Goal: Obtain resource: Download file/media

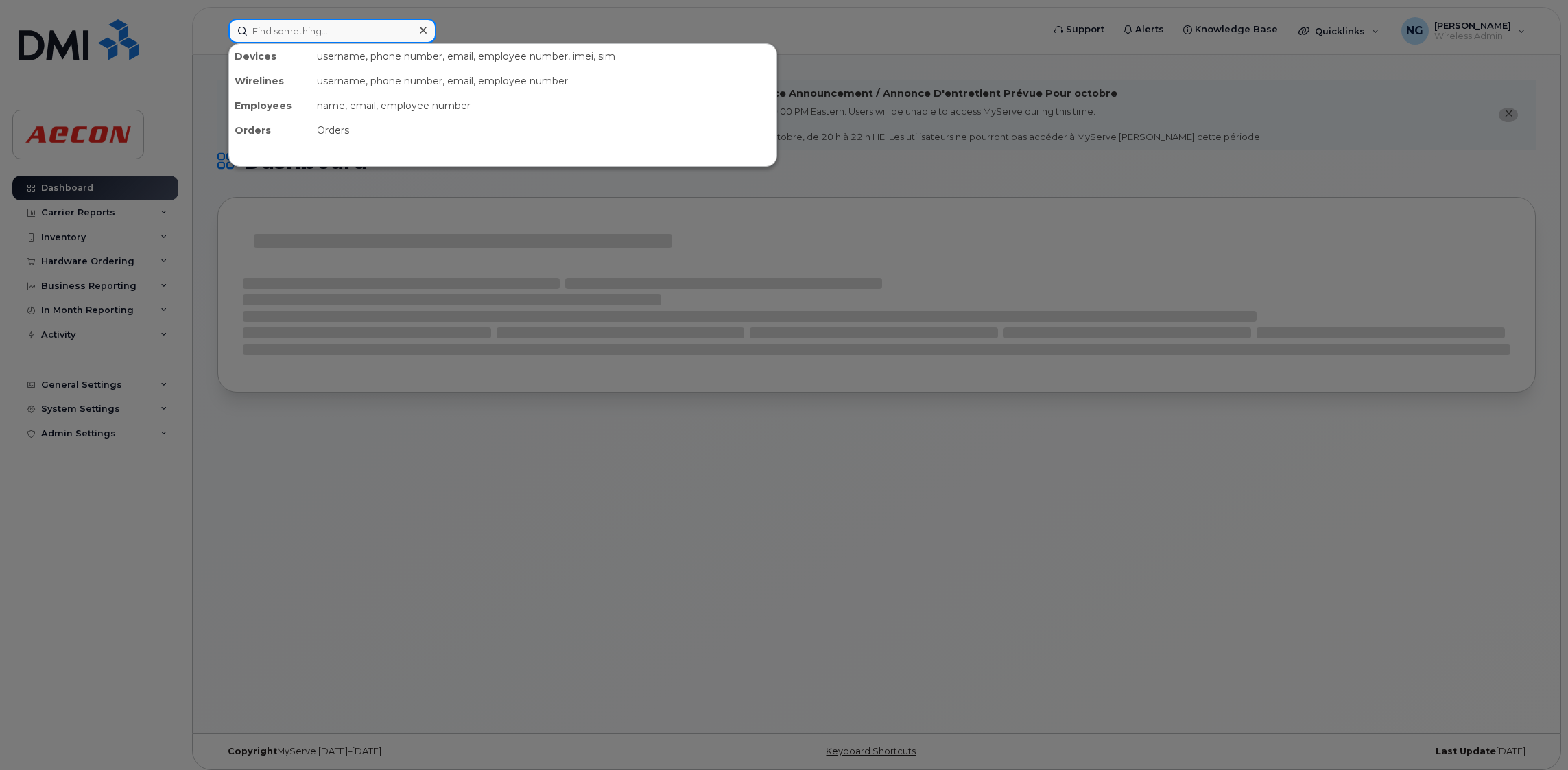
click at [335, 35] on input at bounding box center [332, 30] width 208 height 25
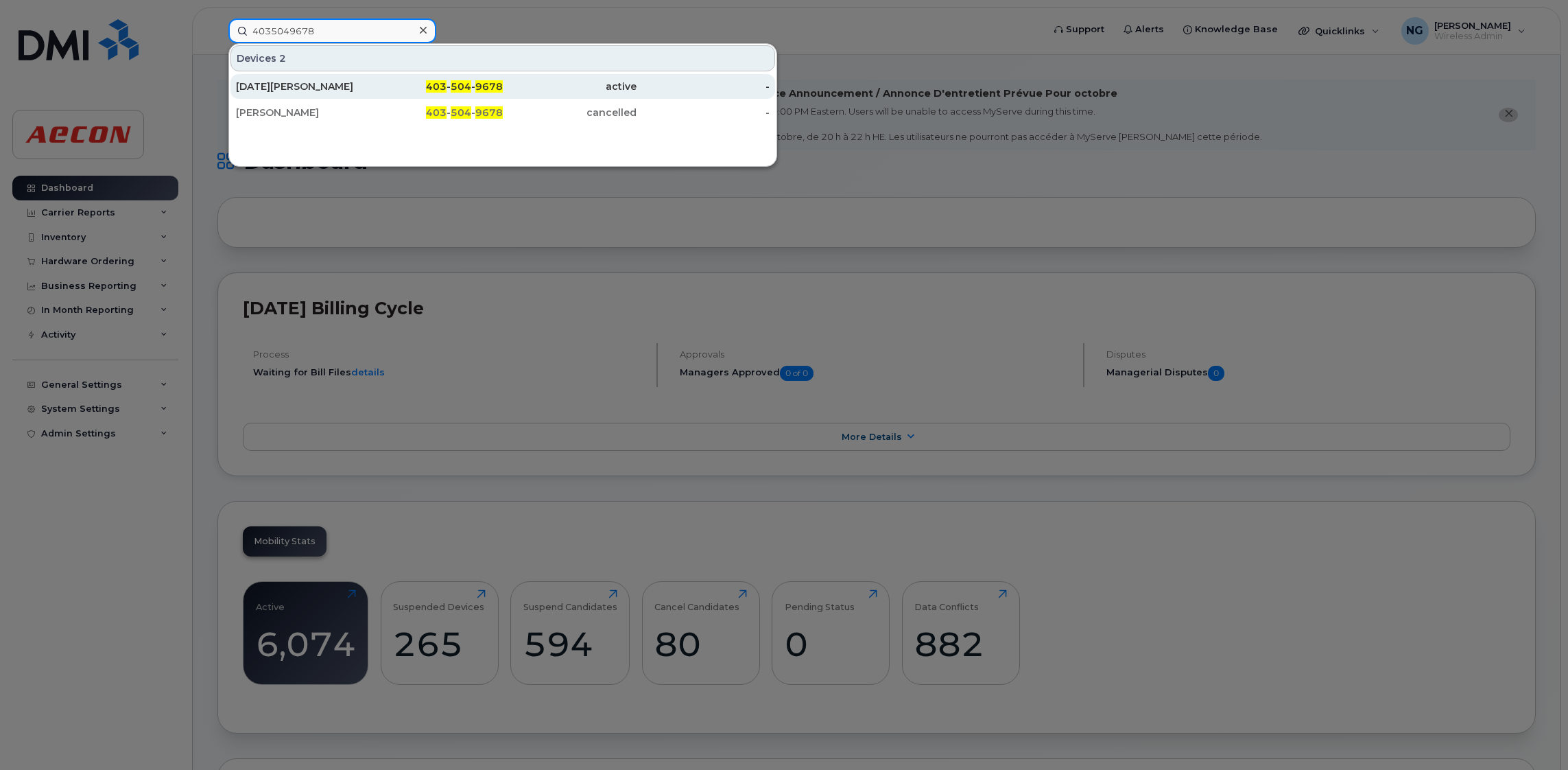
type input "4035049678"
click at [481, 88] on span "9678" at bounding box center [489, 86] width 28 height 12
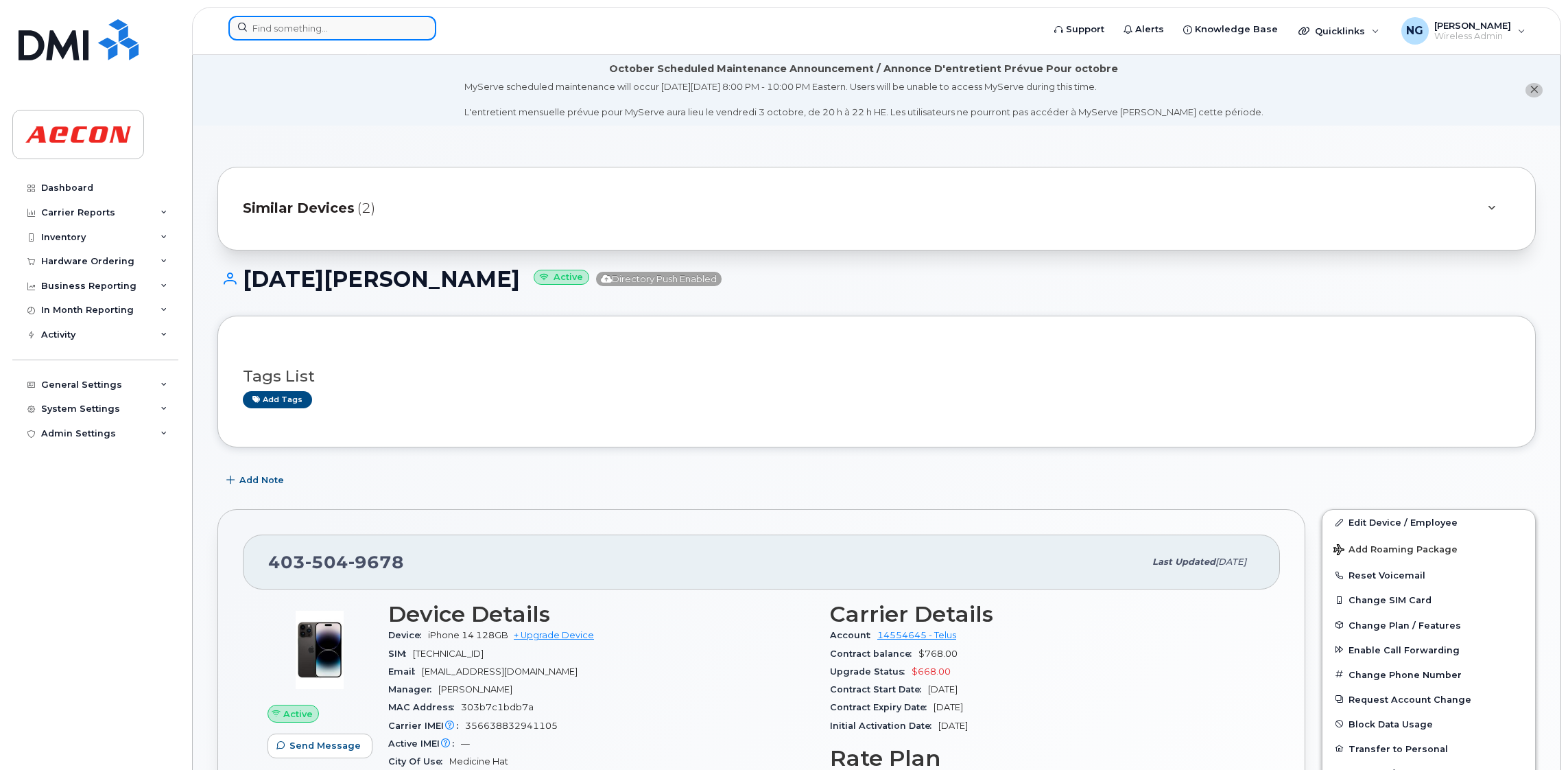
click at [322, 17] on input at bounding box center [332, 28] width 208 height 25
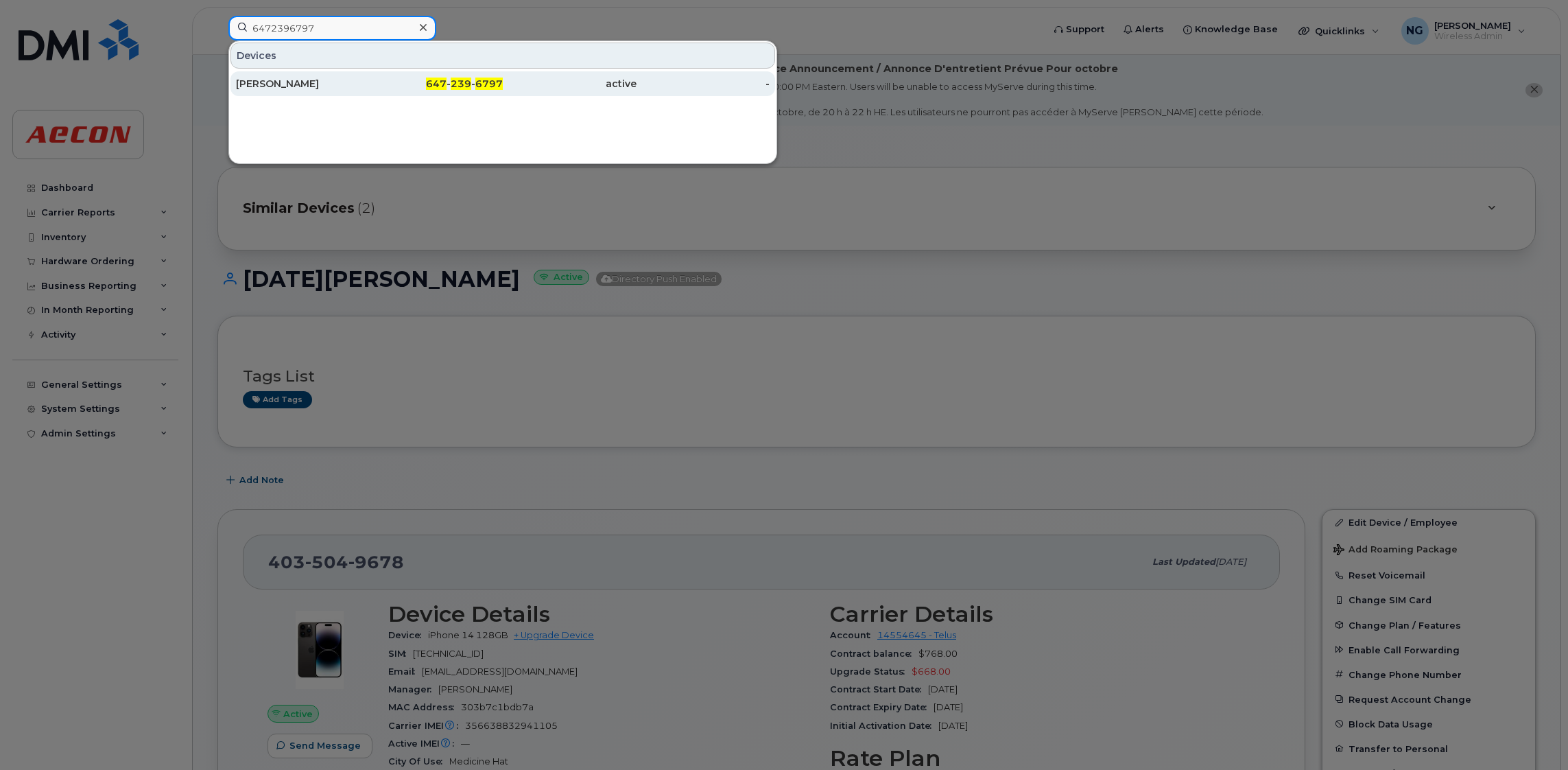
type input "6472396797"
click at [427, 74] on div "647 - 239 - 6797" at bounding box center [436, 84] width 134 height 25
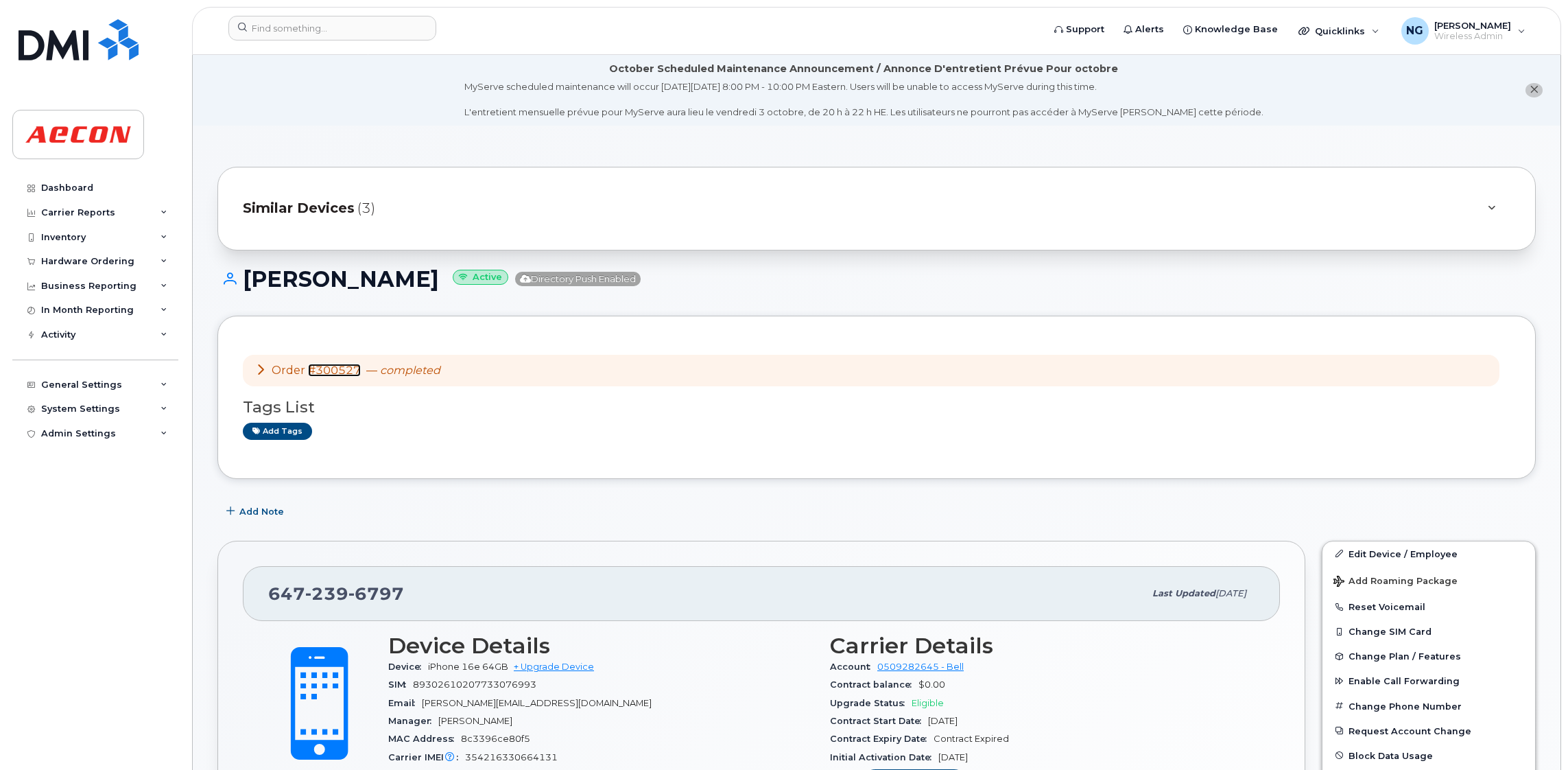
click at [348, 374] on link "#300527" at bounding box center [334, 370] width 53 height 13
click at [306, 203] on span "Similar Devices" at bounding box center [298, 208] width 112 height 20
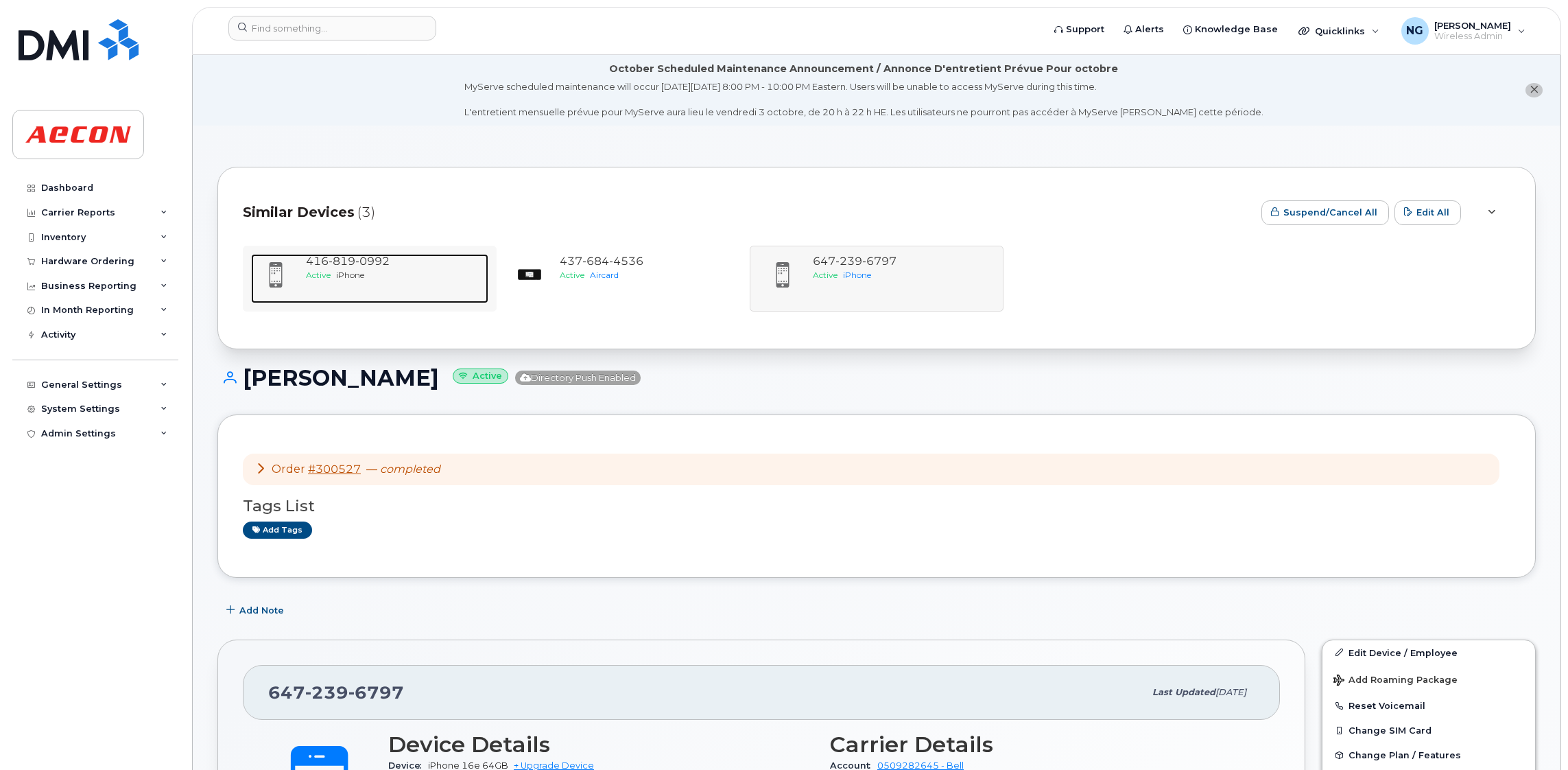
drag, startPoint x: 343, startPoint y: 260, endPoint x: 372, endPoint y: 272, distance: 31.4
click at [344, 260] on span "819" at bounding box center [342, 261] width 27 height 13
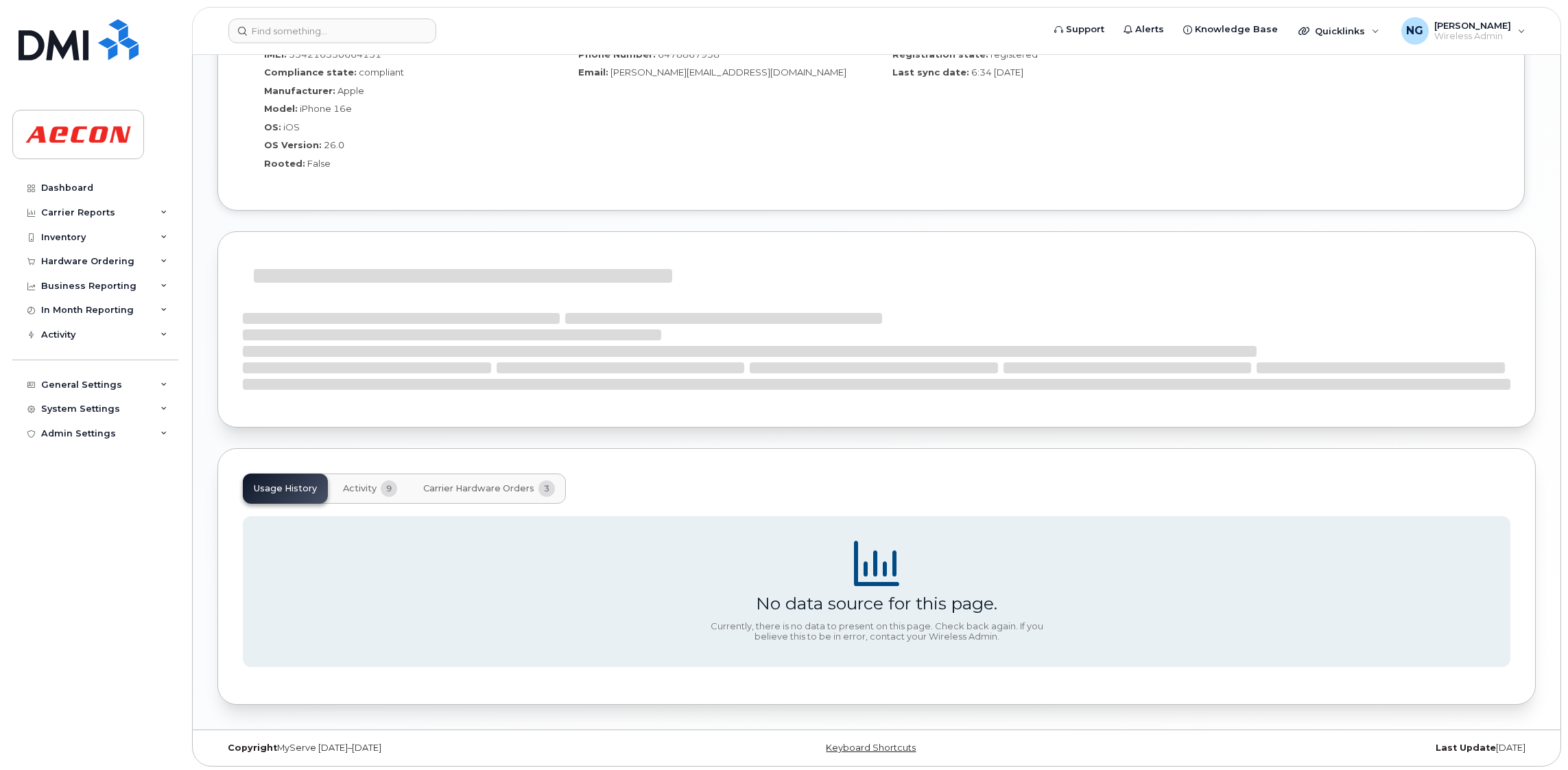
scroll to position [1158, 0]
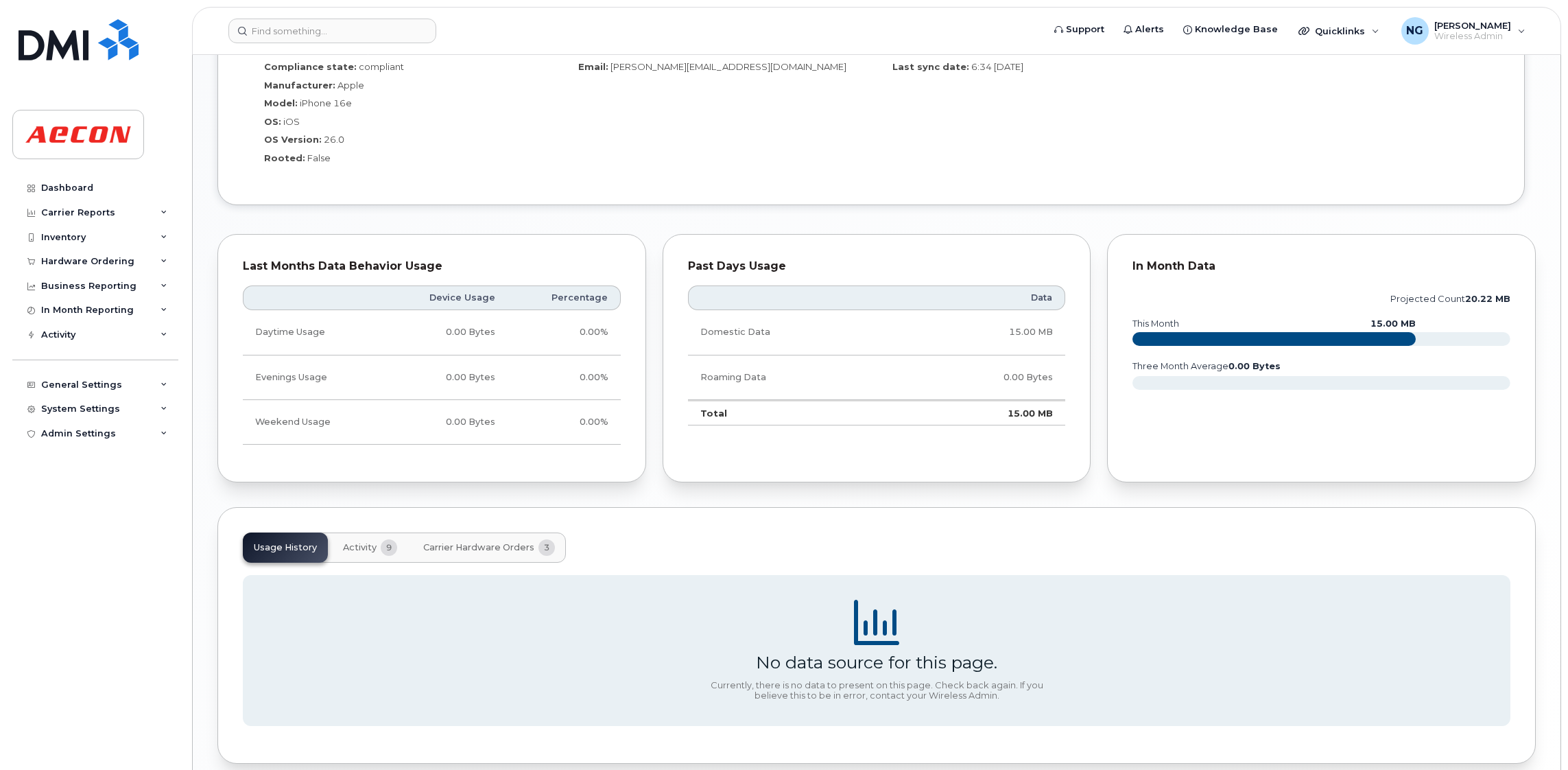
click at [501, 548] on span "Carrier Hardware Orders" at bounding box center [478, 548] width 111 height 11
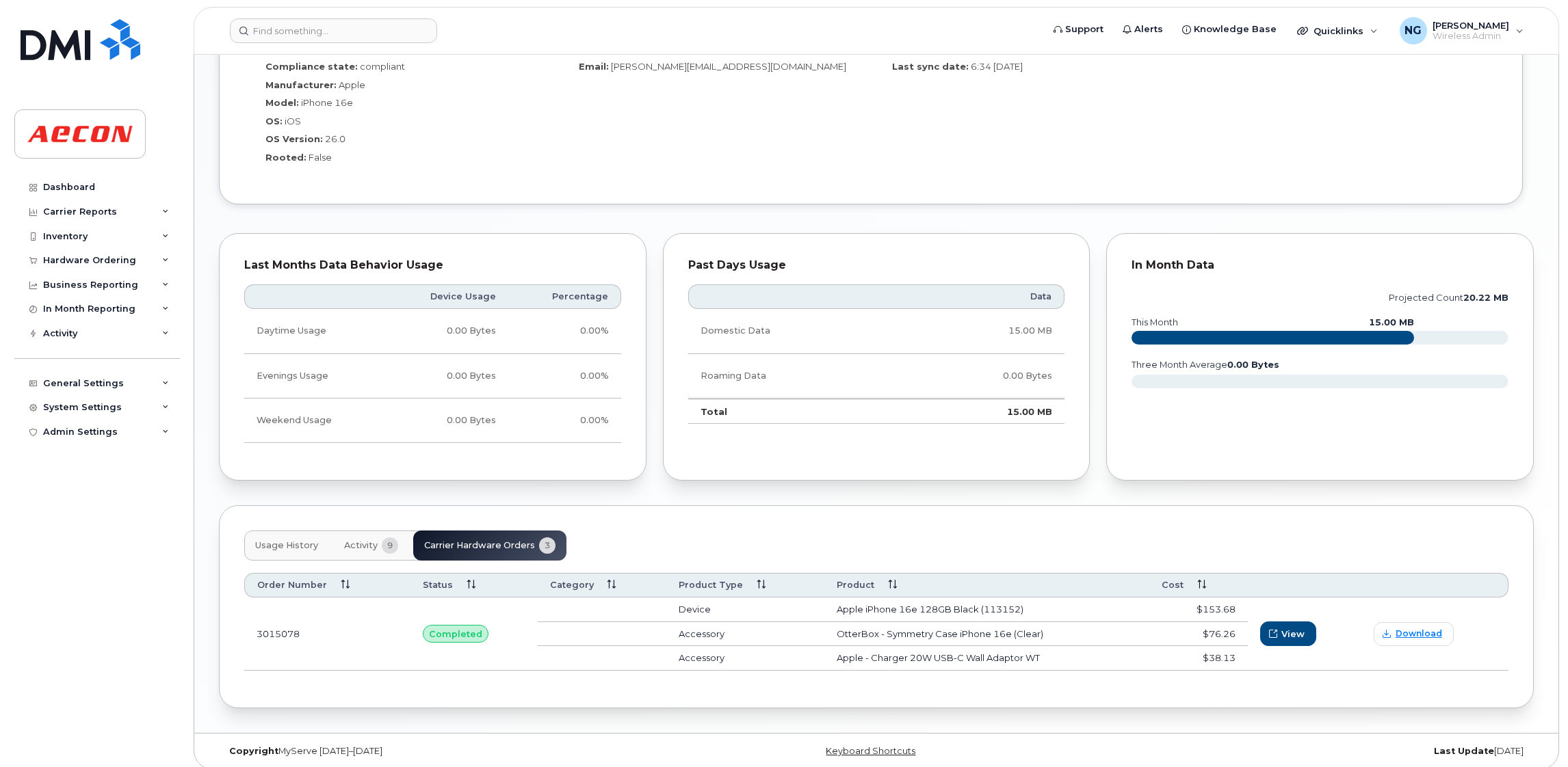
scroll to position [1167, 0]
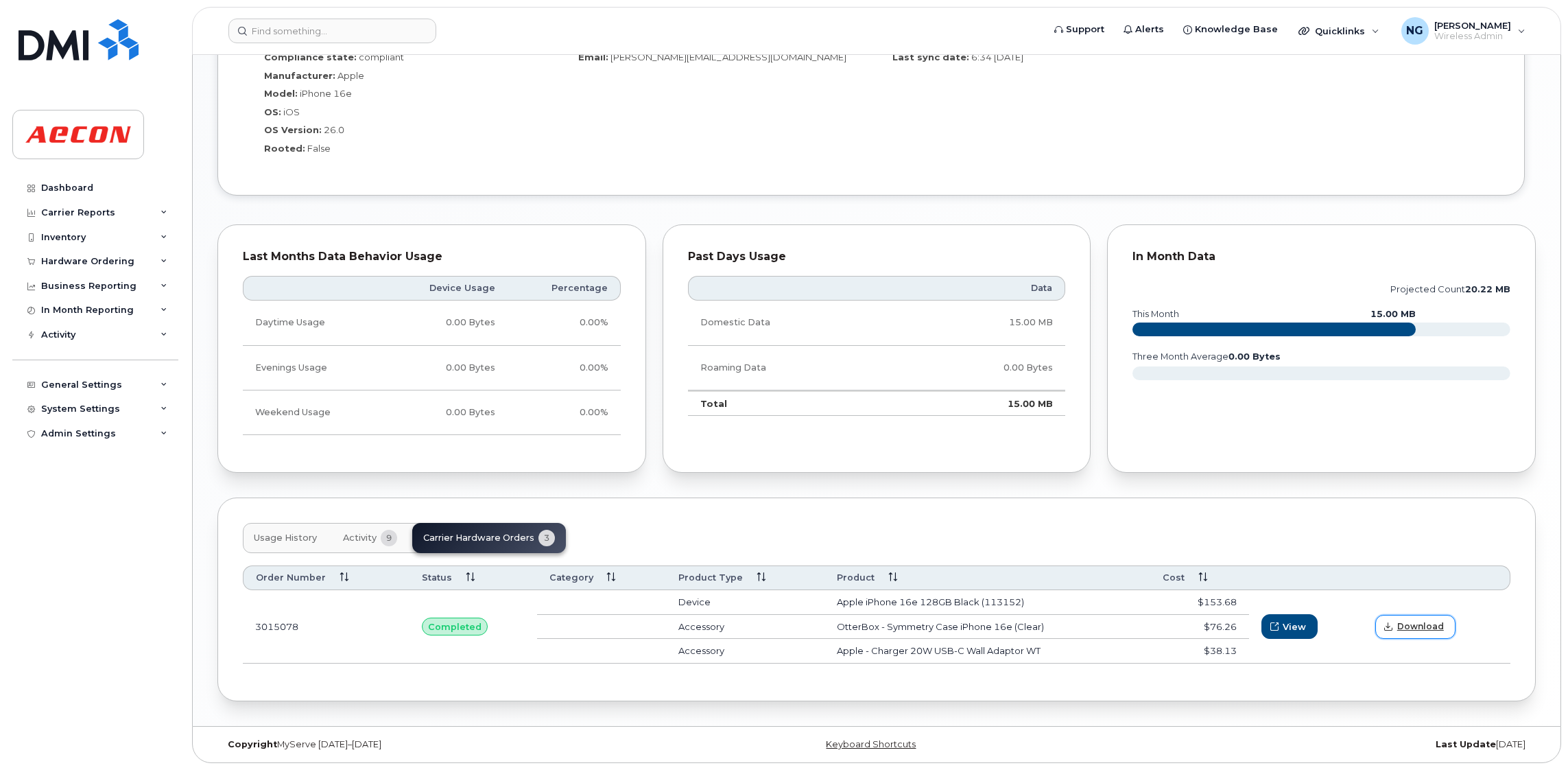
click at [1408, 627] on span "Download" at bounding box center [1421, 626] width 47 height 12
click at [274, 624] on td "3015078" at bounding box center [326, 627] width 167 height 74
click at [1287, 626] on span "View" at bounding box center [1295, 627] width 23 height 13
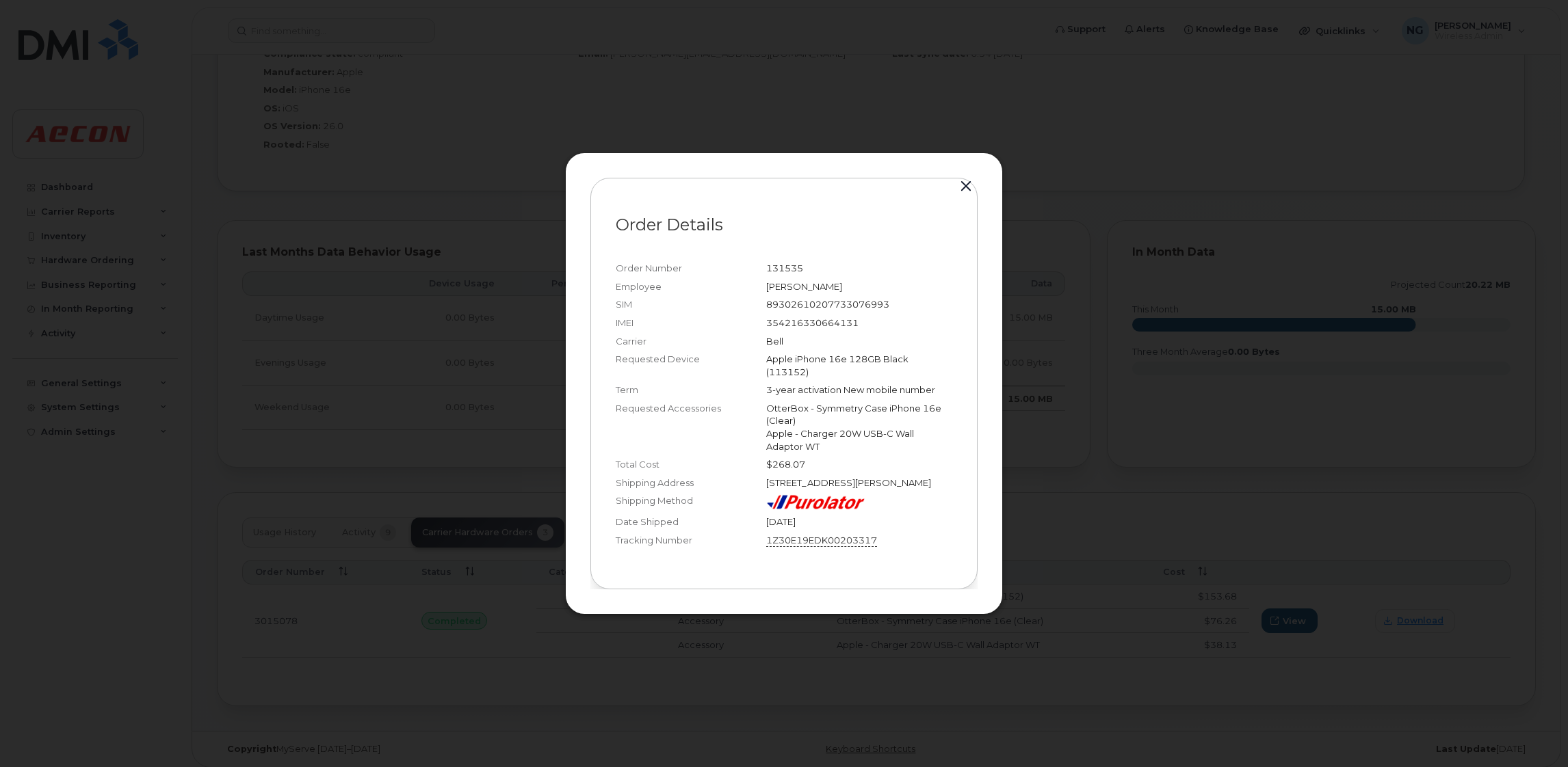
click at [797, 548] on link "1Z30E19EDK00203317" at bounding box center [821, 540] width 111 height 13
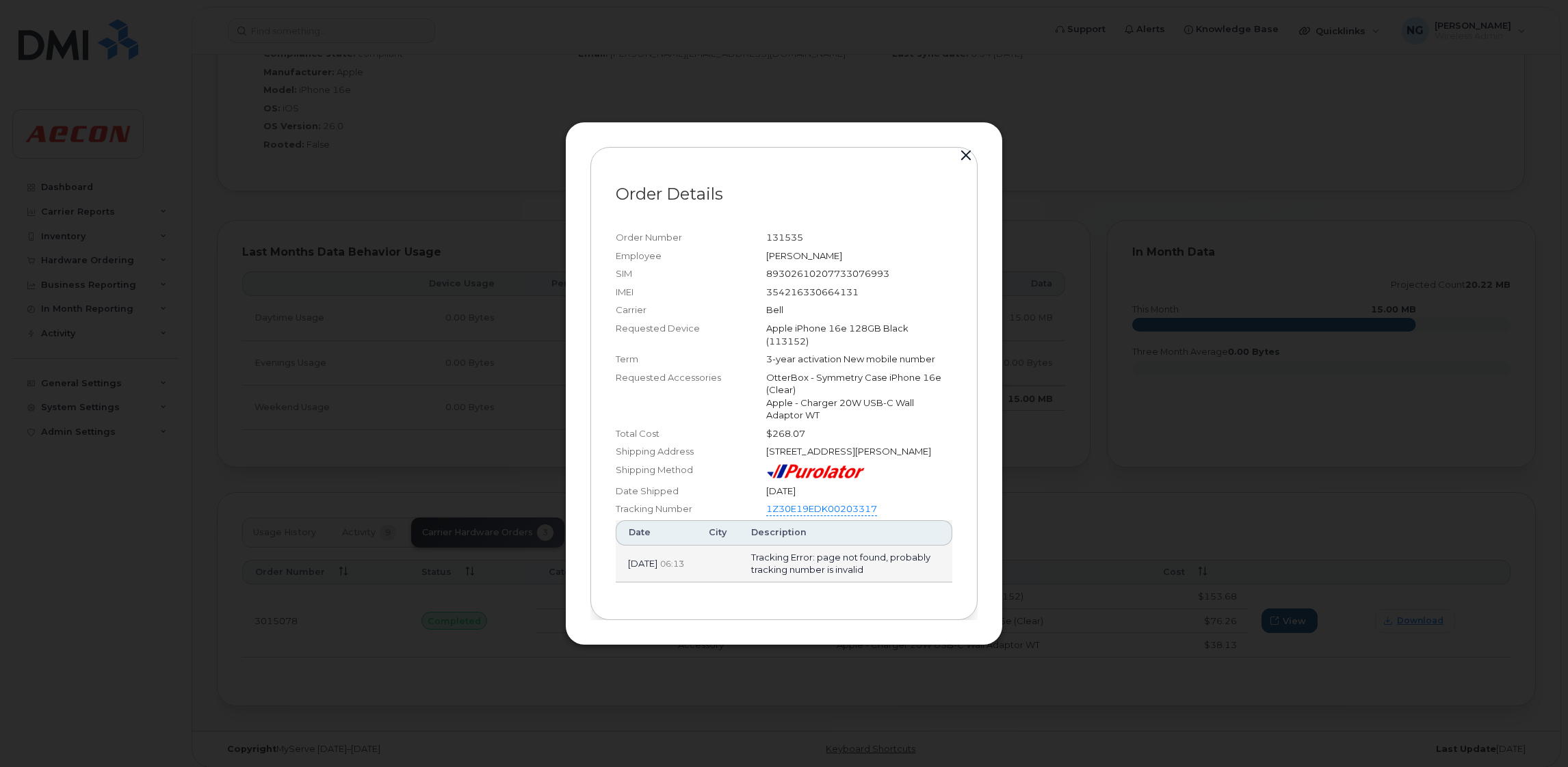
click at [1086, 509] on div at bounding box center [784, 384] width 1568 height 767
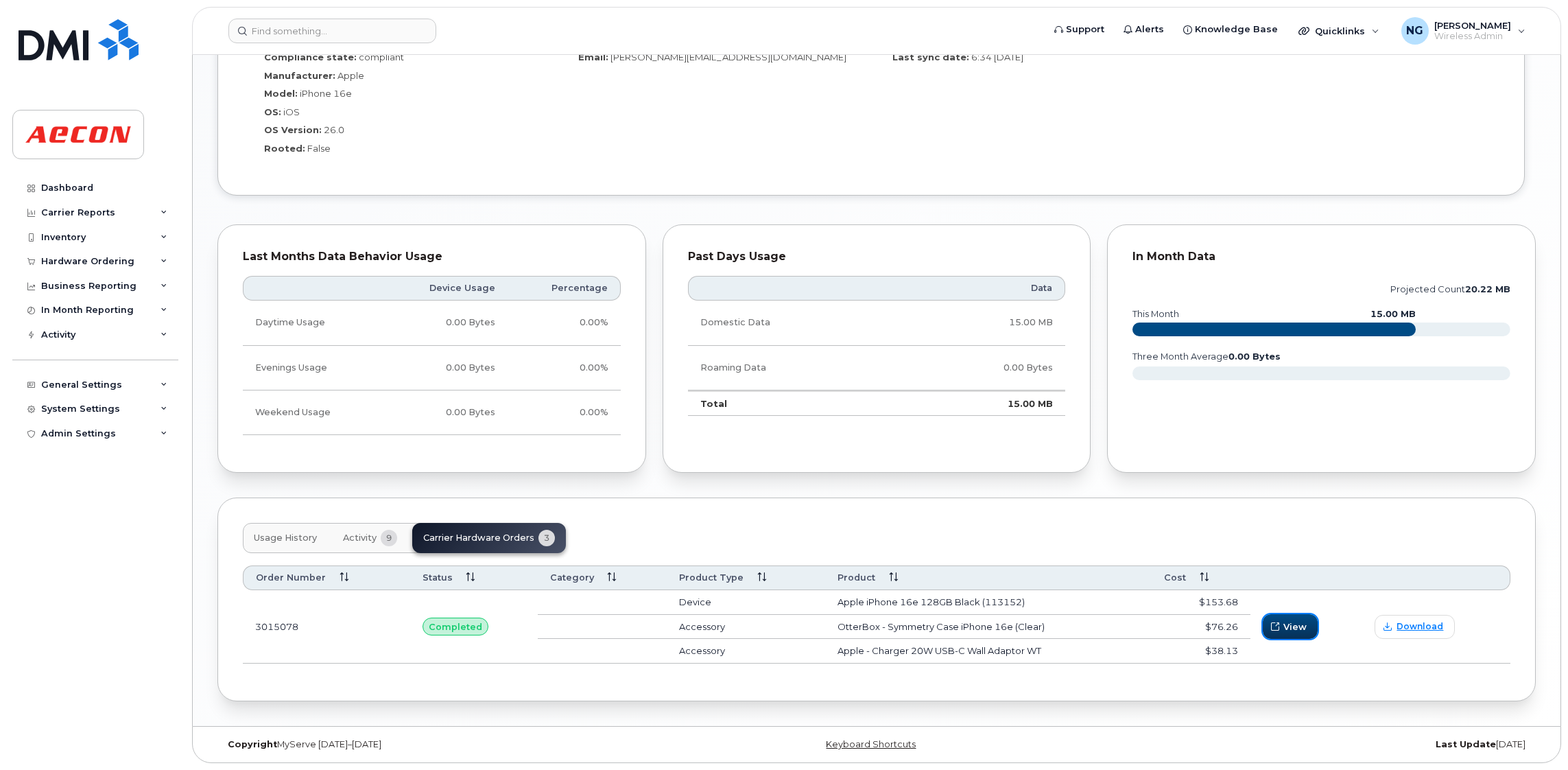
click at [1277, 626] on span "button" at bounding box center [1274, 626] width 12 height 12
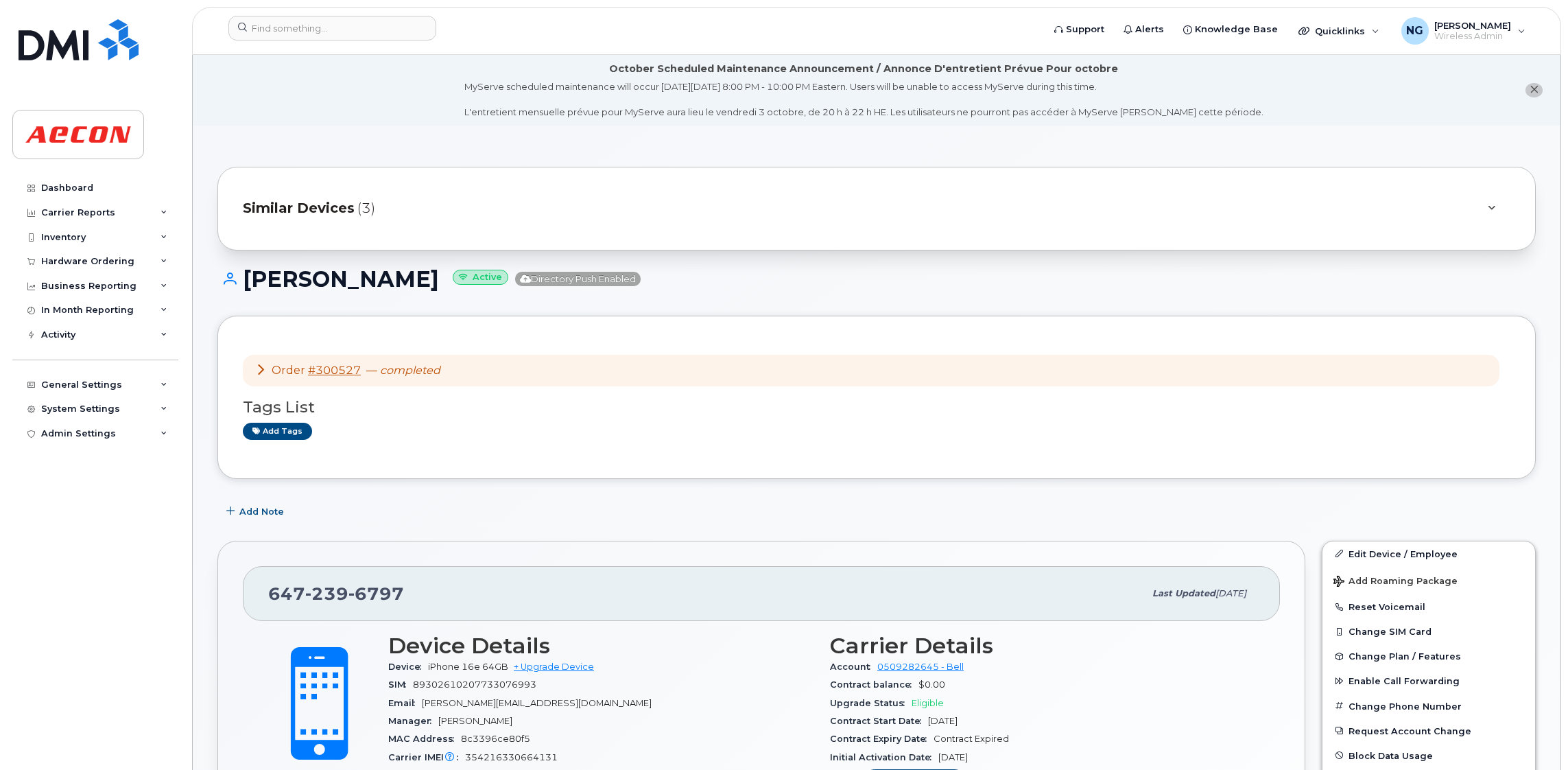
click at [319, 209] on span "Similar Devices" at bounding box center [298, 208] width 112 height 20
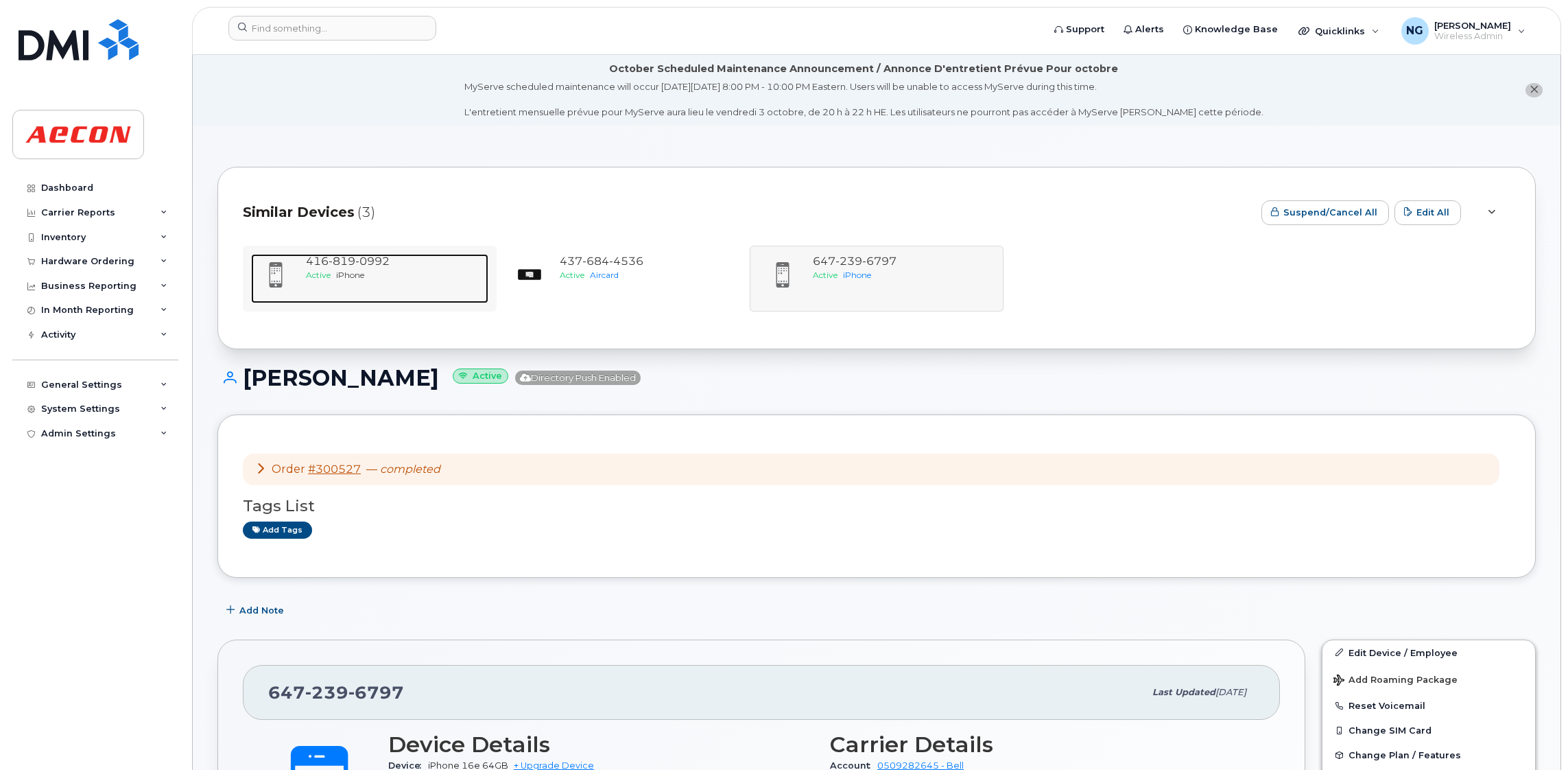
click at [341, 272] on span "iPhone" at bounding box center [350, 275] width 28 height 11
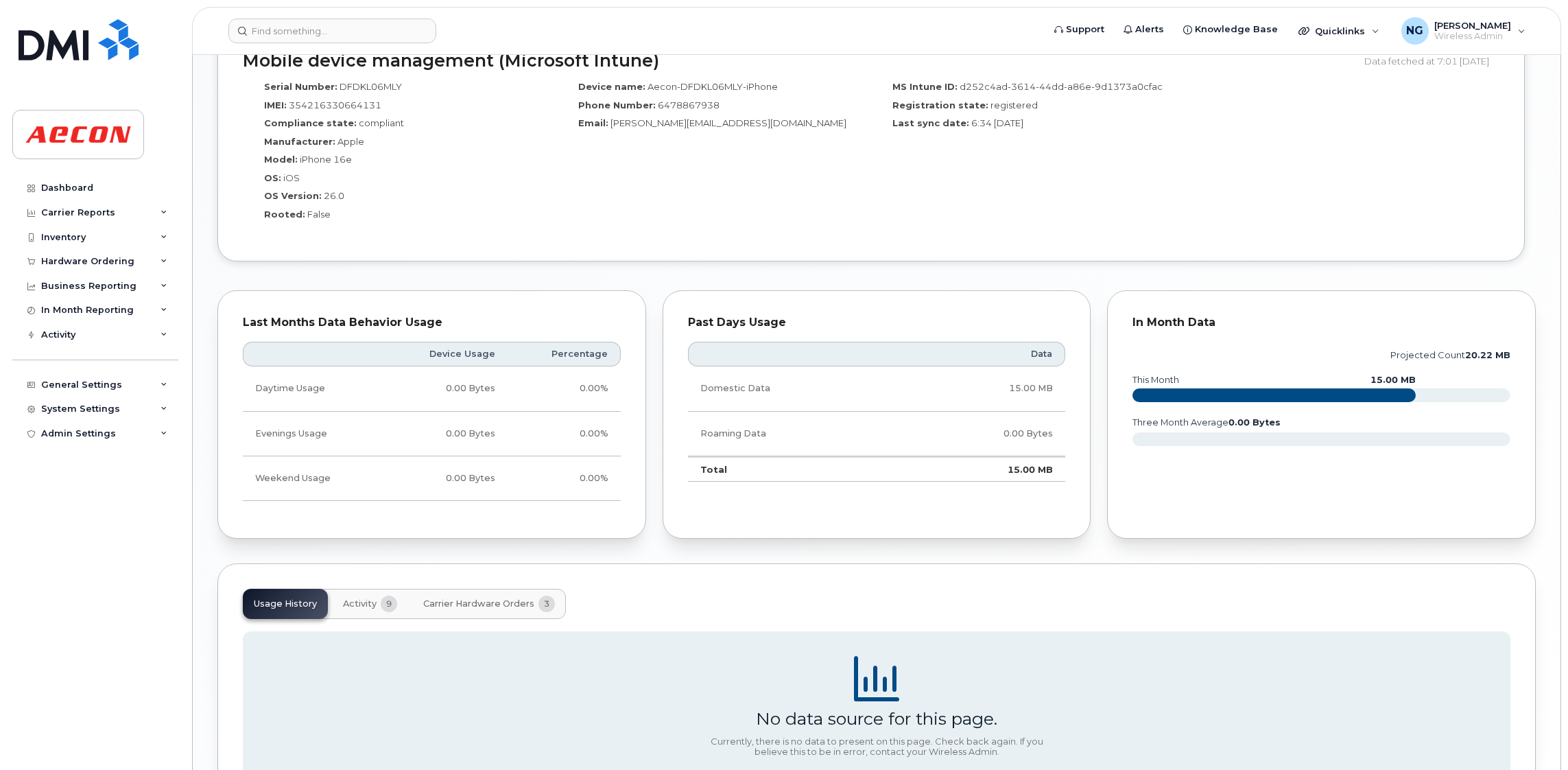
scroll to position [1222, 0]
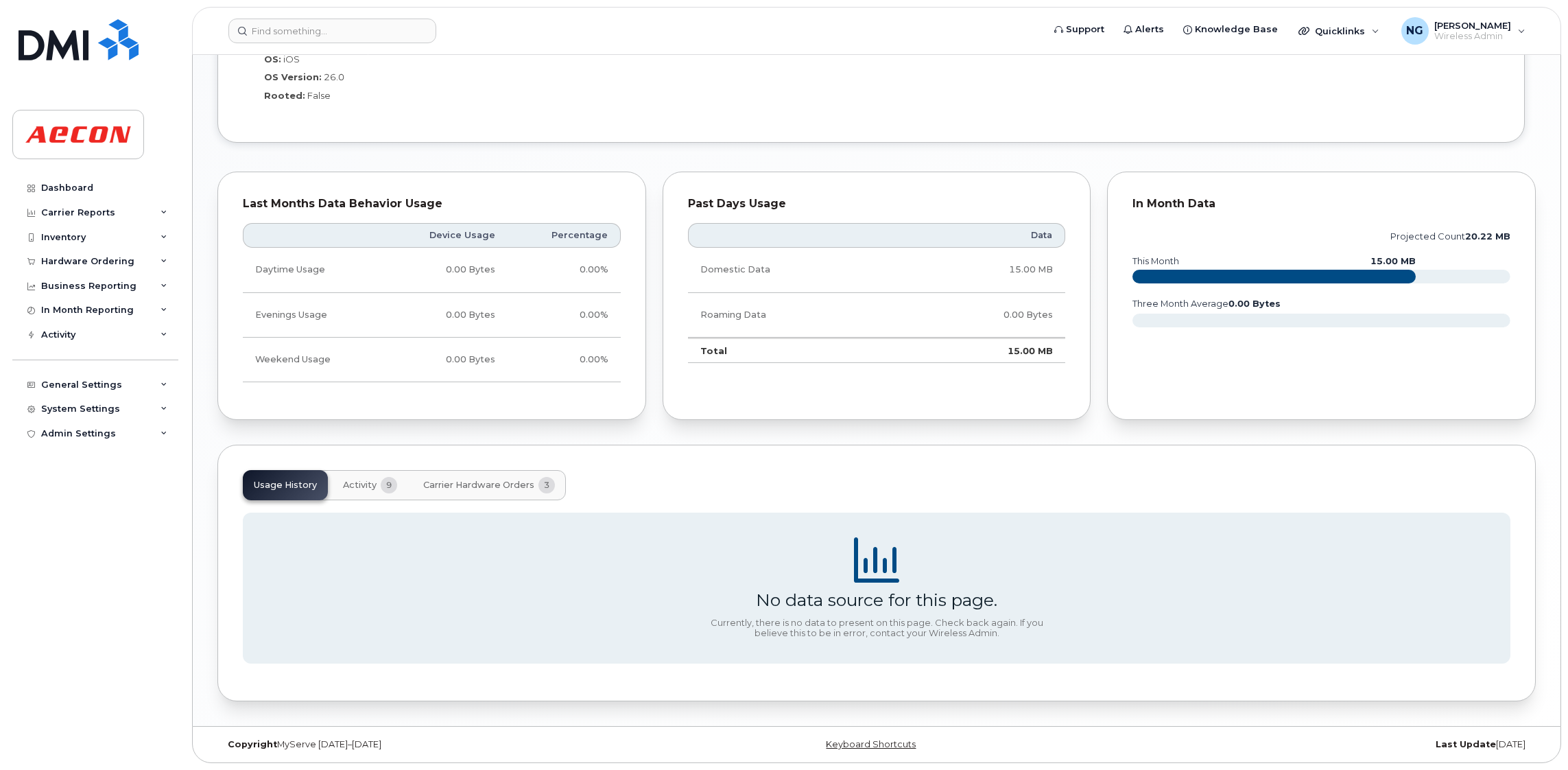
click at [492, 485] on span "Carrier Hardware Orders" at bounding box center [478, 485] width 111 height 11
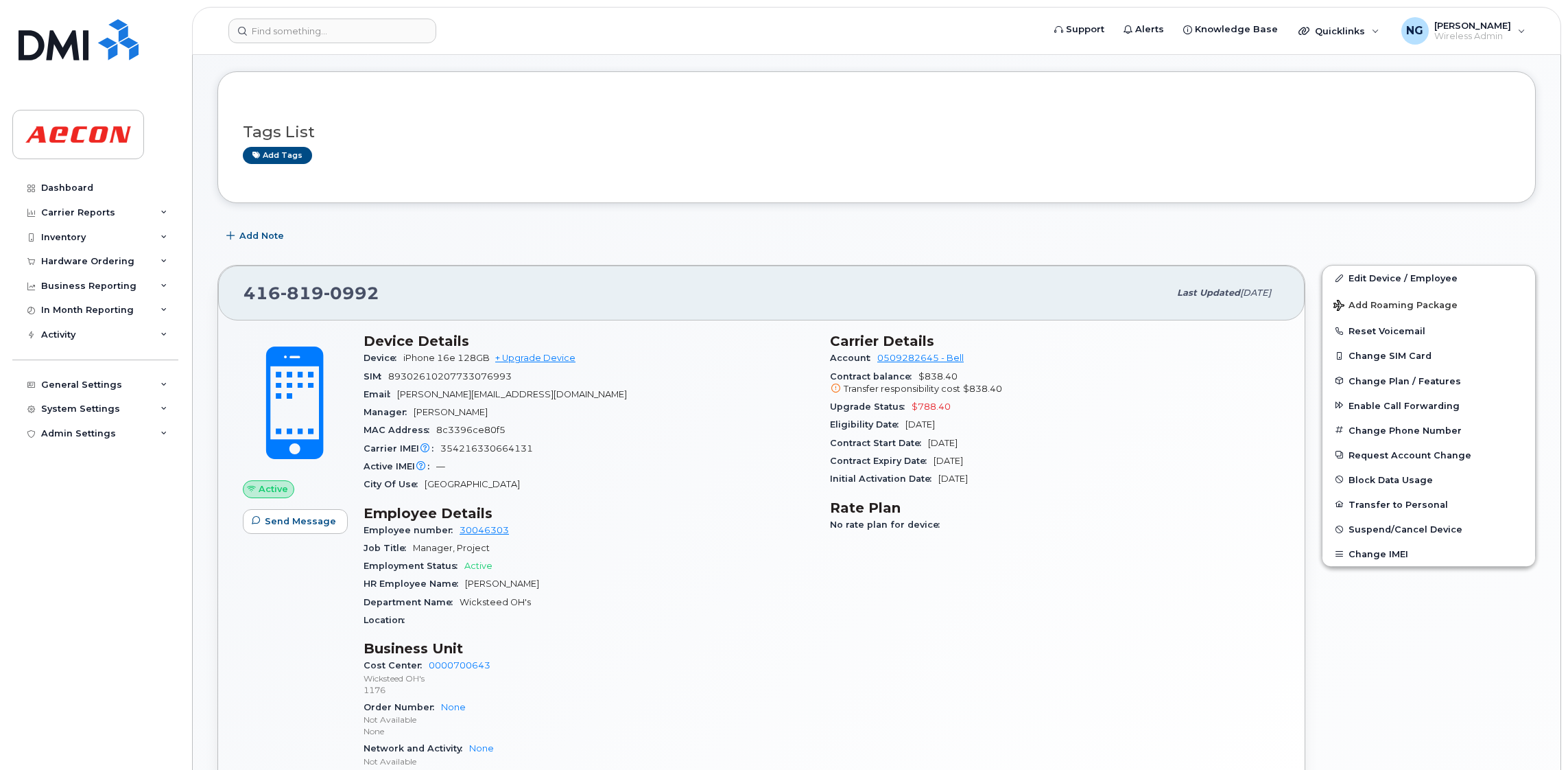
scroll to position [0, 0]
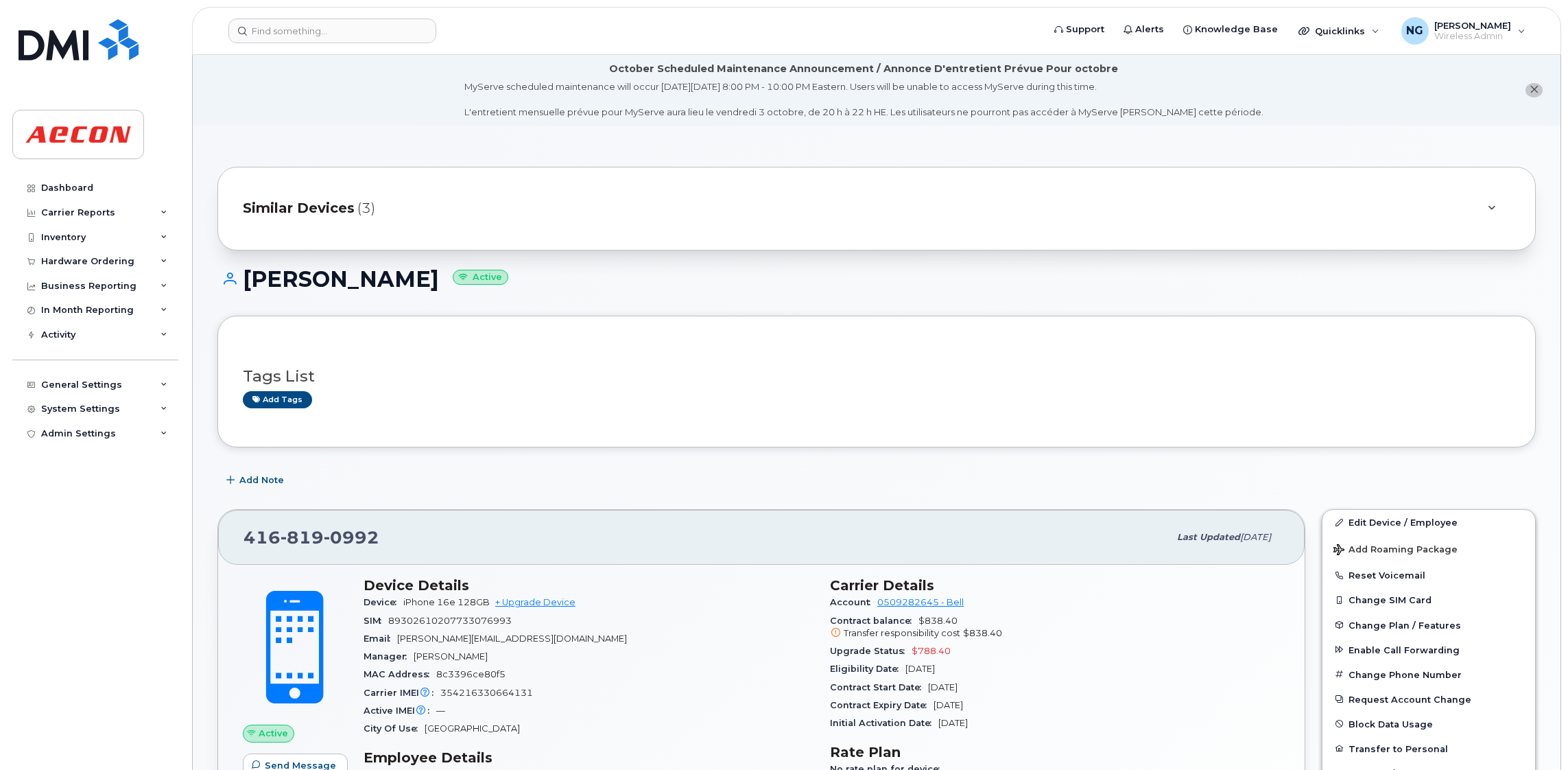
click at [311, 198] on span "Similar Devices" at bounding box center [298, 208] width 112 height 20
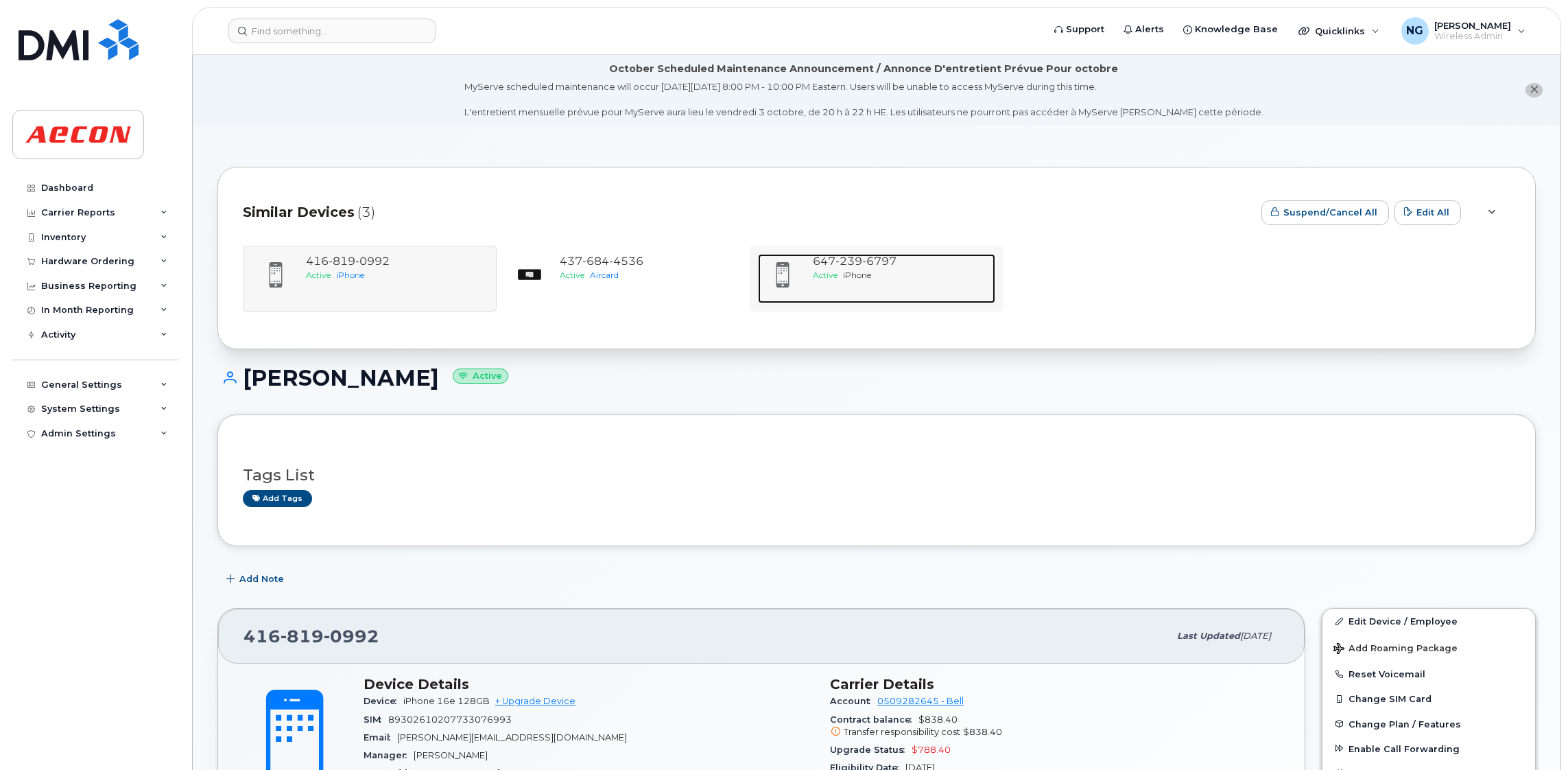
drag, startPoint x: 850, startPoint y: 270, endPoint x: 850, endPoint y: 293, distance: 23.0
click at [850, 270] on span "iPhone" at bounding box center [857, 275] width 28 height 11
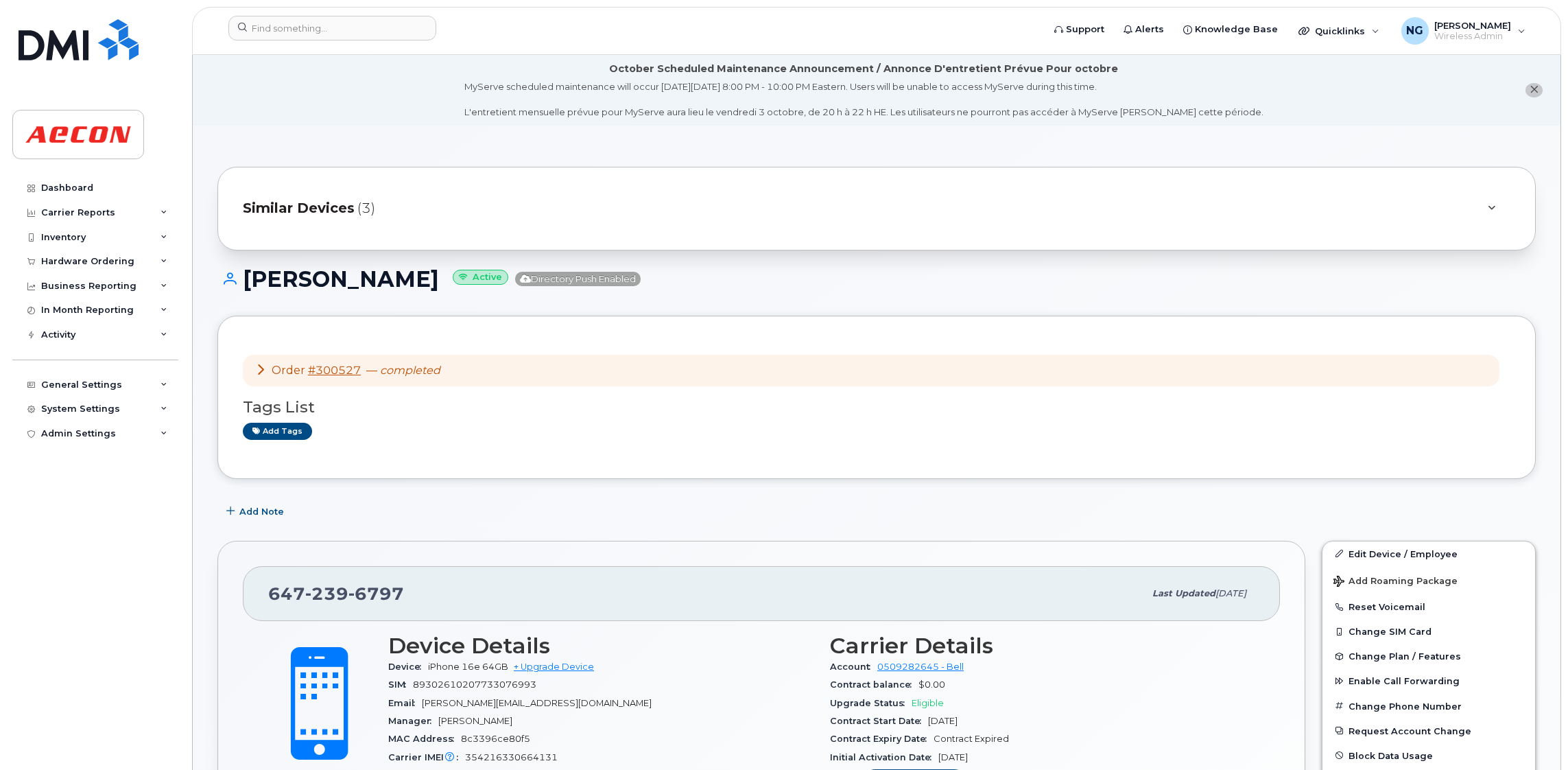
click at [393, 375] on em "completed" at bounding box center [410, 370] width 60 height 13
click at [341, 376] on link "#300527" at bounding box center [334, 370] width 53 height 13
click at [318, 203] on span "Similar Devices" at bounding box center [298, 208] width 112 height 20
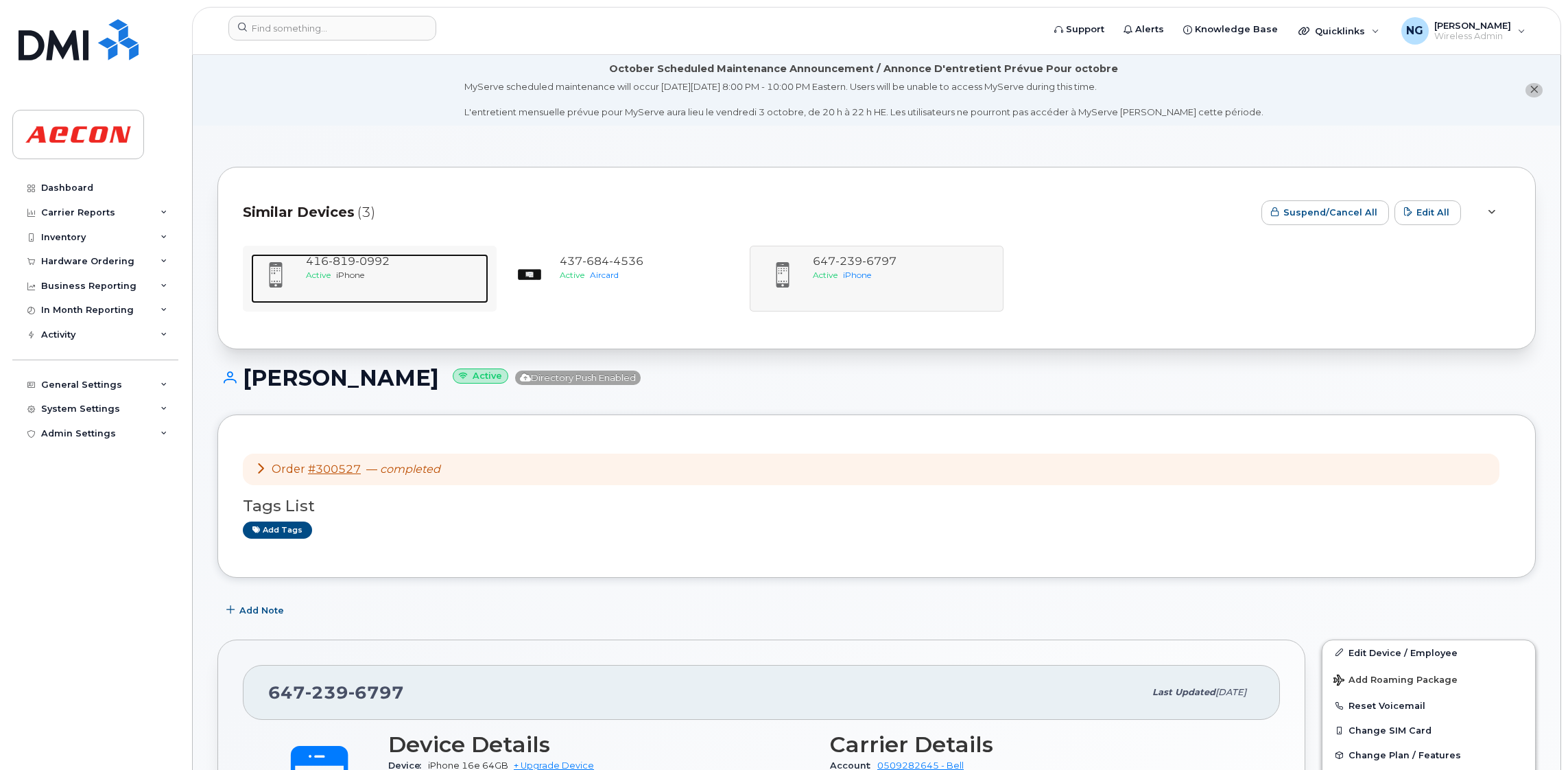
click at [330, 263] on span "819" at bounding box center [342, 261] width 27 height 13
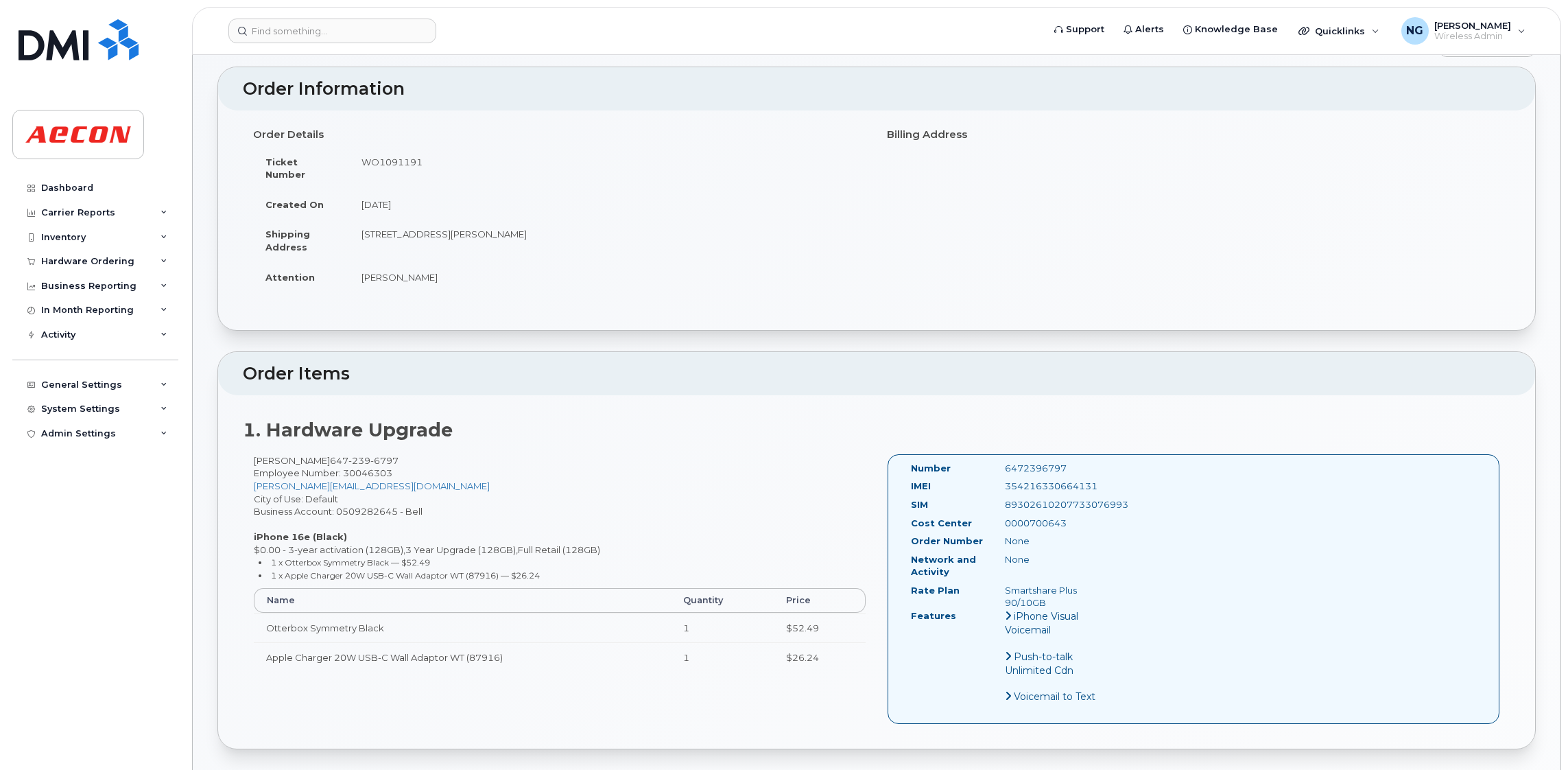
scroll to position [206, 0]
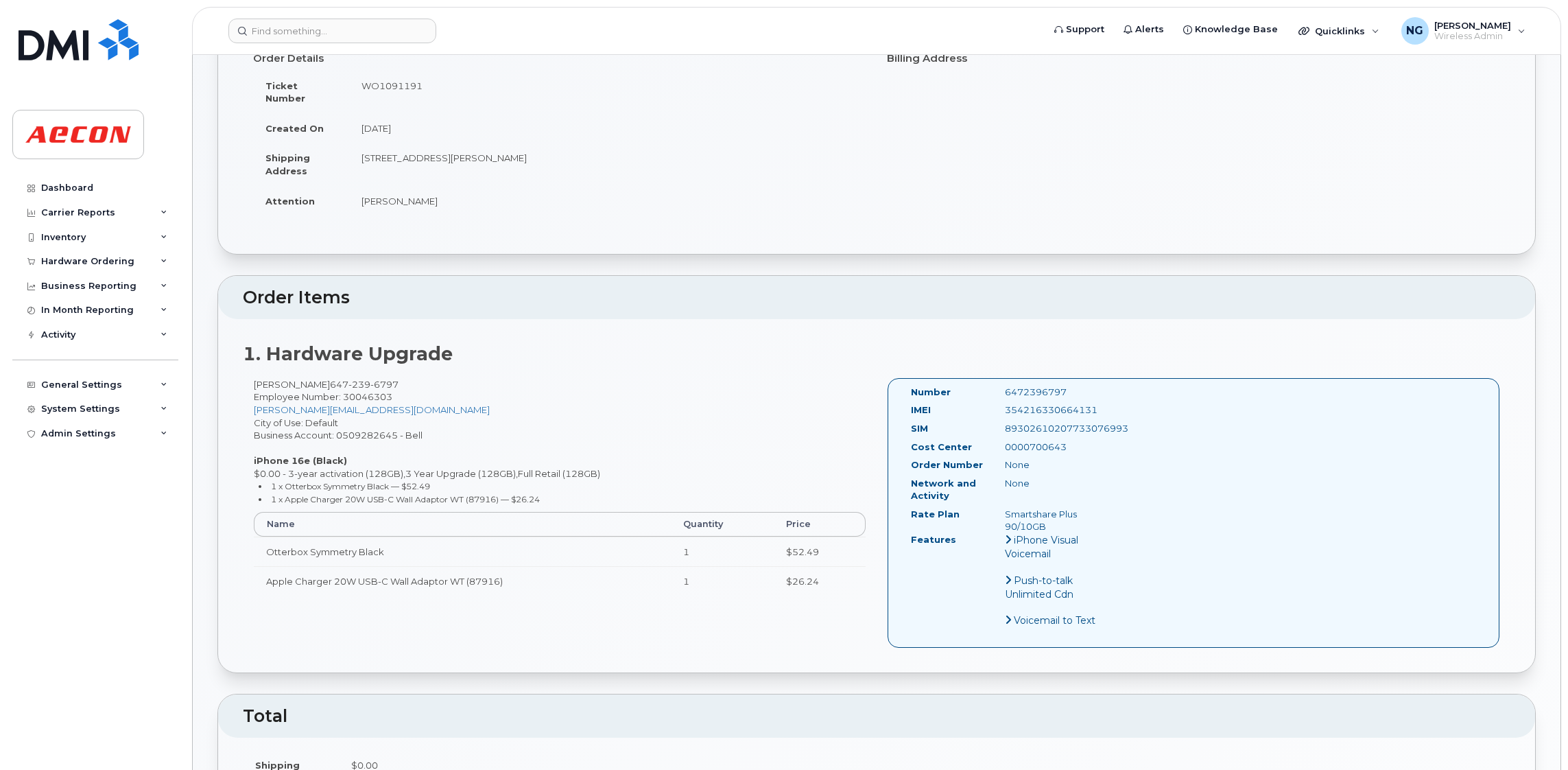
click at [439, 343] on strong "1. Hardware Upgrade" at bounding box center [347, 354] width 210 height 23
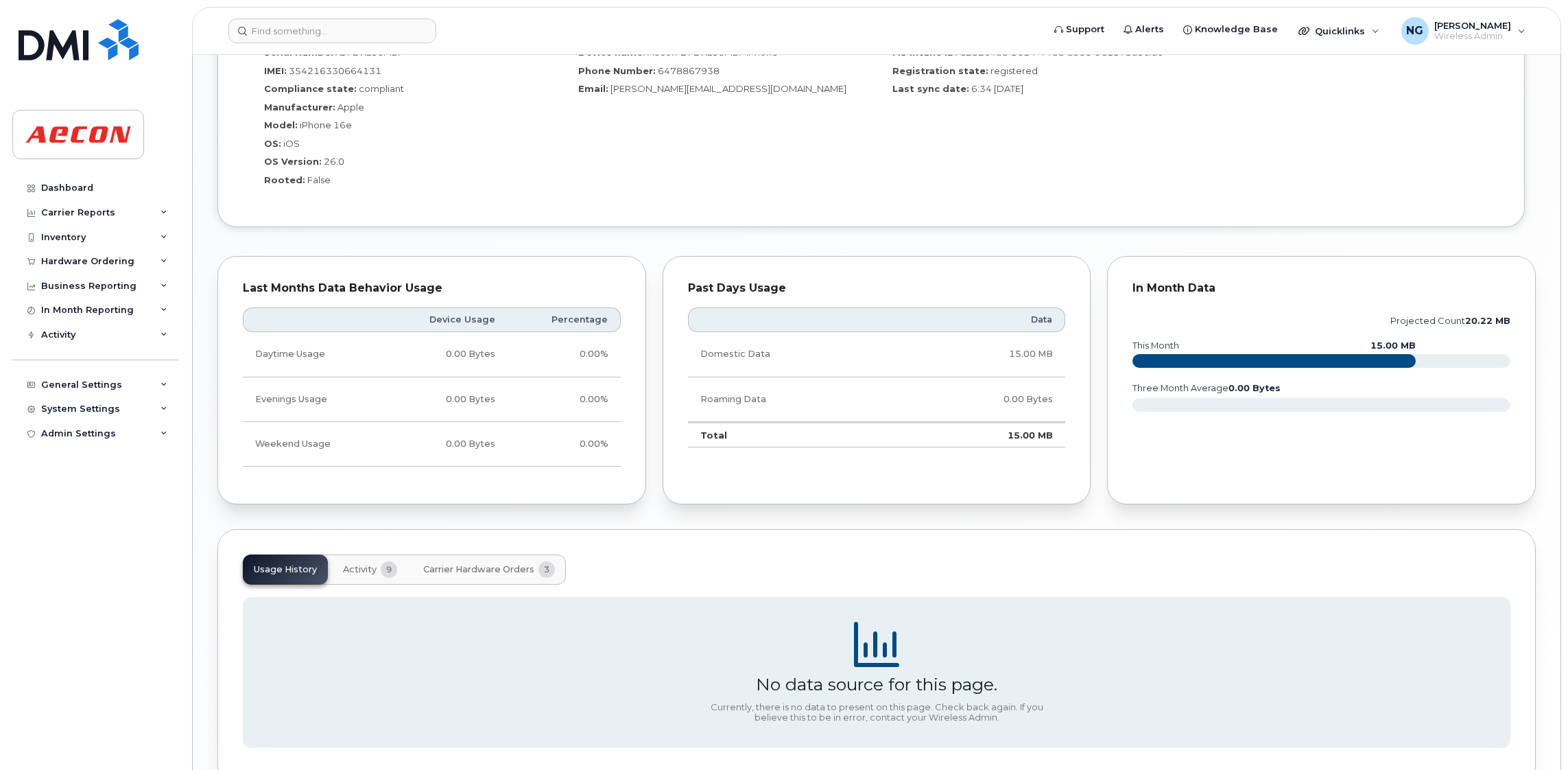
scroll to position [1222, 0]
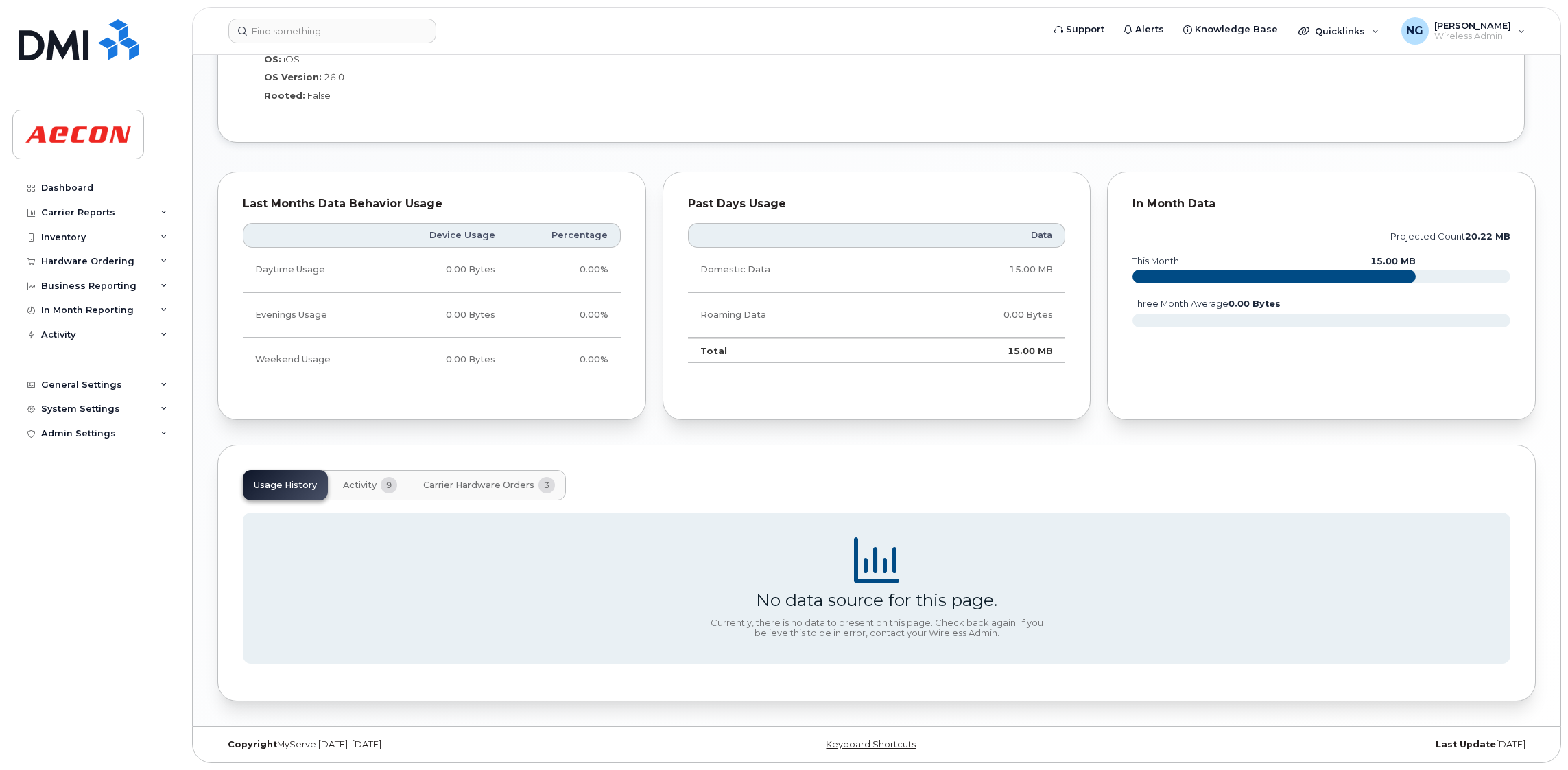
click at [497, 490] on span "Carrier Hardware Orders" at bounding box center [478, 485] width 111 height 11
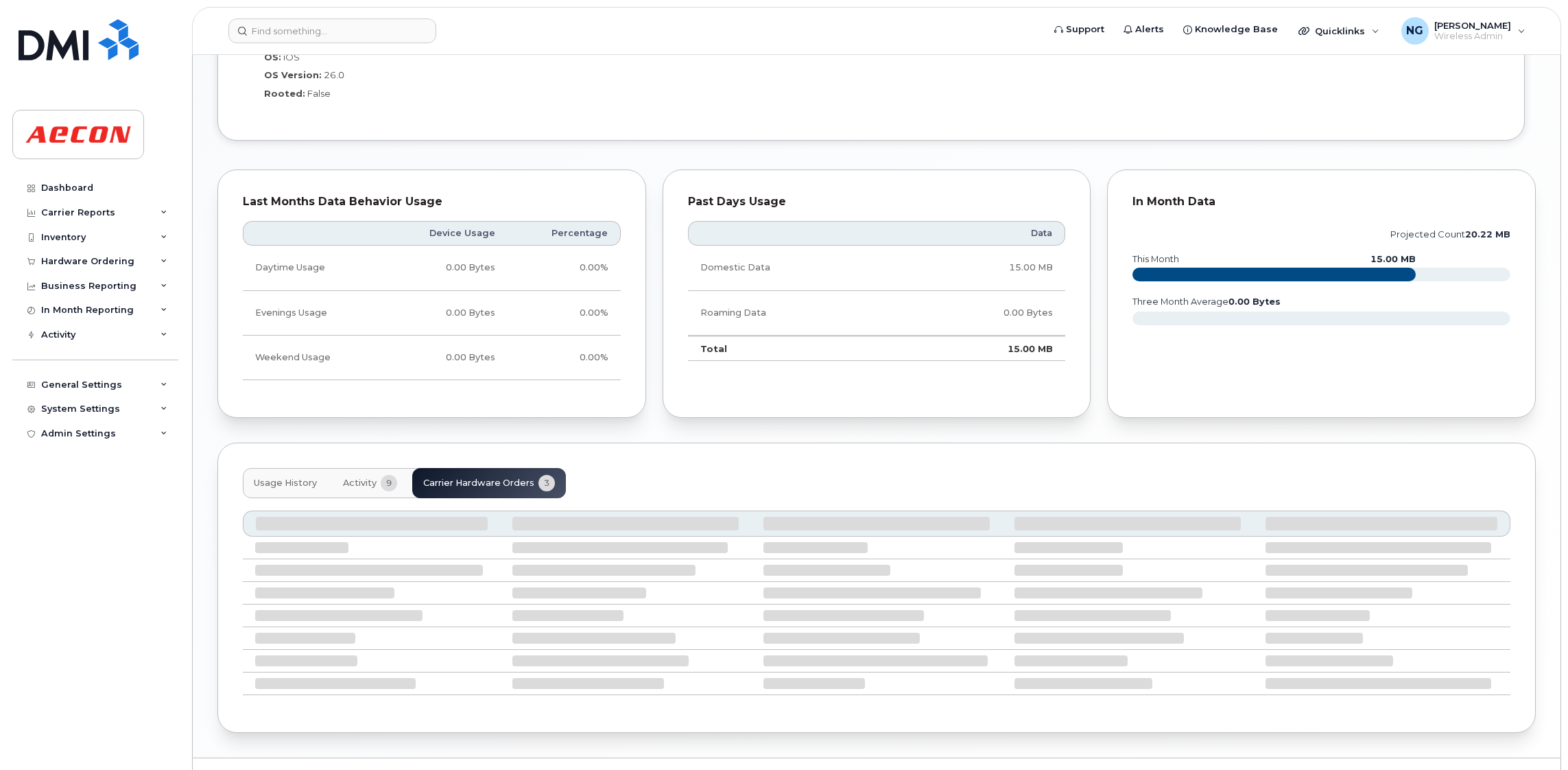
scroll to position [1171, 0]
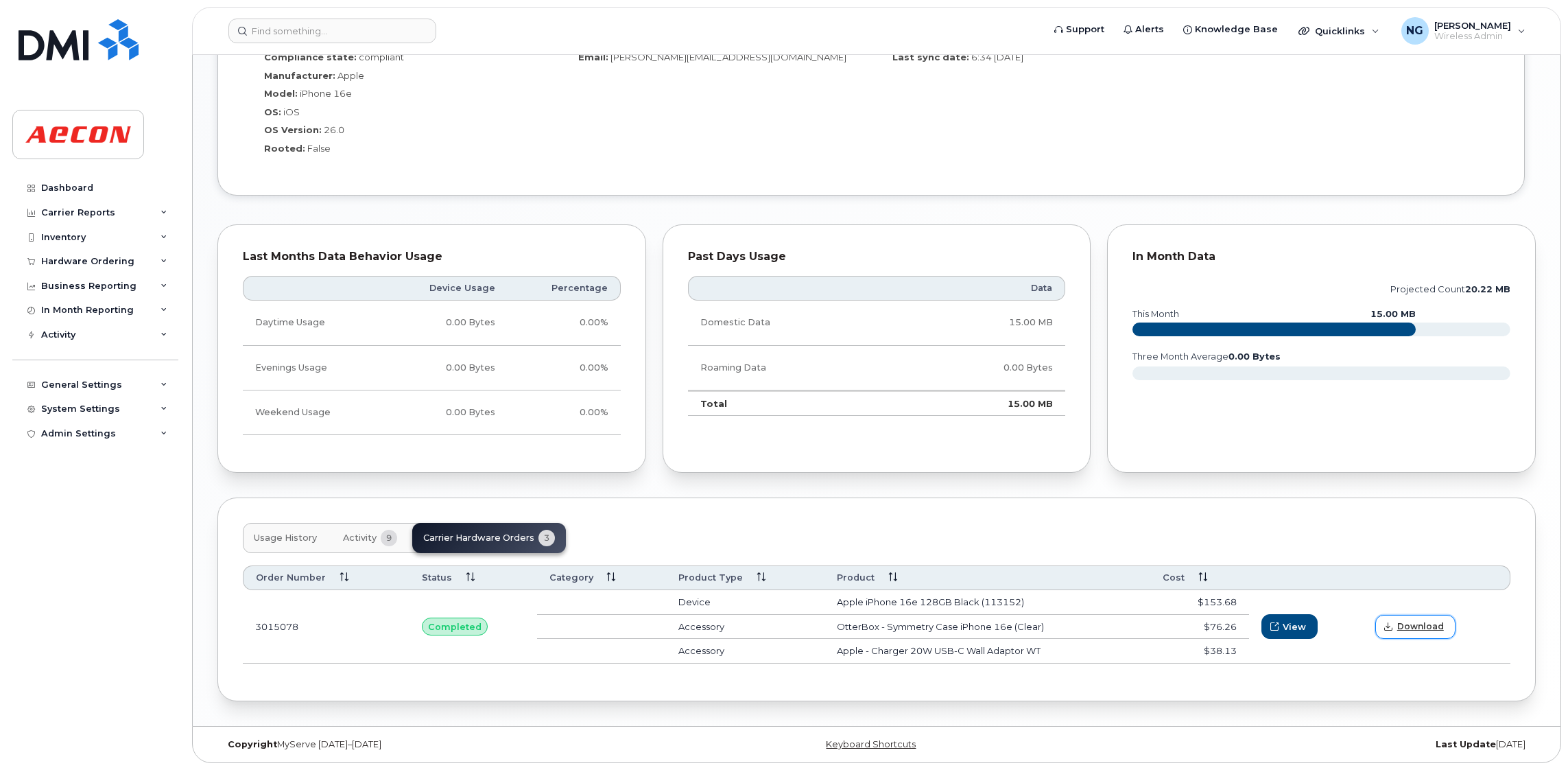
click at [1413, 622] on span "Download" at bounding box center [1421, 626] width 47 height 12
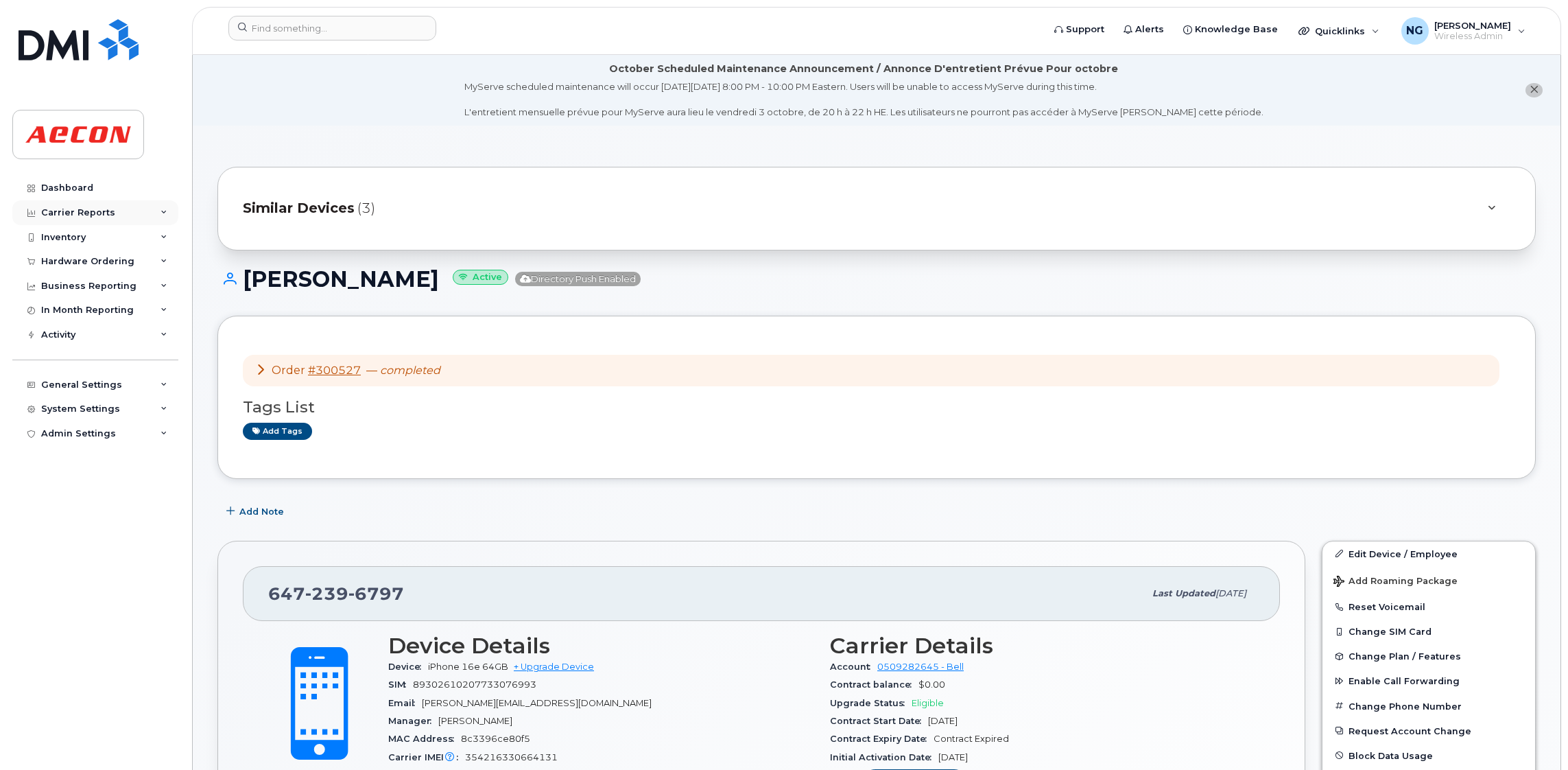
click at [97, 212] on div "Carrier Reports" at bounding box center [78, 213] width 74 height 11
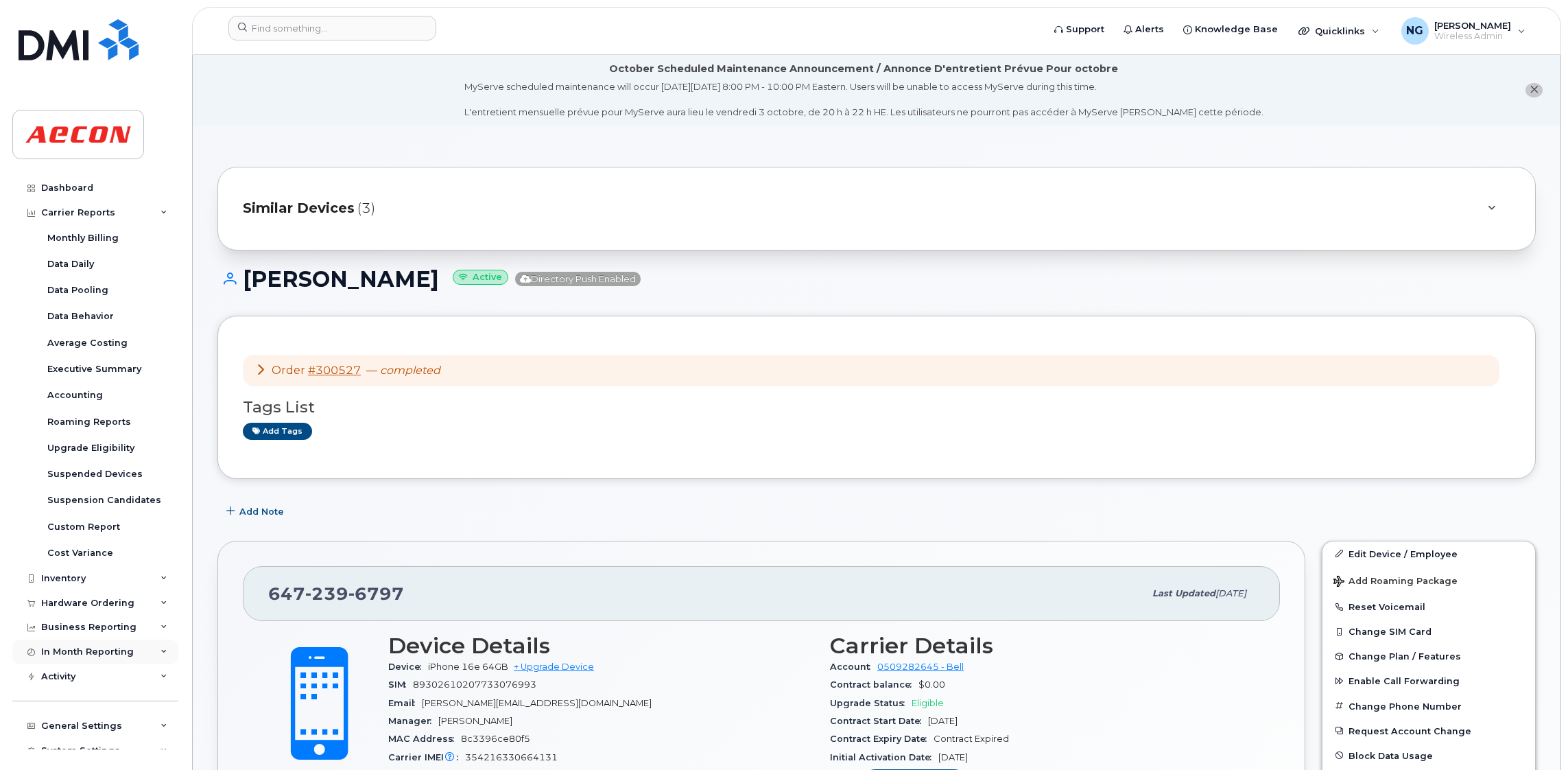
scroll to position [39, 0]
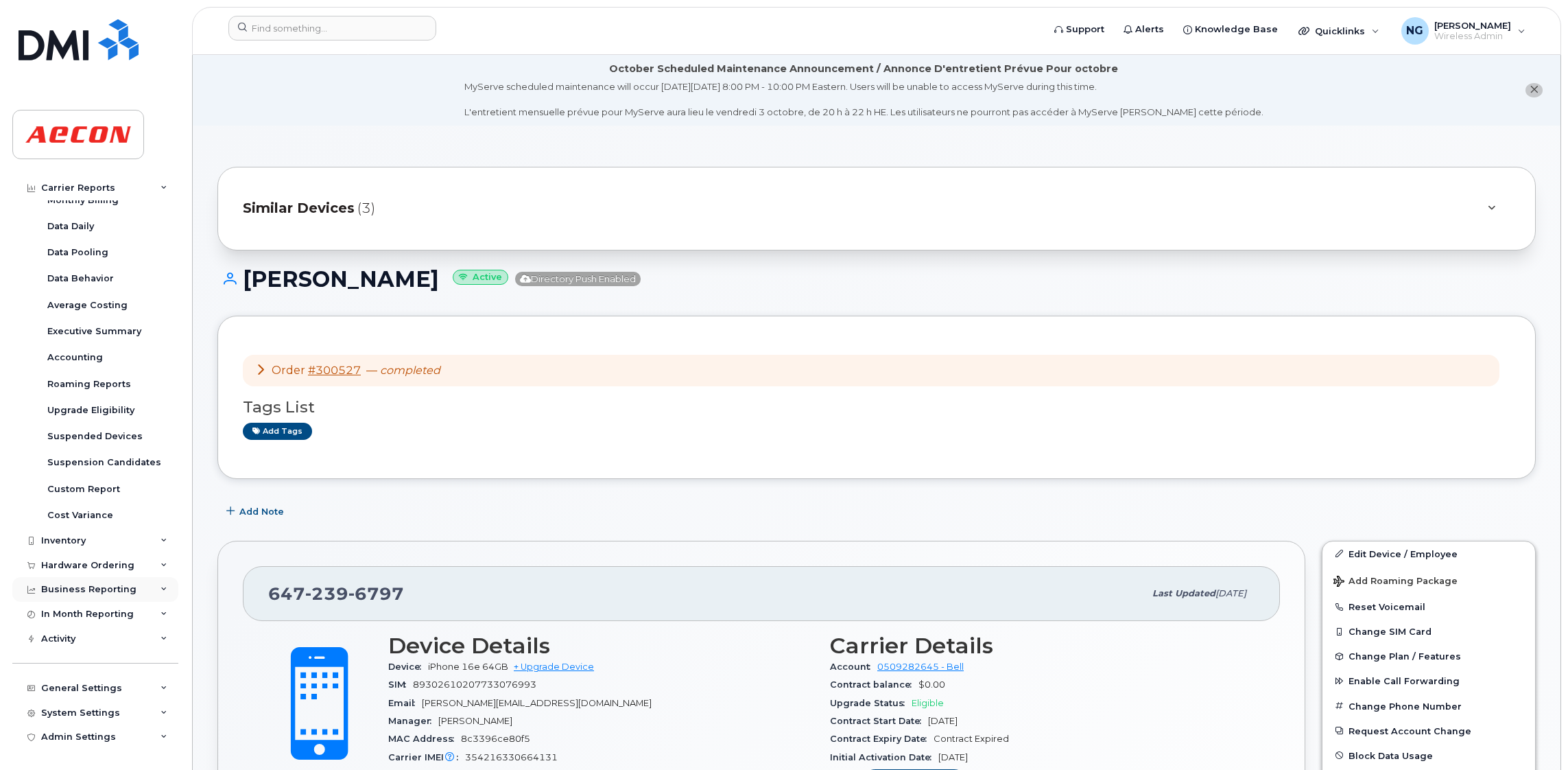
click at [129, 594] on div "Business Reporting" at bounding box center [95, 590] width 166 height 25
click at [103, 618] on div "Managerial Reports" at bounding box center [94, 613] width 94 height 12
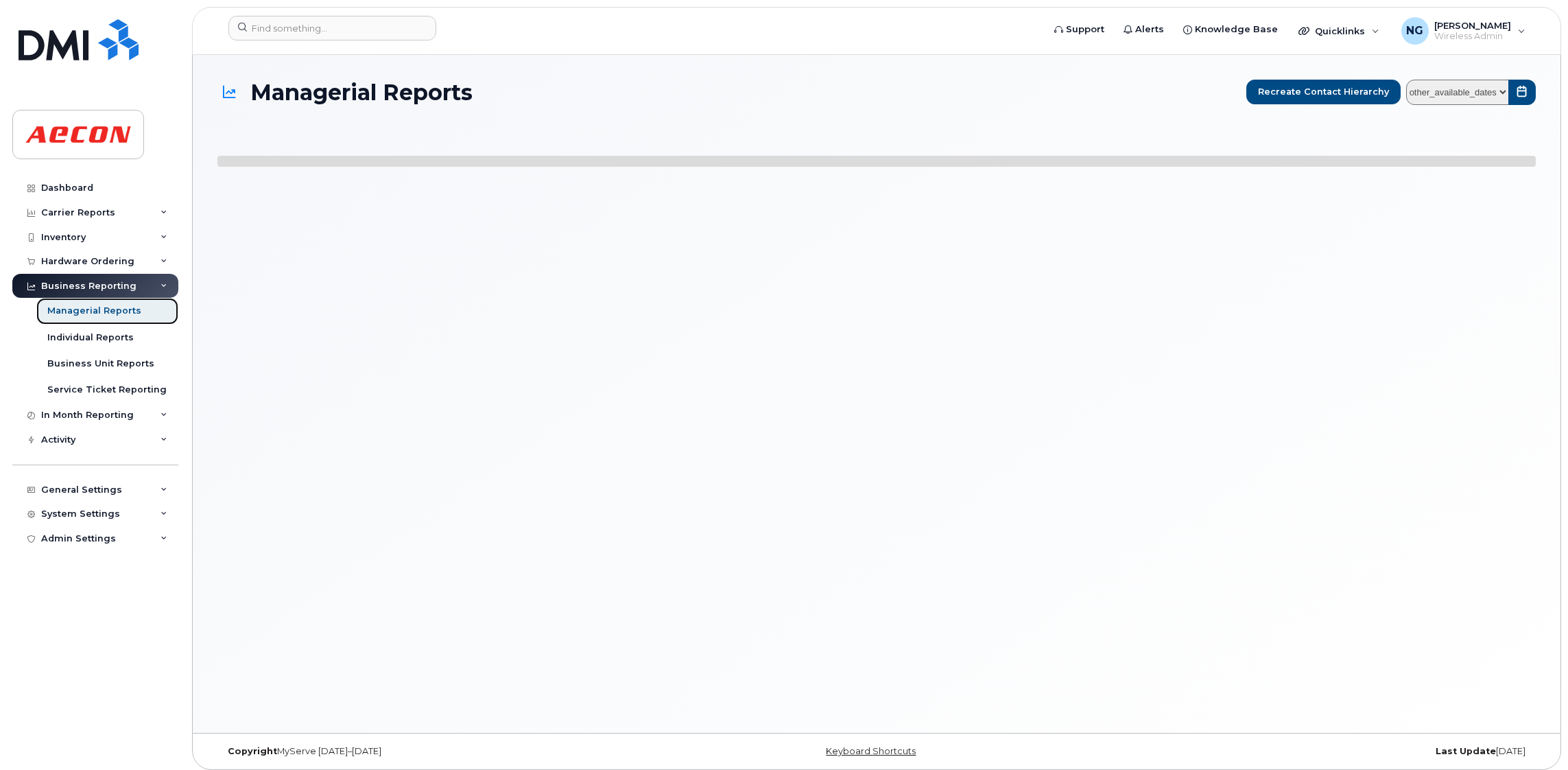
select select
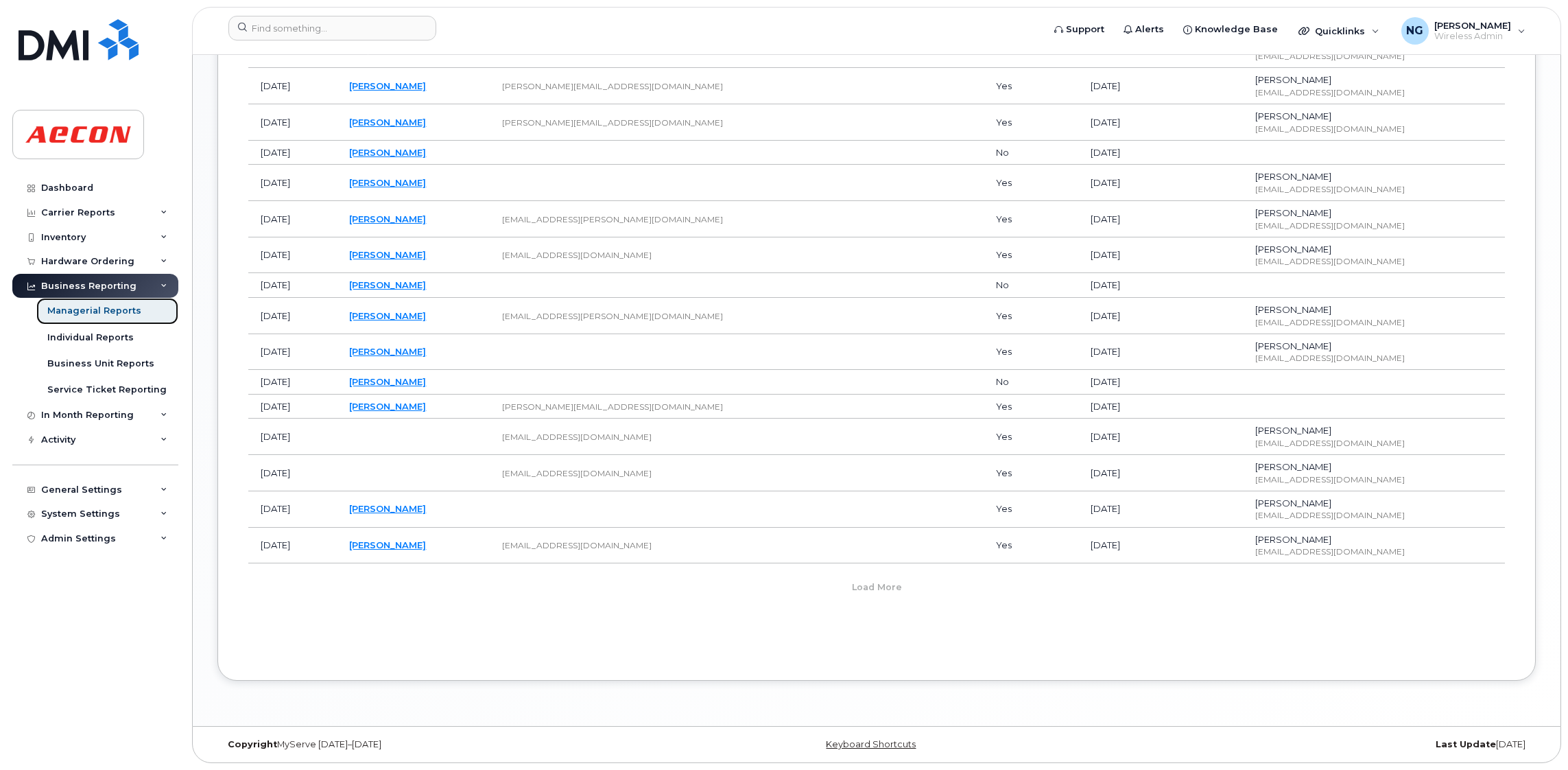
scroll to position [386, 0]
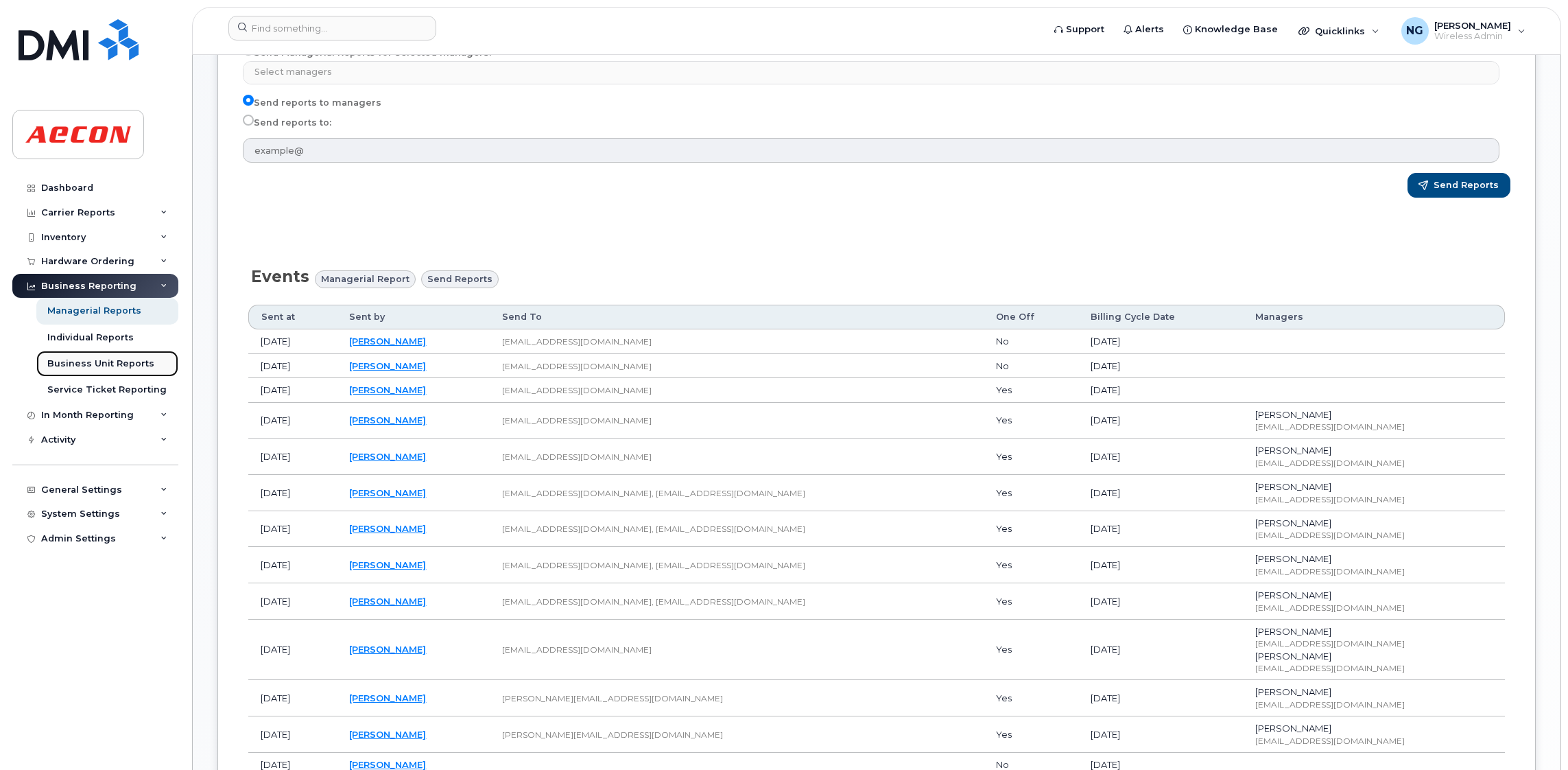
click at [116, 366] on div "Business Unit Reports" at bounding box center [100, 363] width 107 height 12
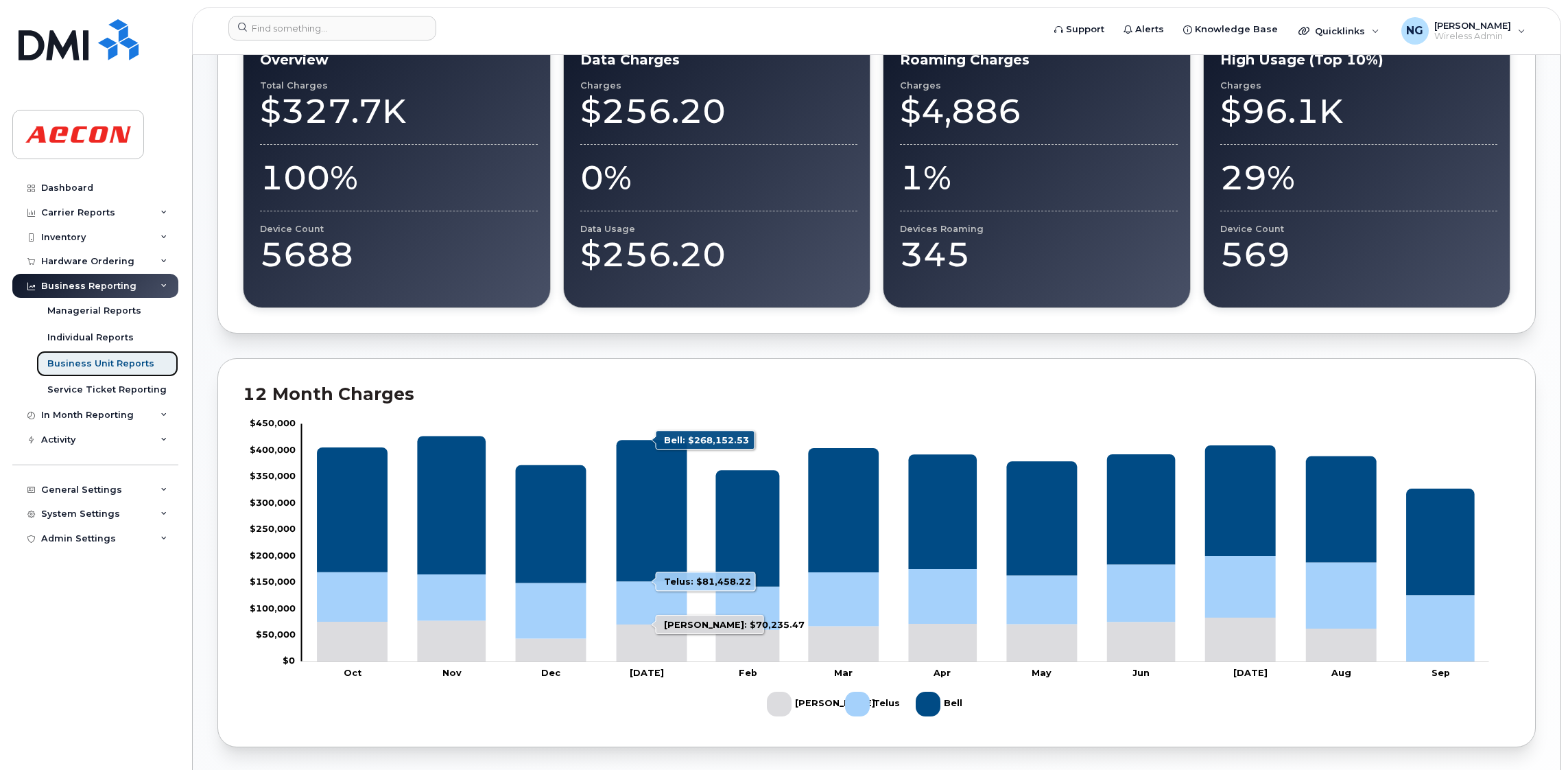
scroll to position [946, 0]
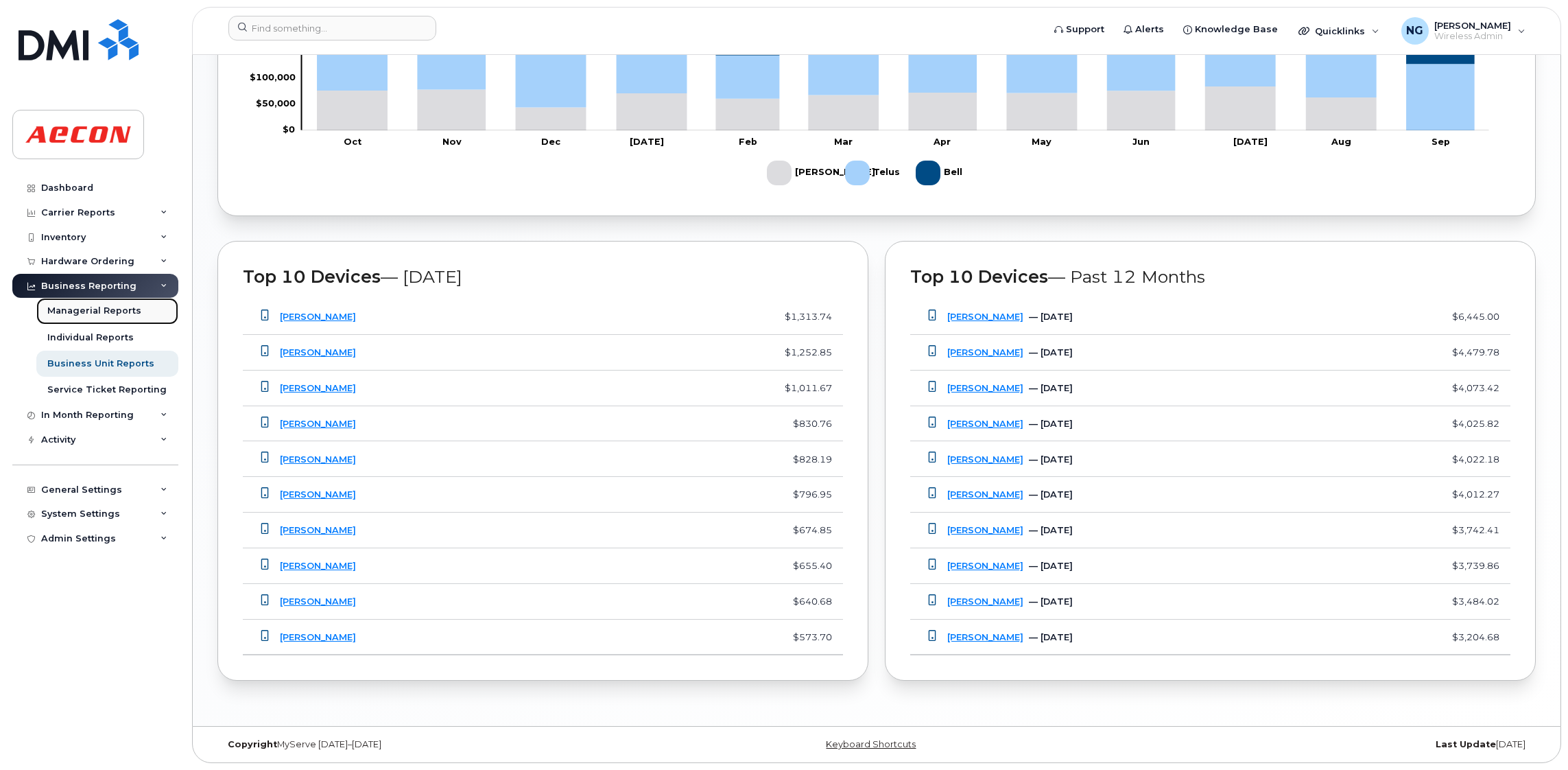
click at [87, 313] on div "Managerial Reports" at bounding box center [94, 311] width 94 height 12
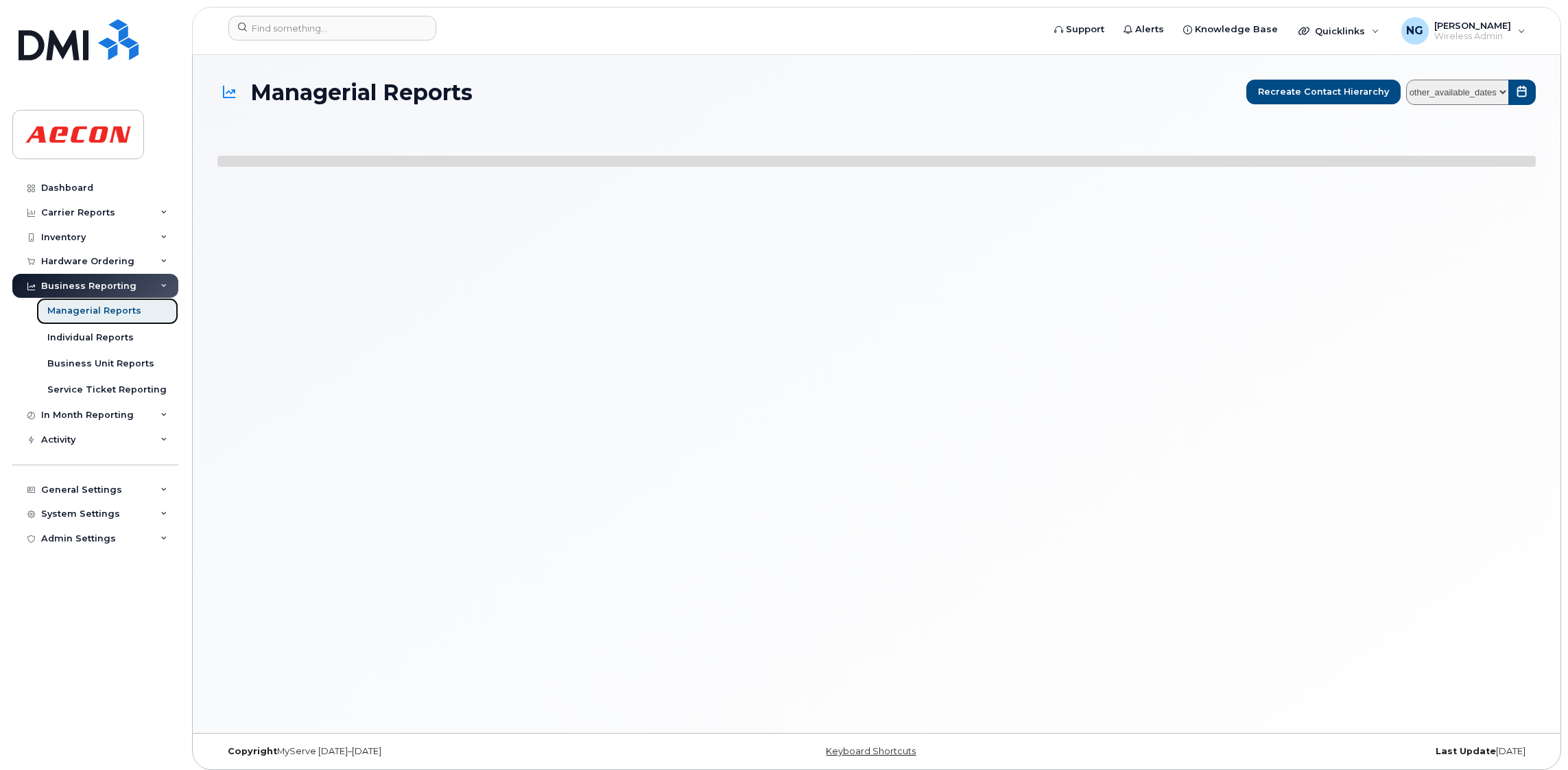
select select
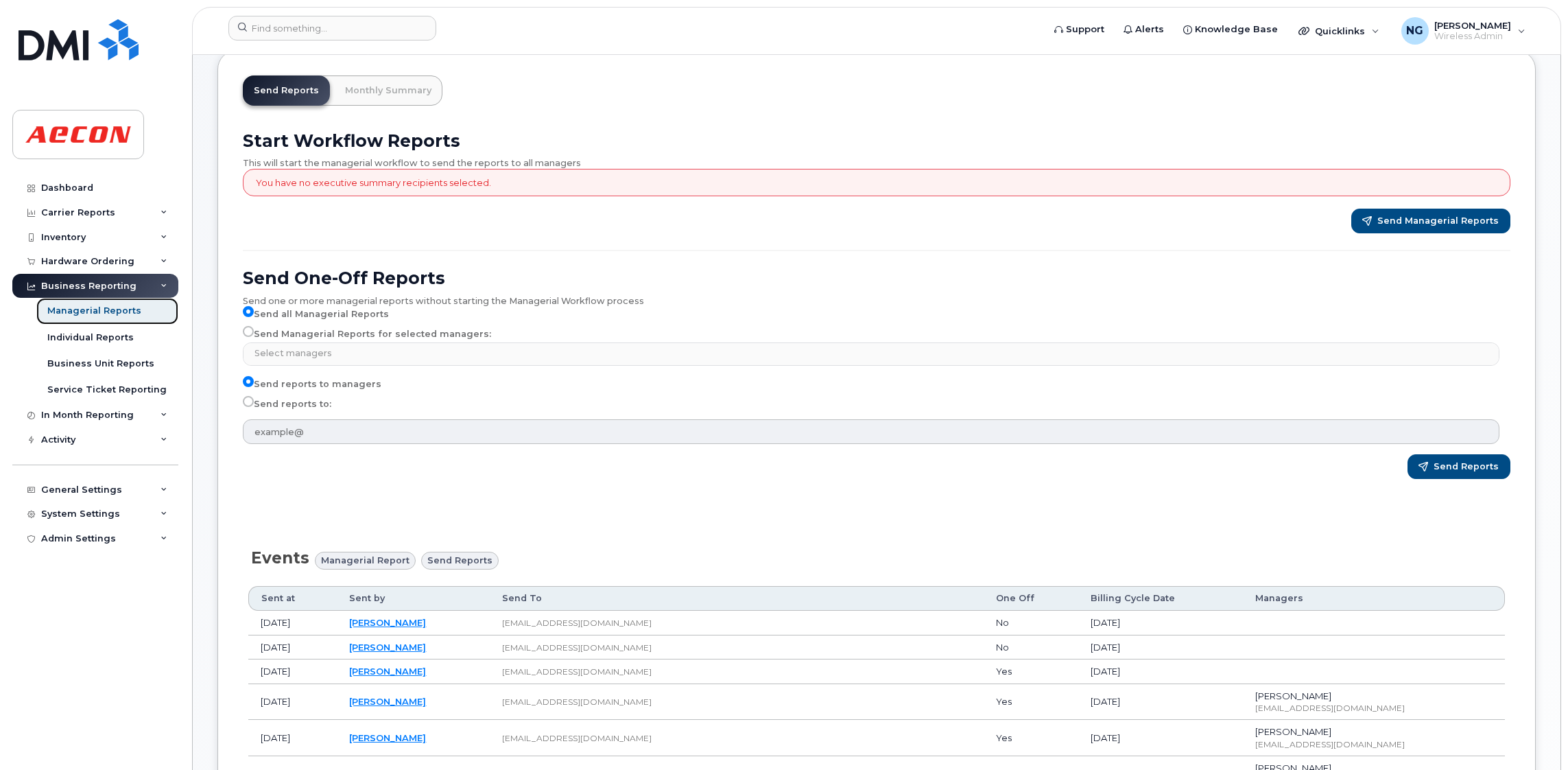
scroll to position [206, 0]
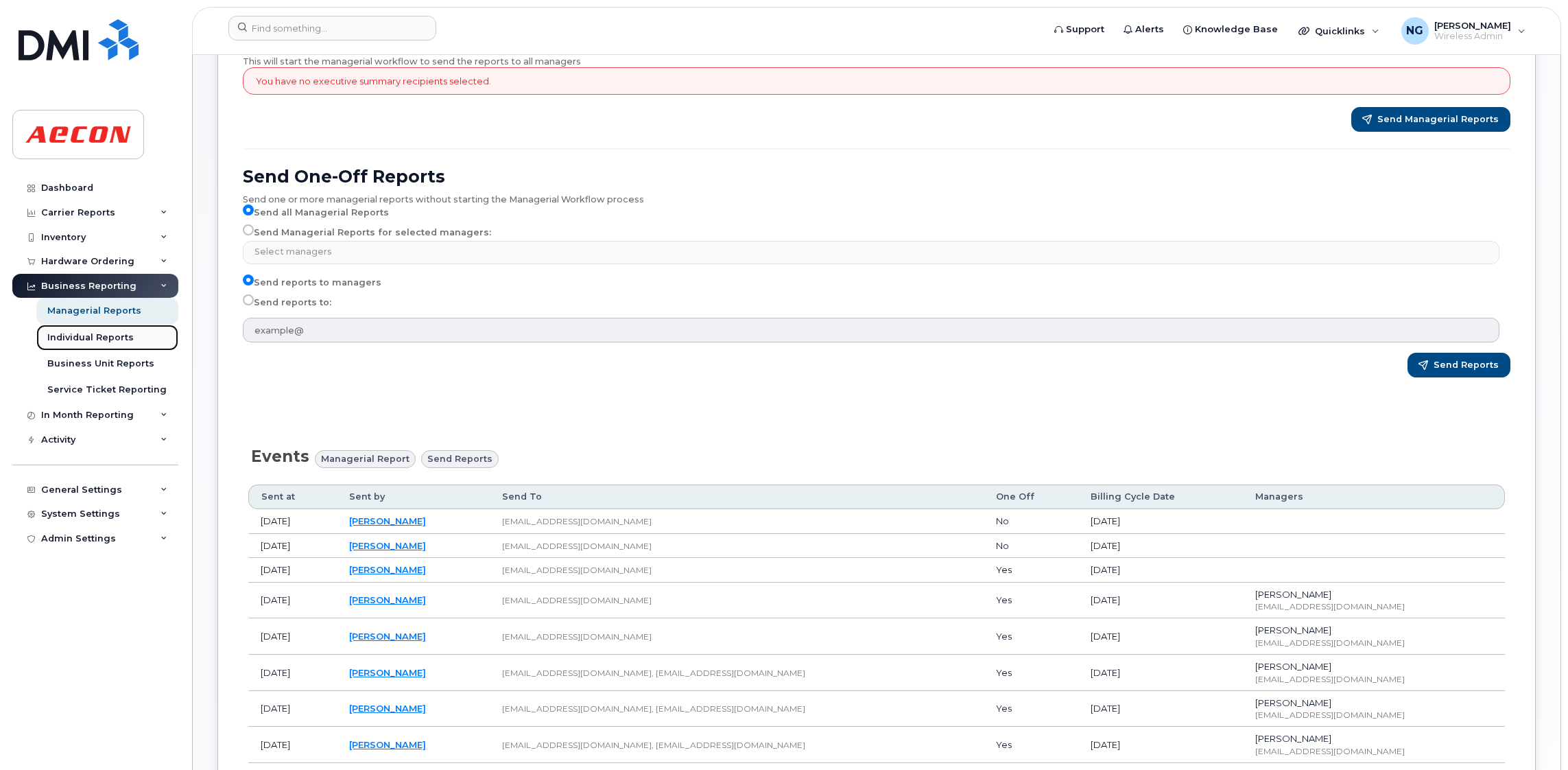
click at [76, 339] on div "Individual Reports" at bounding box center [91, 337] width 86 height 12
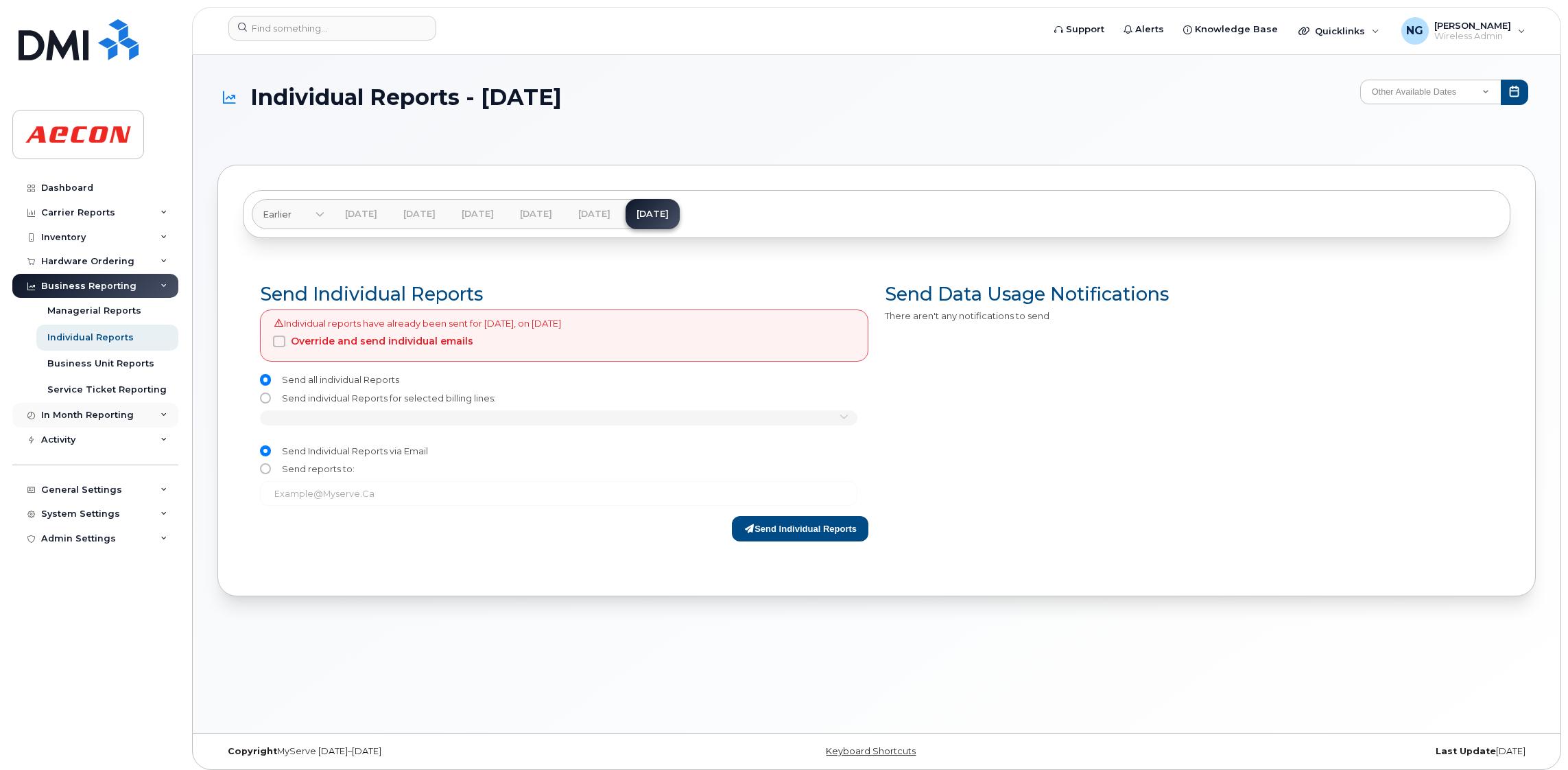
click at [110, 415] on div "In Month Reporting" at bounding box center [87, 415] width 93 height 11
click at [146, 516] on div "Activity" at bounding box center [95, 519] width 166 height 25
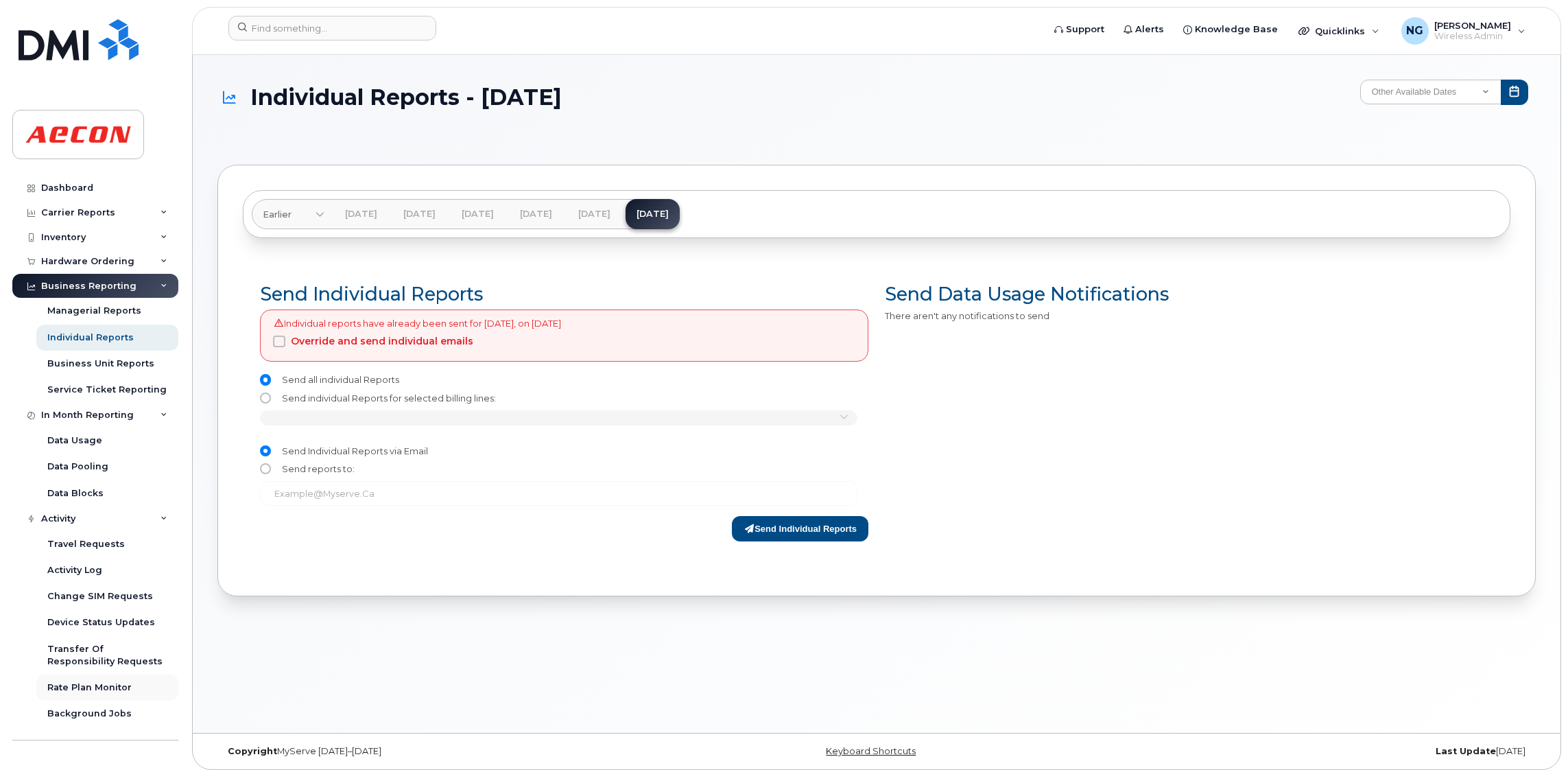
scroll to position [78, 0]
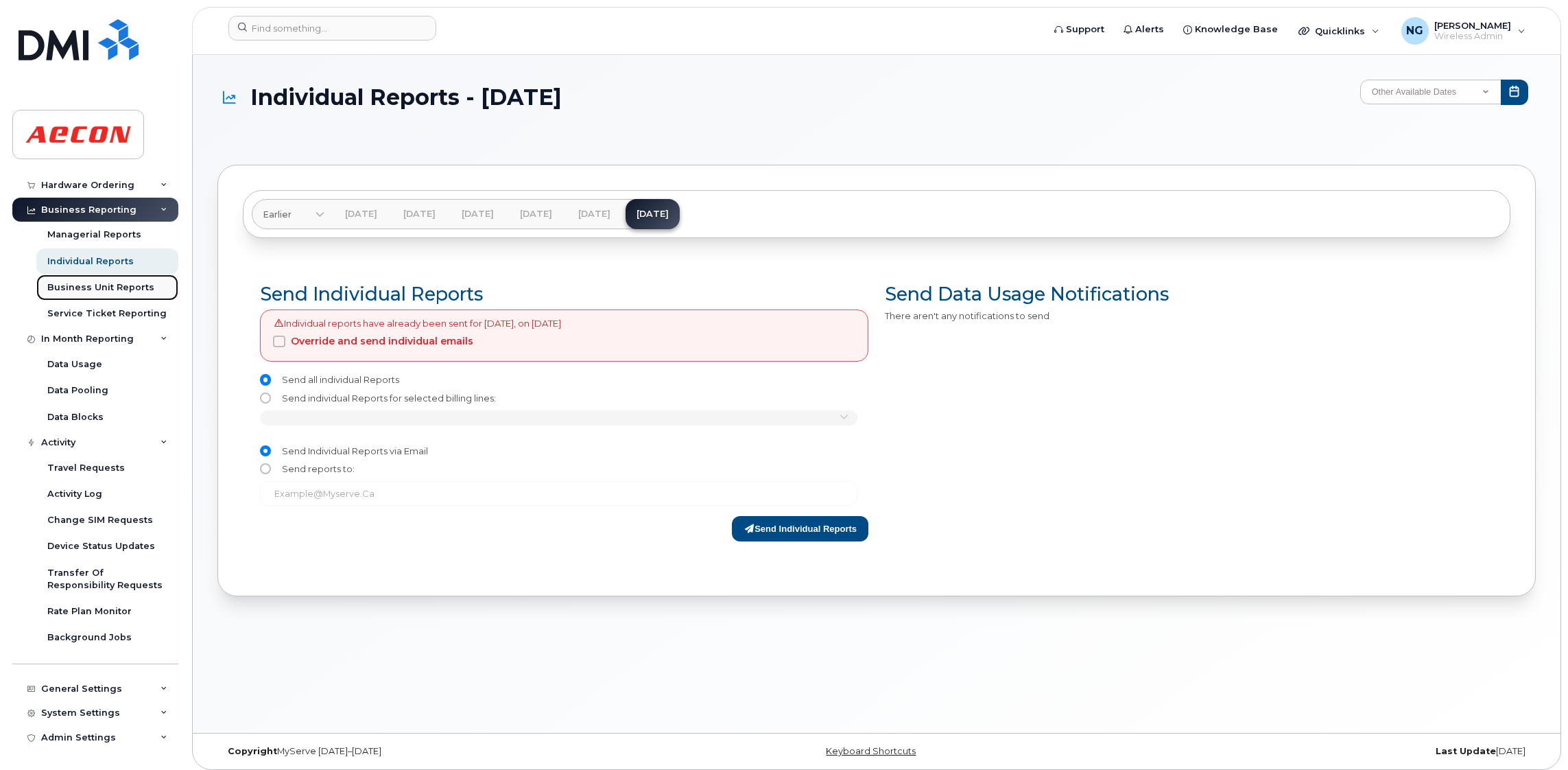
click at [108, 289] on div "Business Unit Reports" at bounding box center [100, 287] width 107 height 12
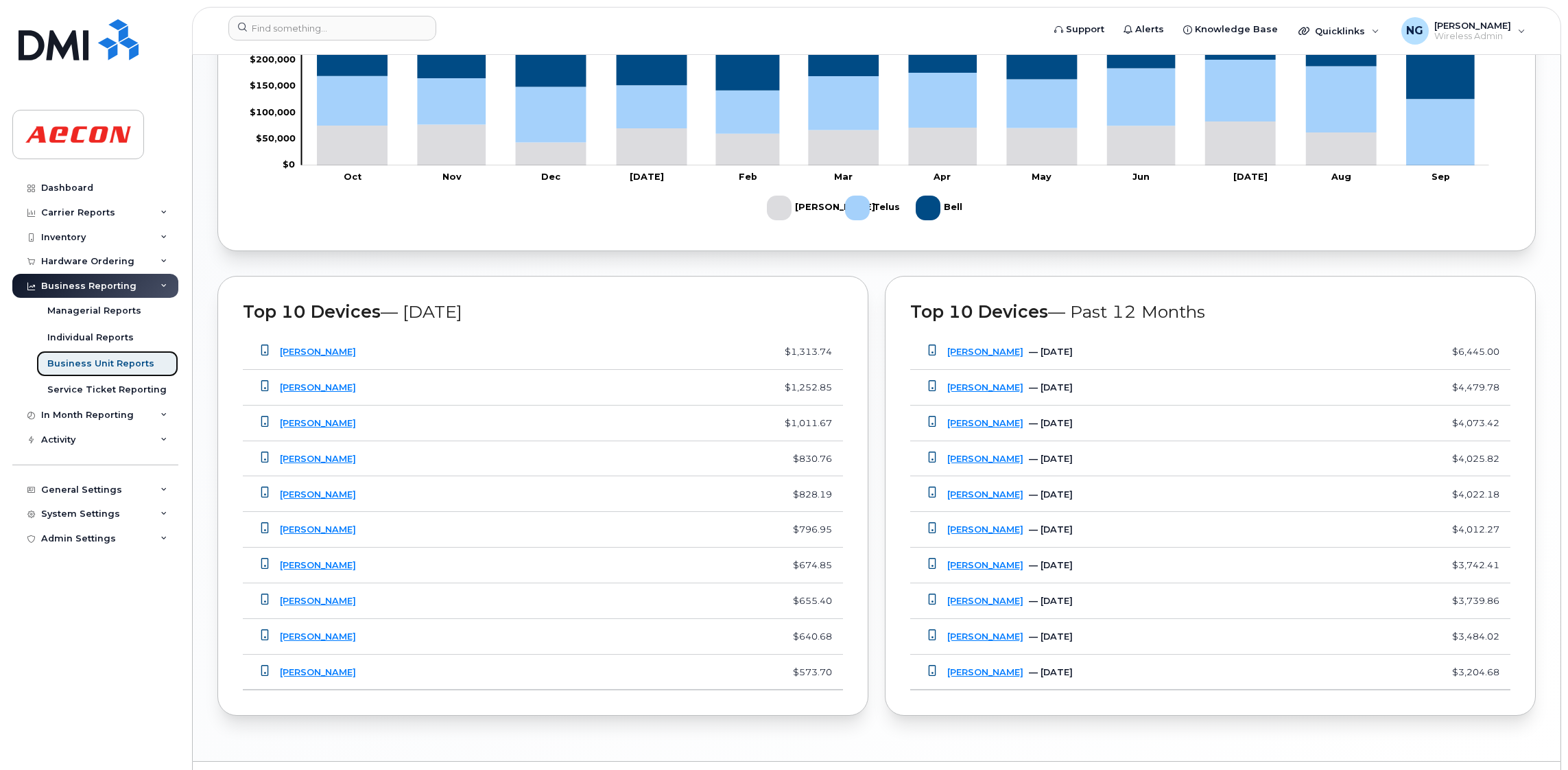
scroll to position [946, 0]
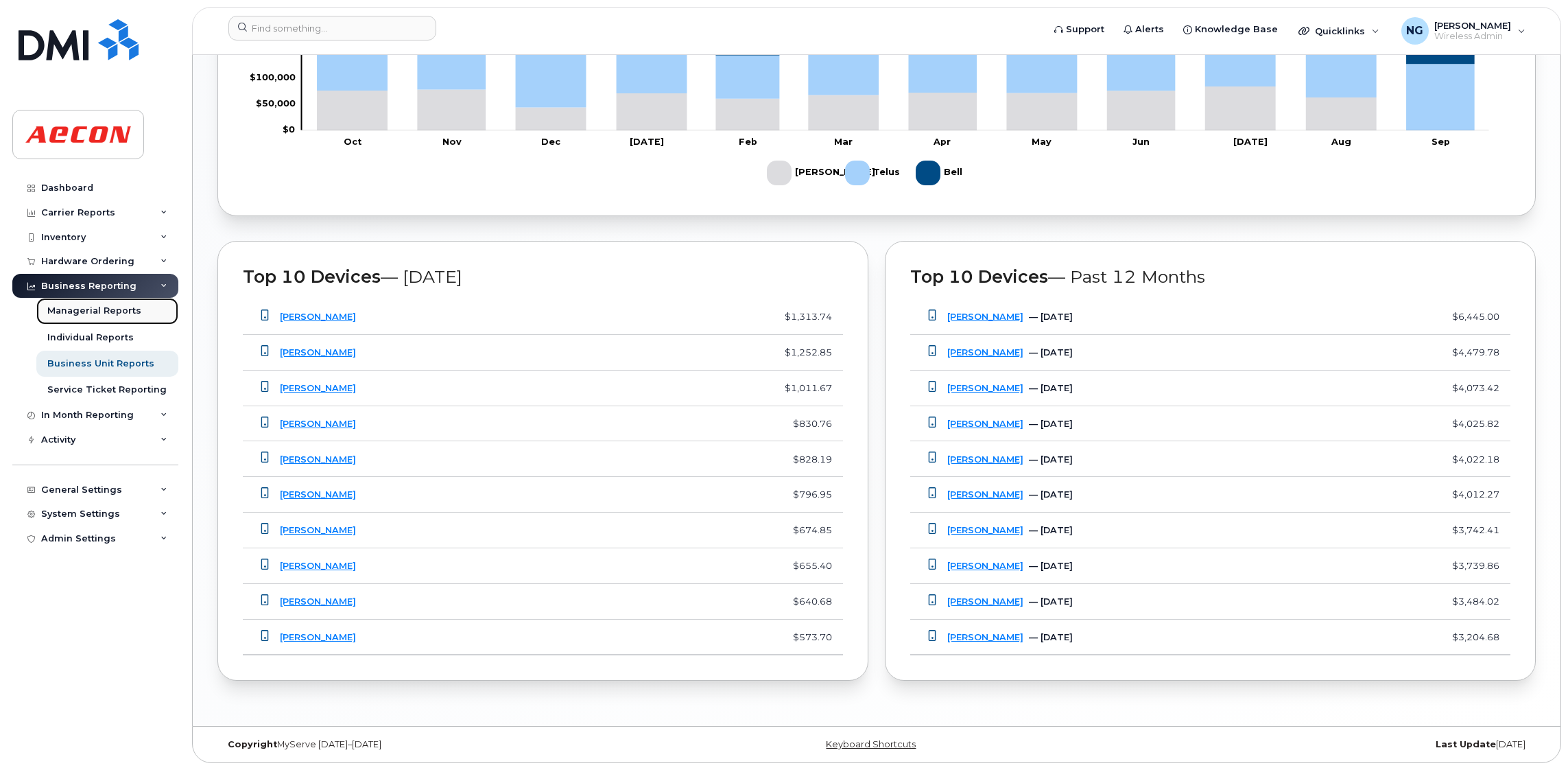
click at [112, 311] on div "Managerial Reports" at bounding box center [94, 311] width 94 height 12
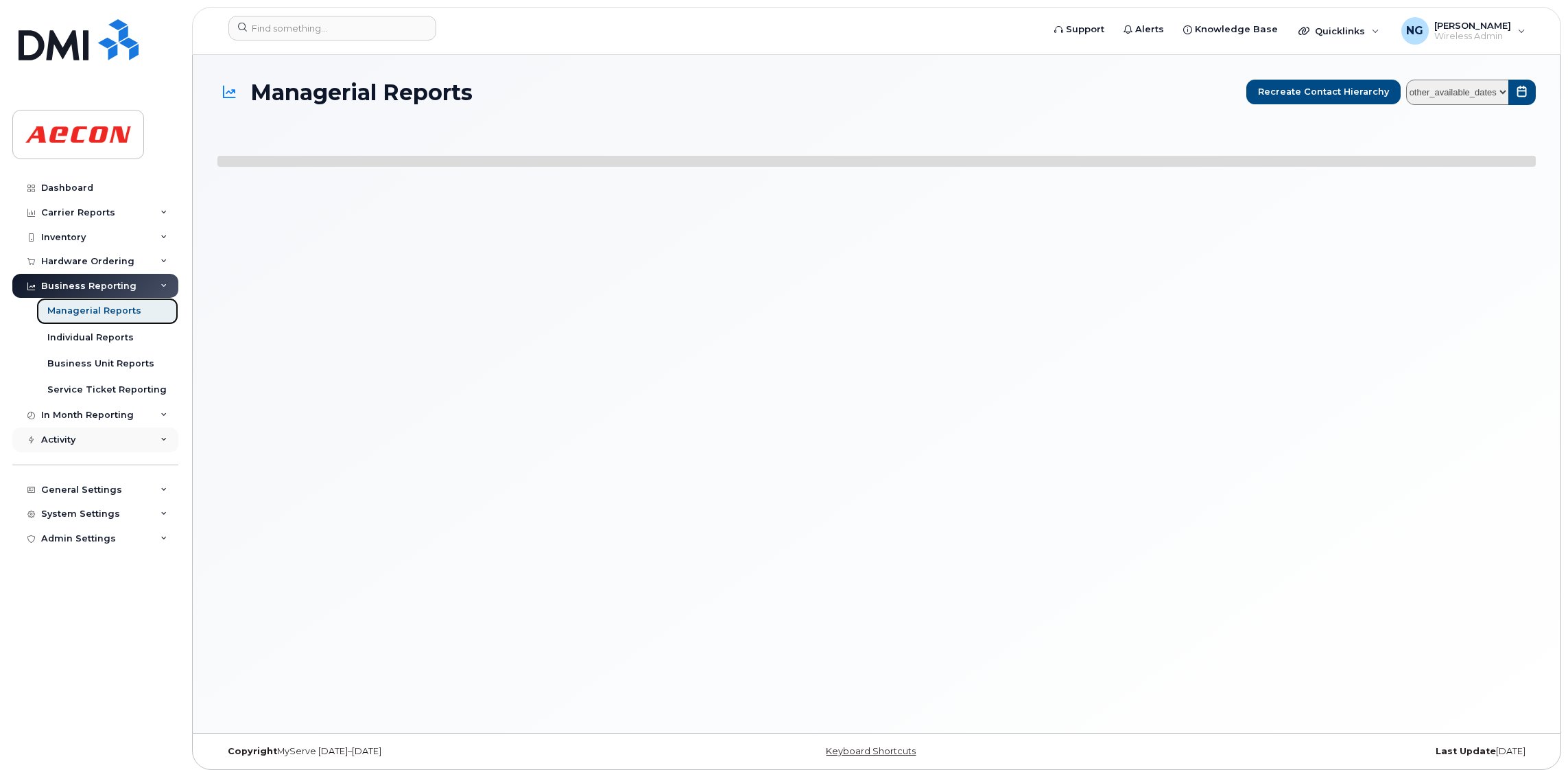
select select
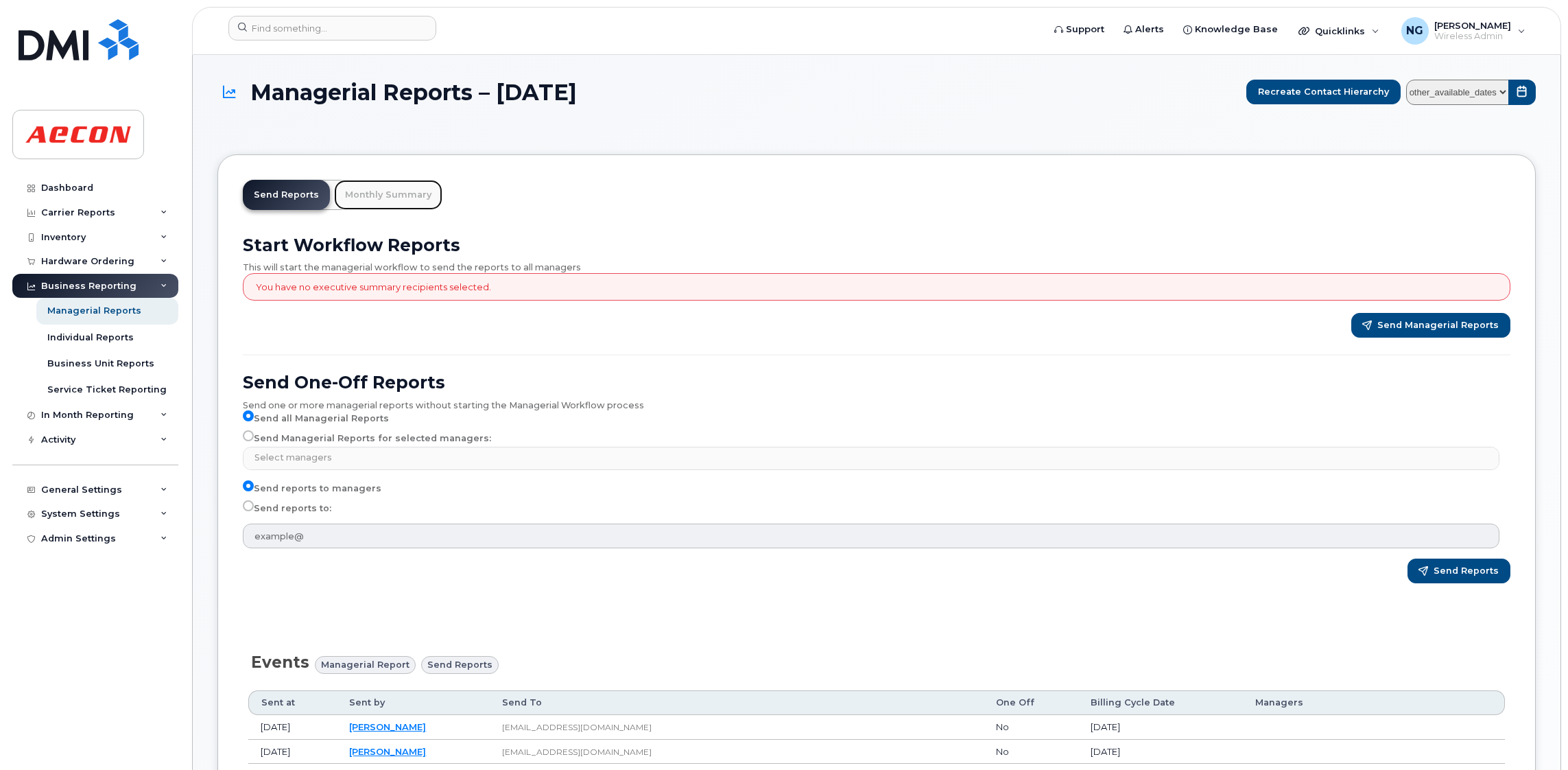
click at [380, 195] on link "Monthly Summary" at bounding box center [388, 195] width 108 height 30
click at [76, 340] on div "Individual Reports" at bounding box center [91, 337] width 86 height 12
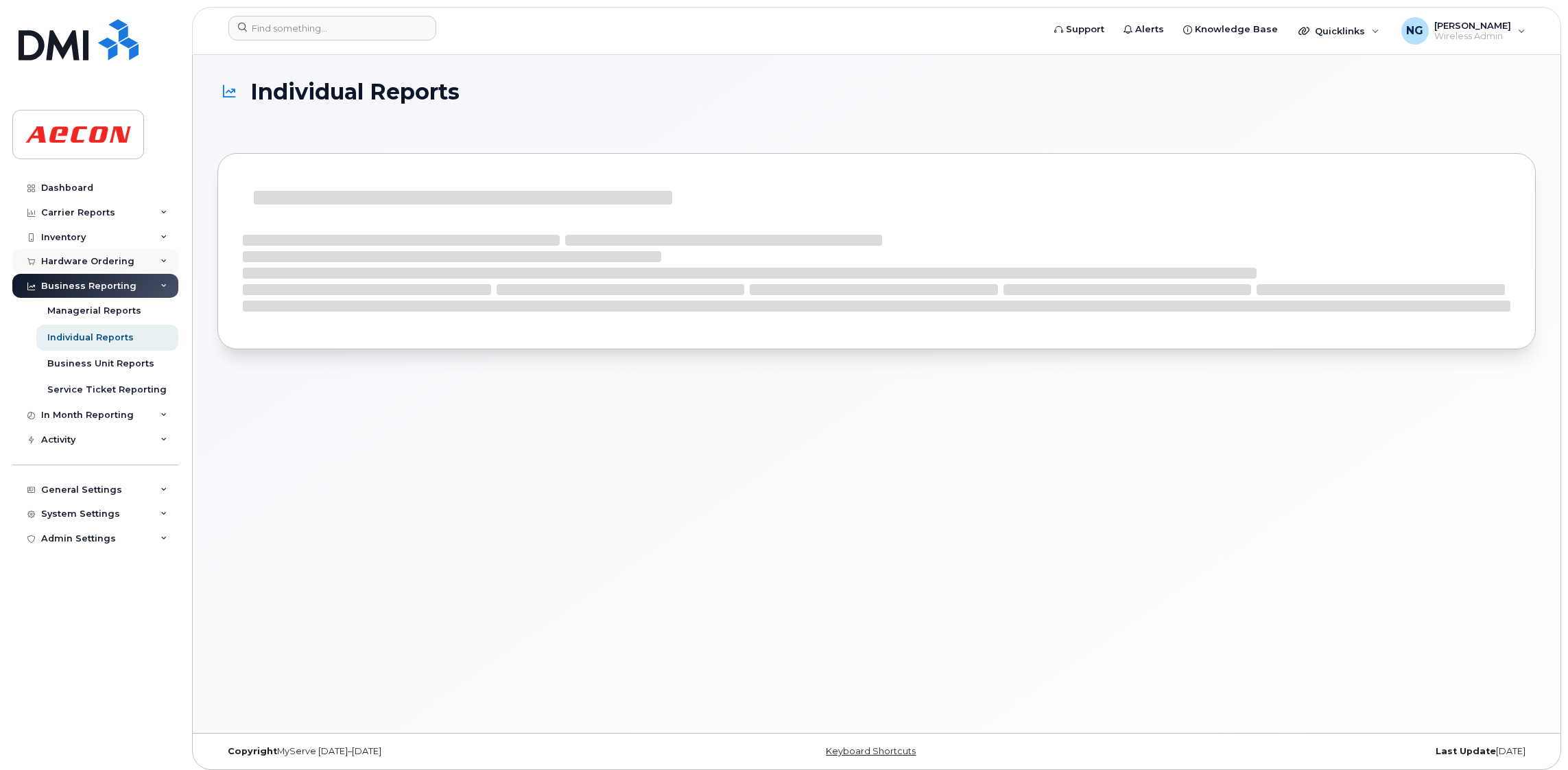
click at [79, 263] on div "Hardware Ordering" at bounding box center [88, 262] width 93 height 11
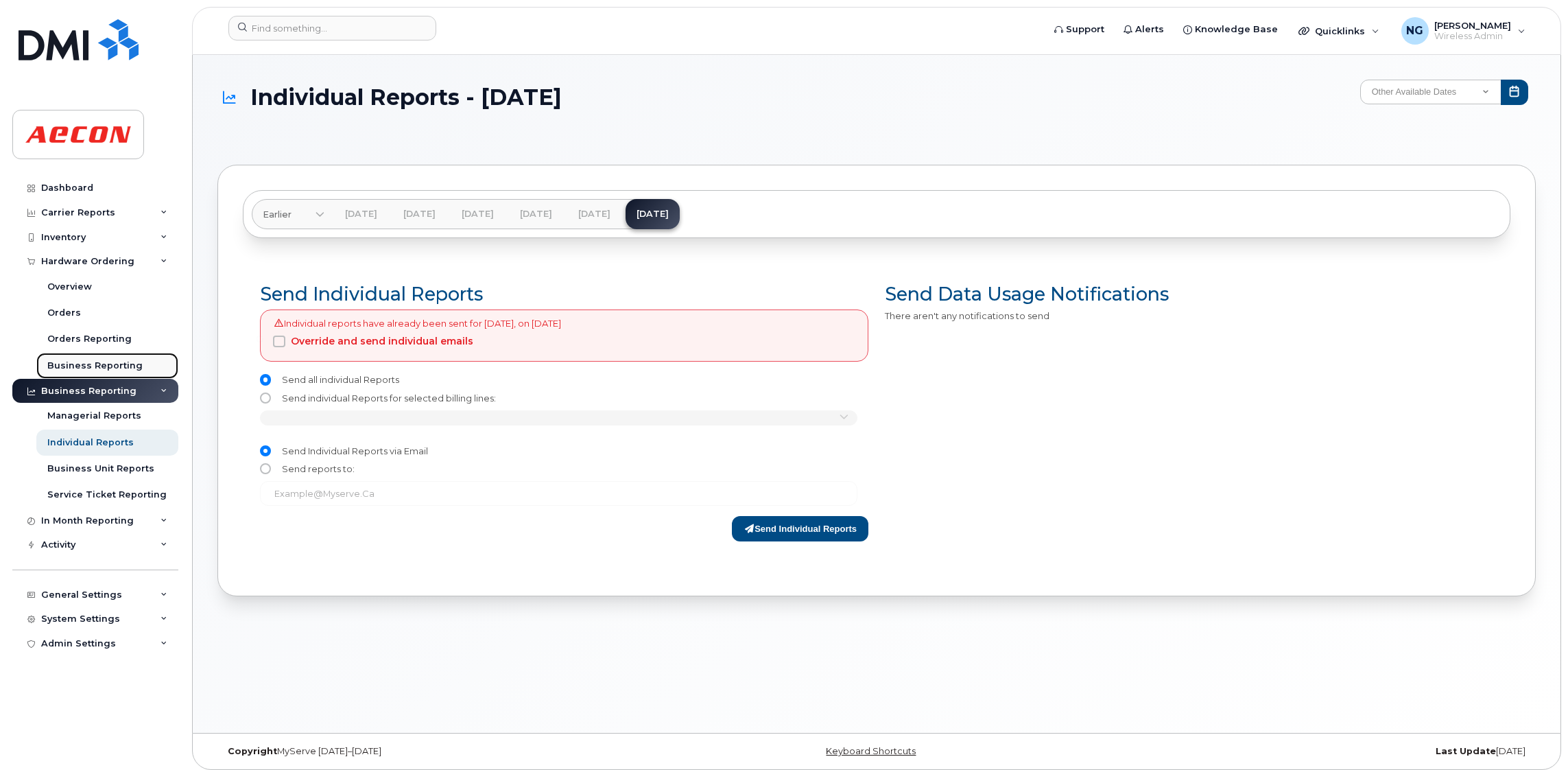
click at [122, 367] on div "Business Reporting" at bounding box center [95, 365] width 95 height 12
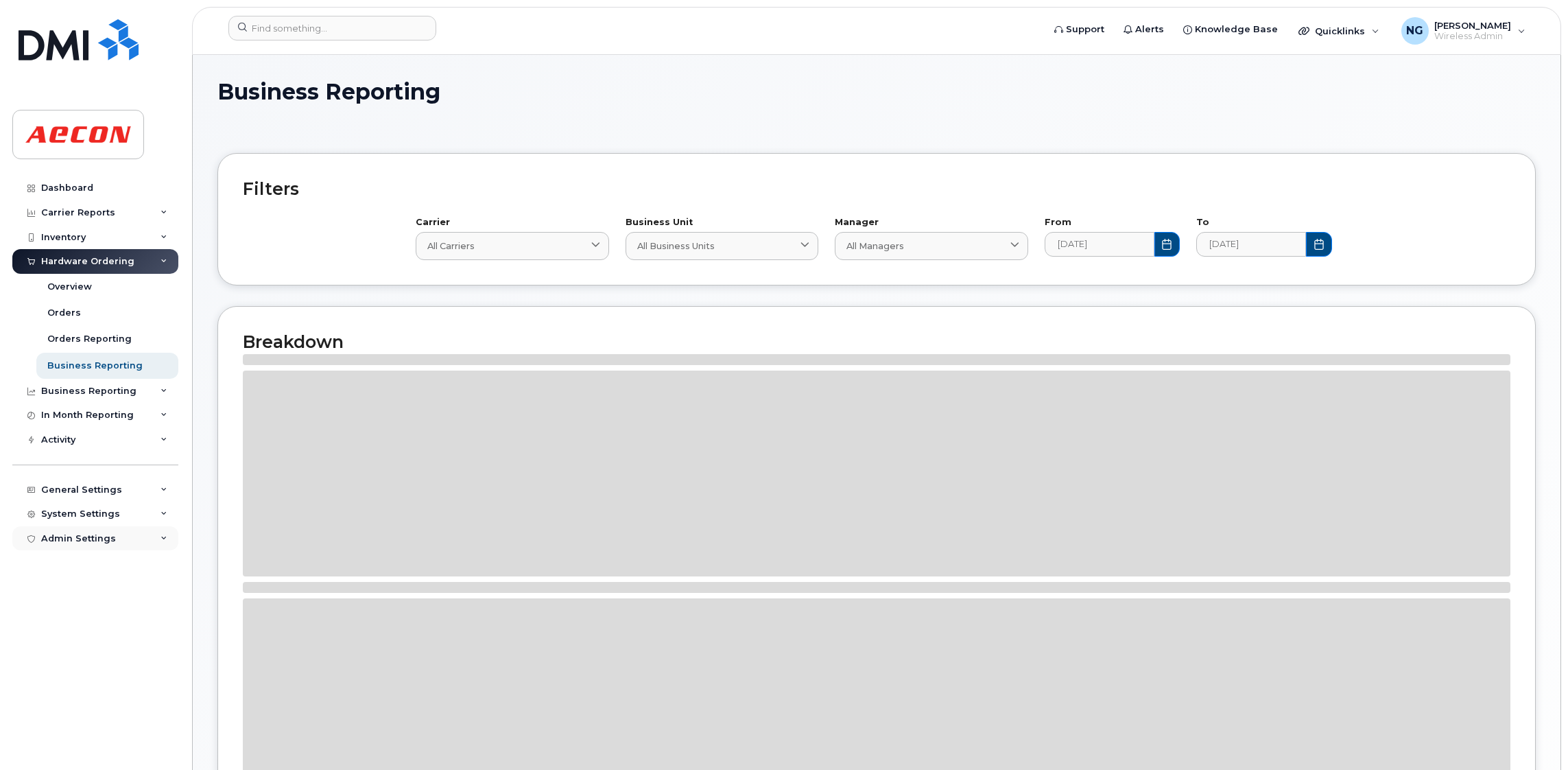
click at [118, 541] on div "Admin Settings" at bounding box center [95, 539] width 166 height 25
click at [106, 516] on div "System Settings" at bounding box center [81, 515] width 79 height 11
click at [93, 677] on div "Custom Billing" at bounding box center [83, 670] width 71 height 12
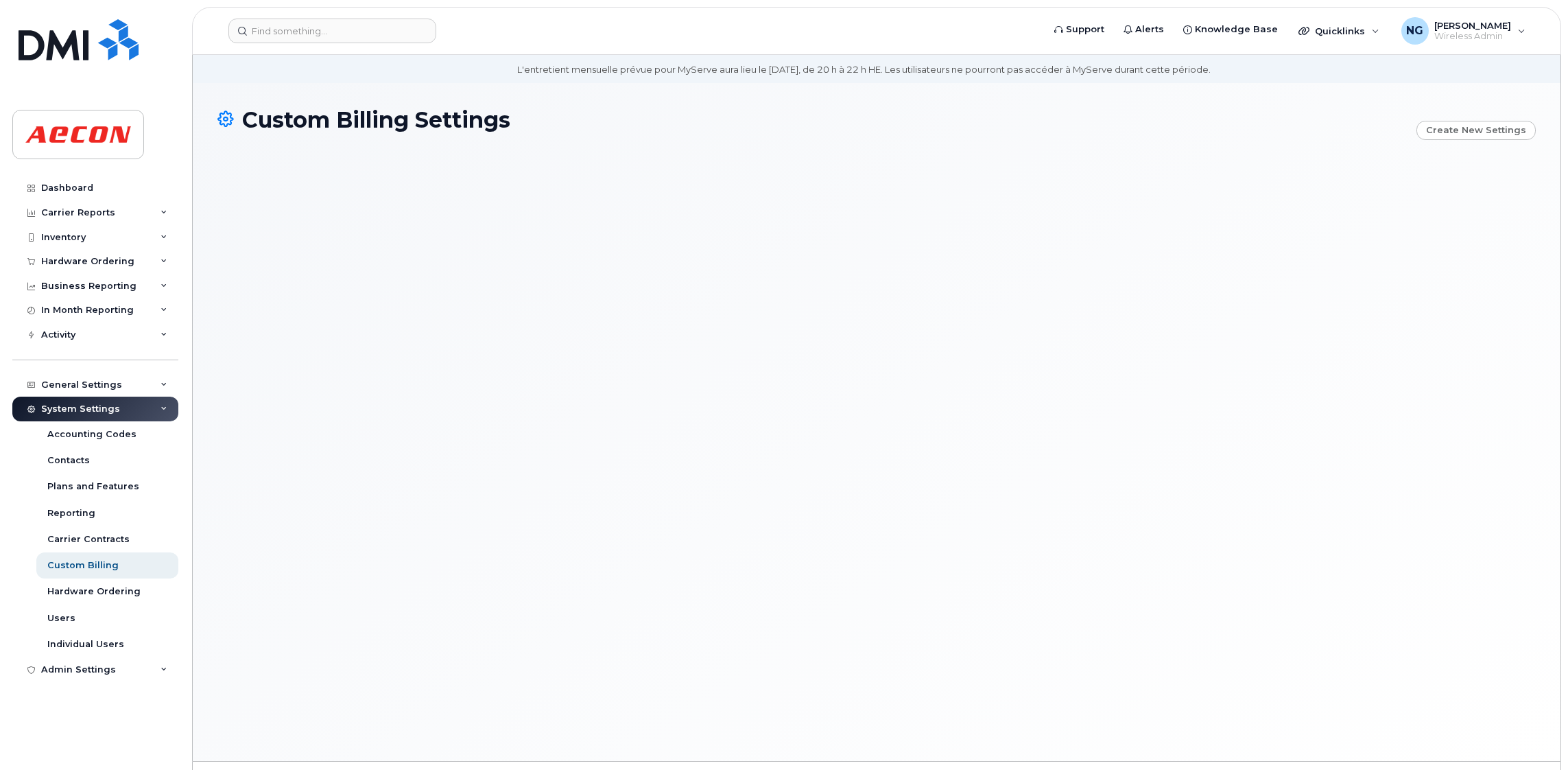
scroll to position [77, 0]
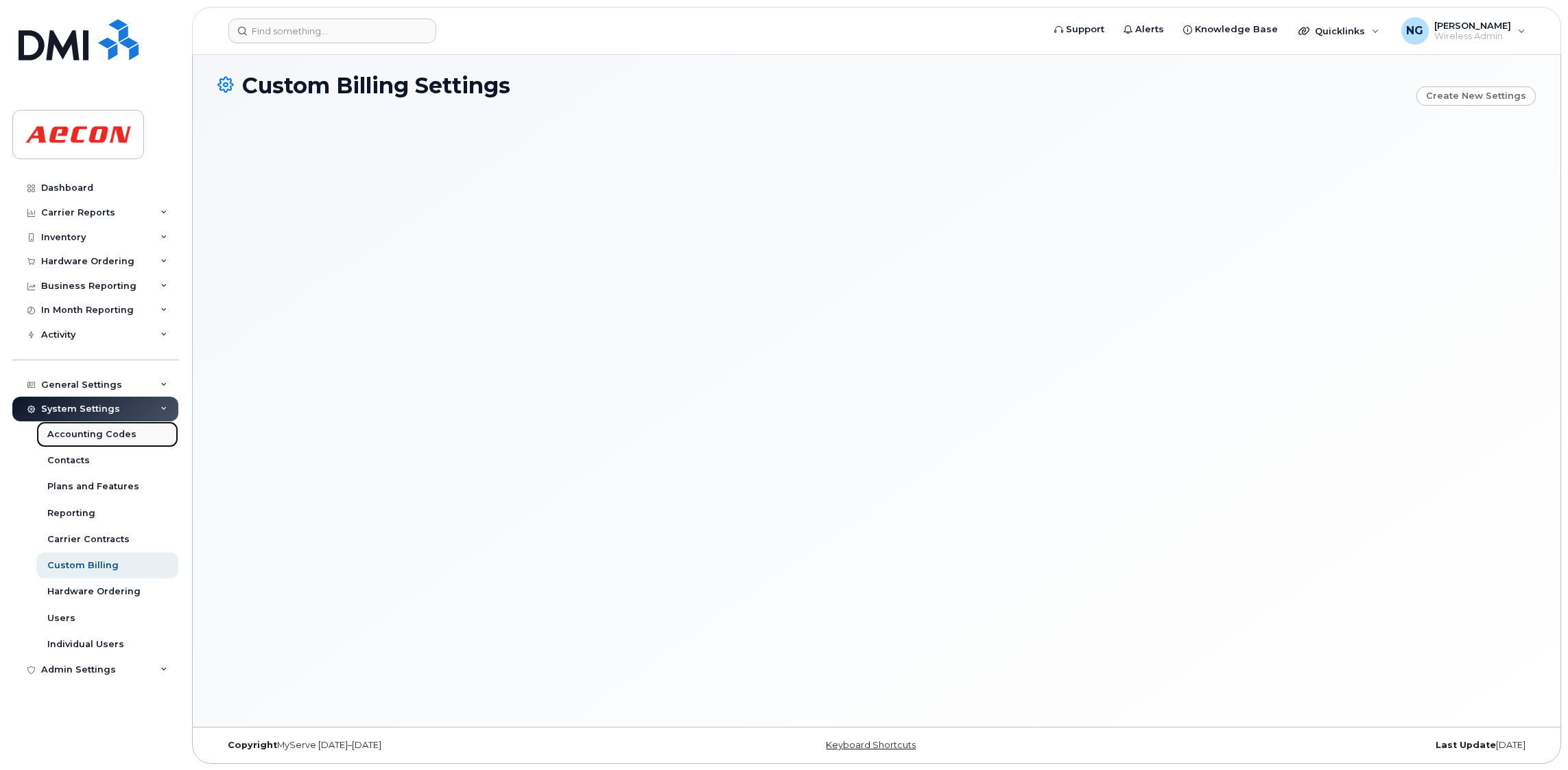
click at [91, 437] on div "Accounting Codes" at bounding box center [92, 434] width 89 height 12
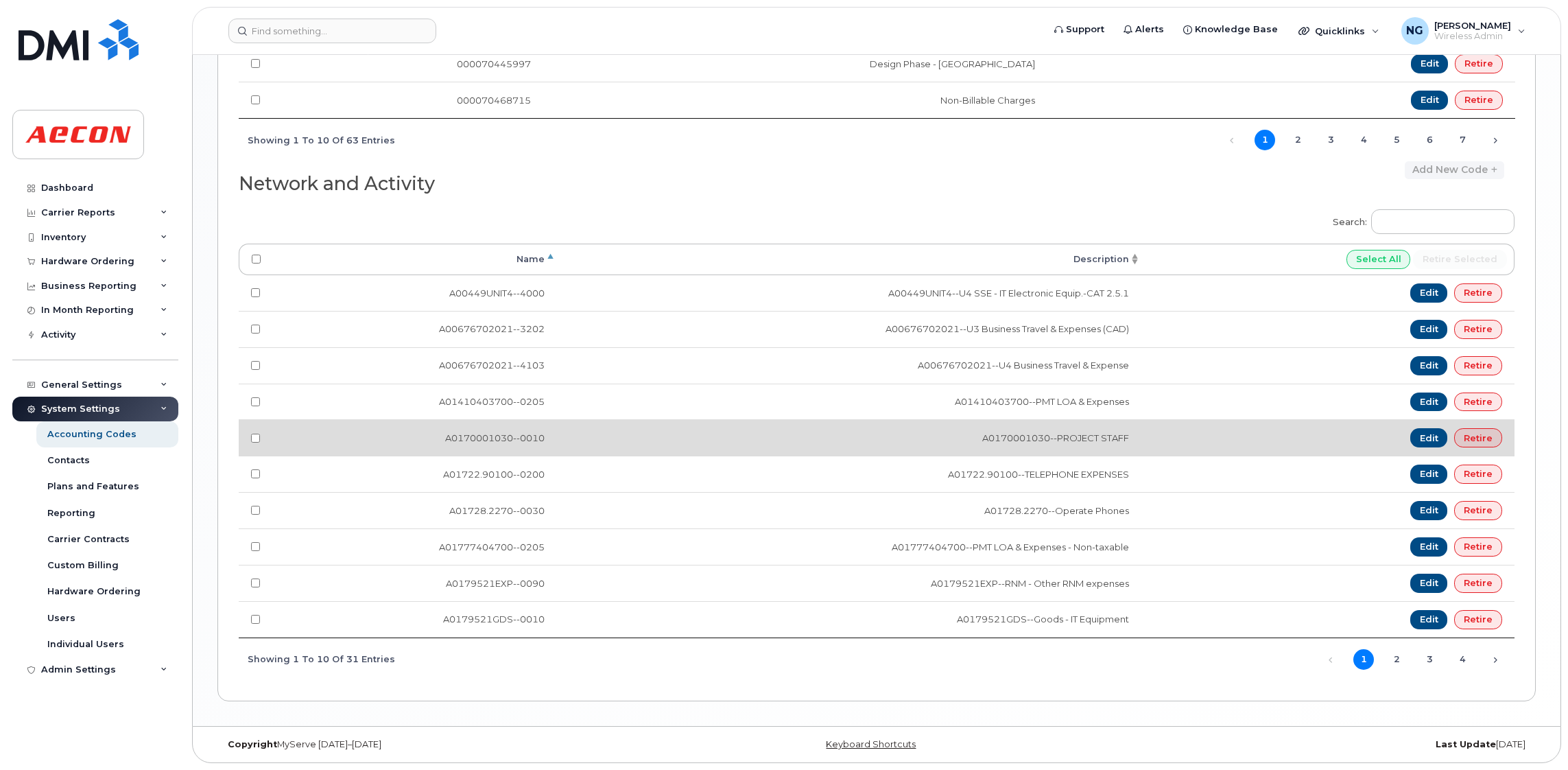
scroll to position [1241, 0]
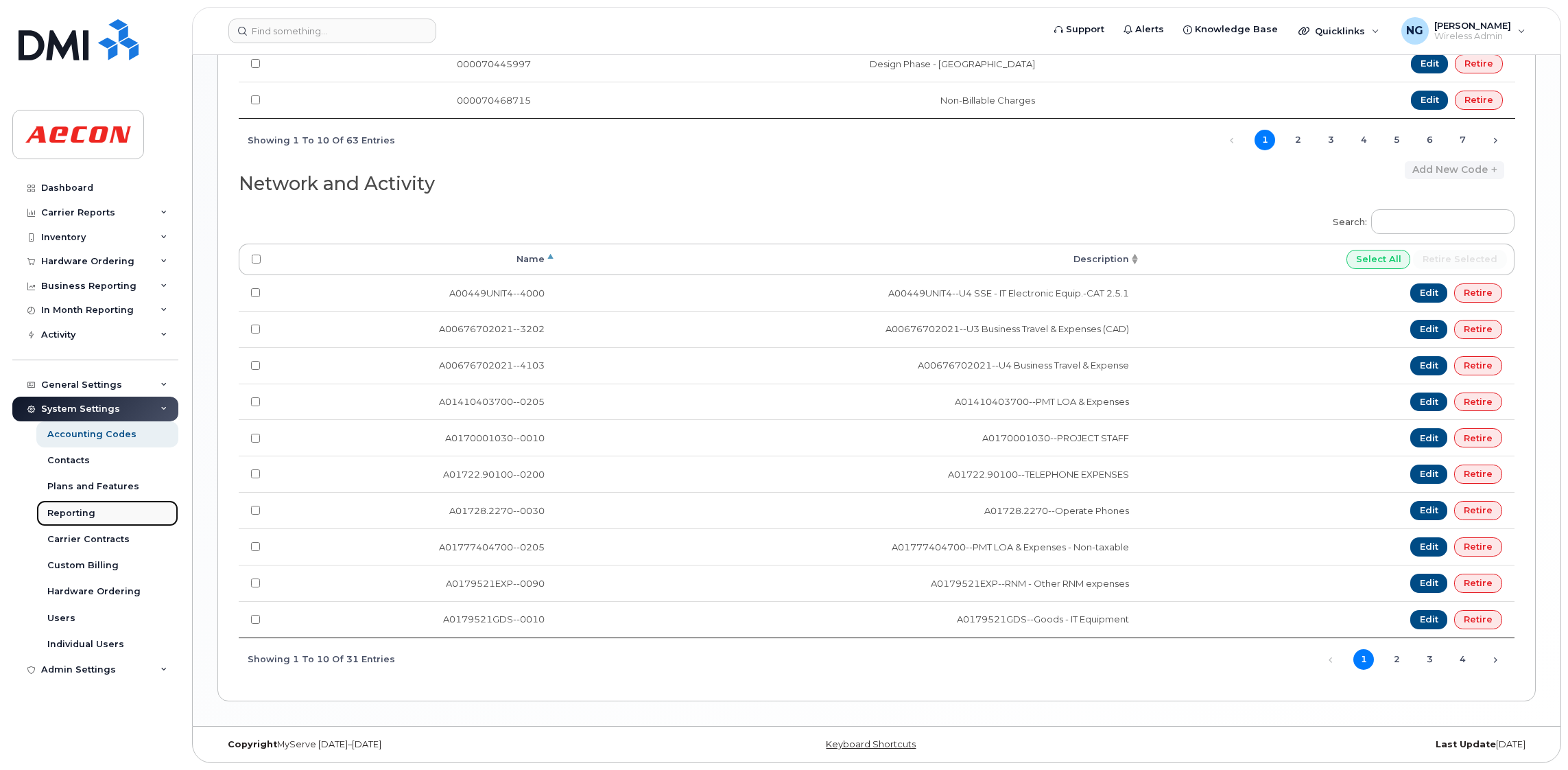
click at [77, 518] on div "Reporting" at bounding box center [71, 513] width 48 height 12
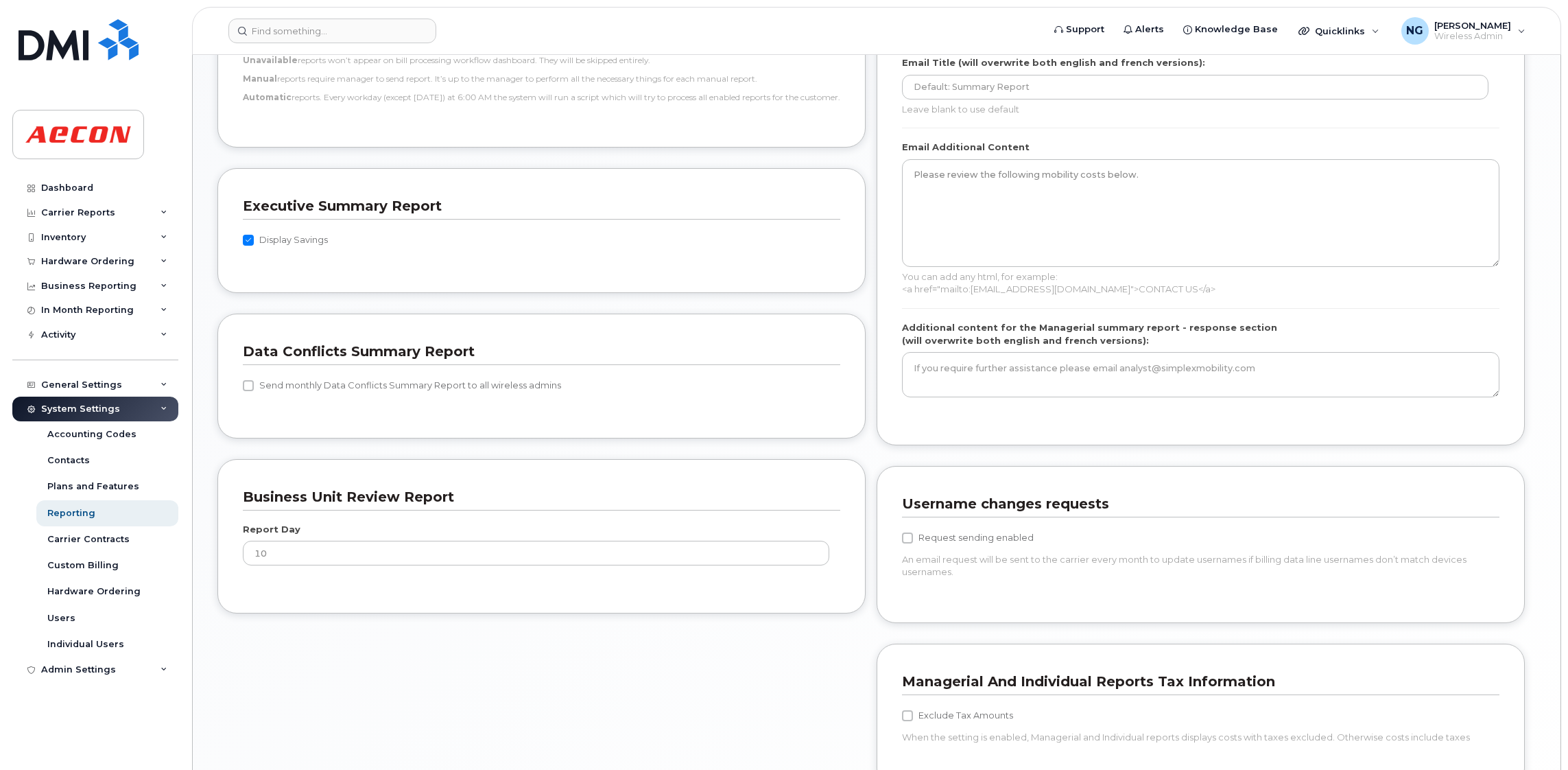
scroll to position [1086, 0]
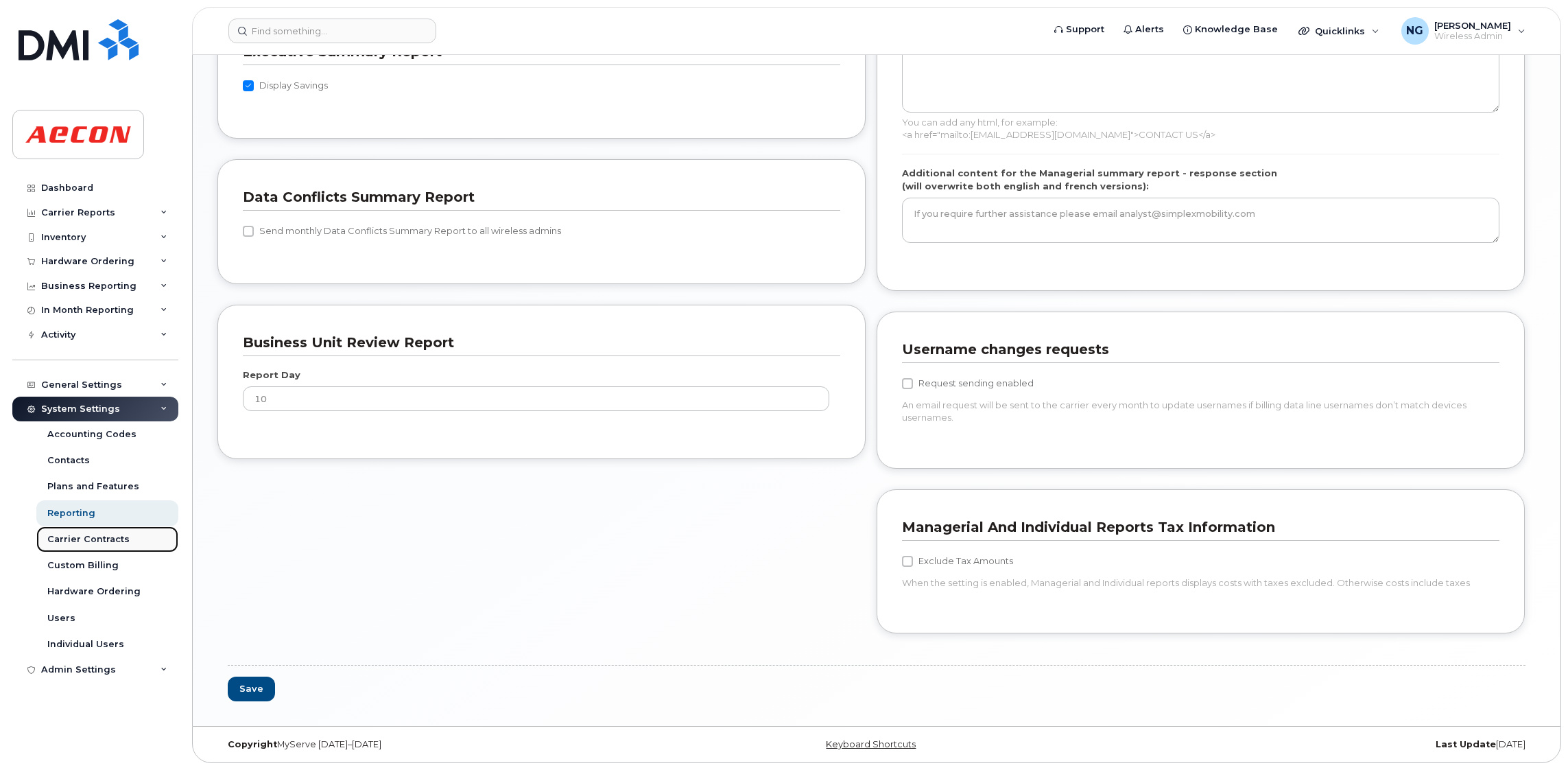
click at [78, 542] on div "Carrier Contracts" at bounding box center [88, 539] width 82 height 12
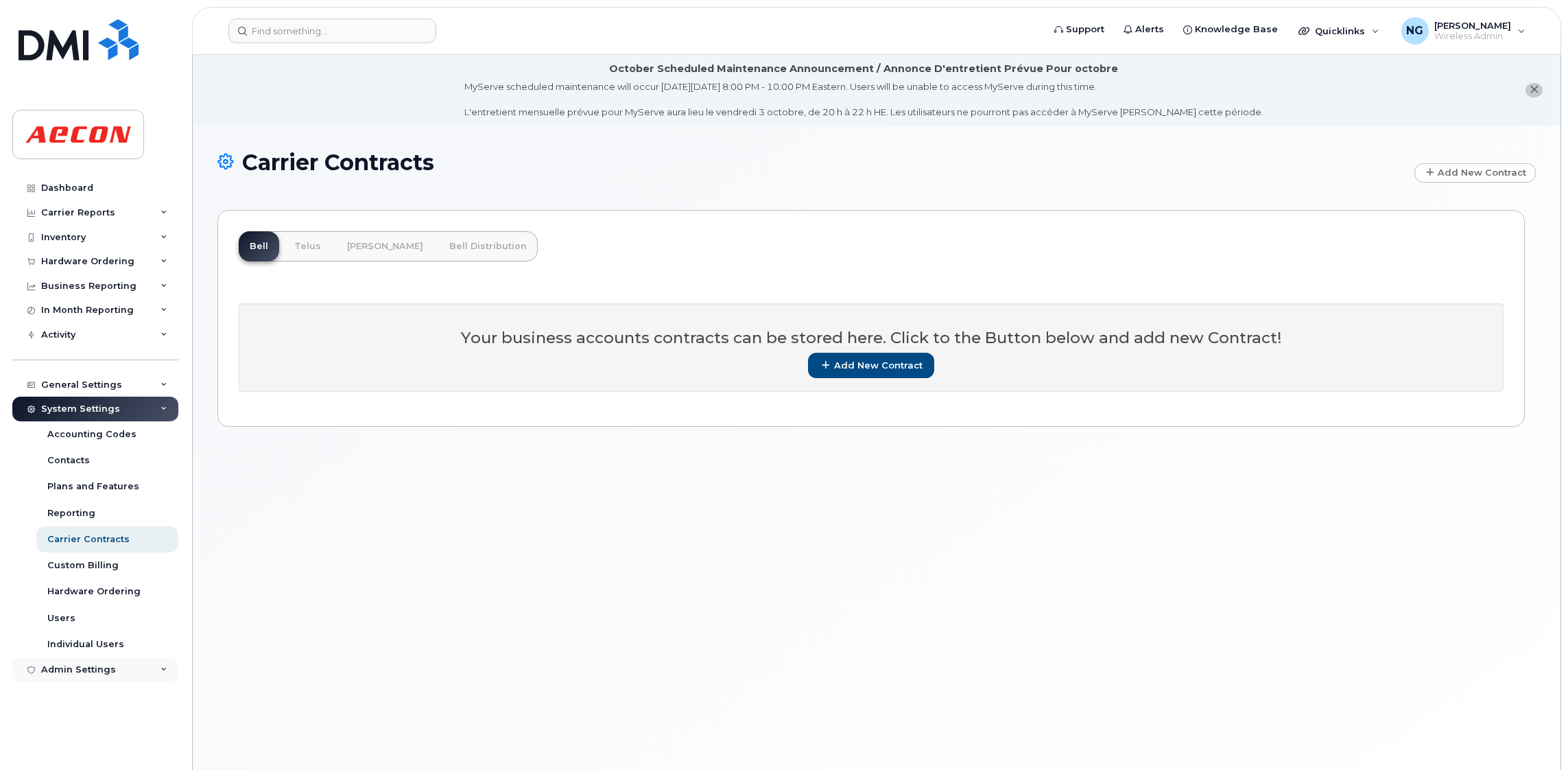
click at [112, 672] on div "Admin Settings" at bounding box center [95, 670] width 166 height 25
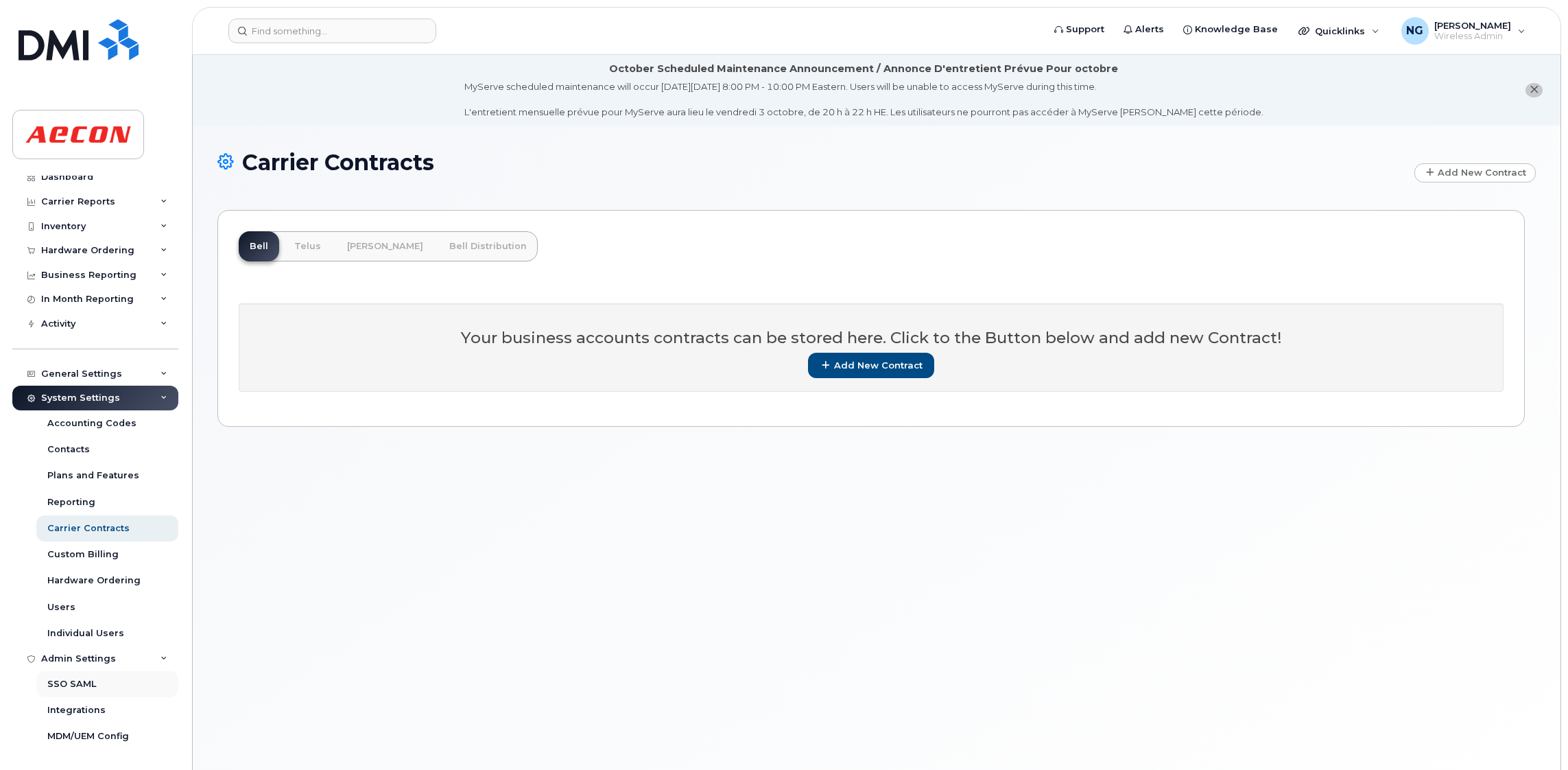
scroll to position [77, 0]
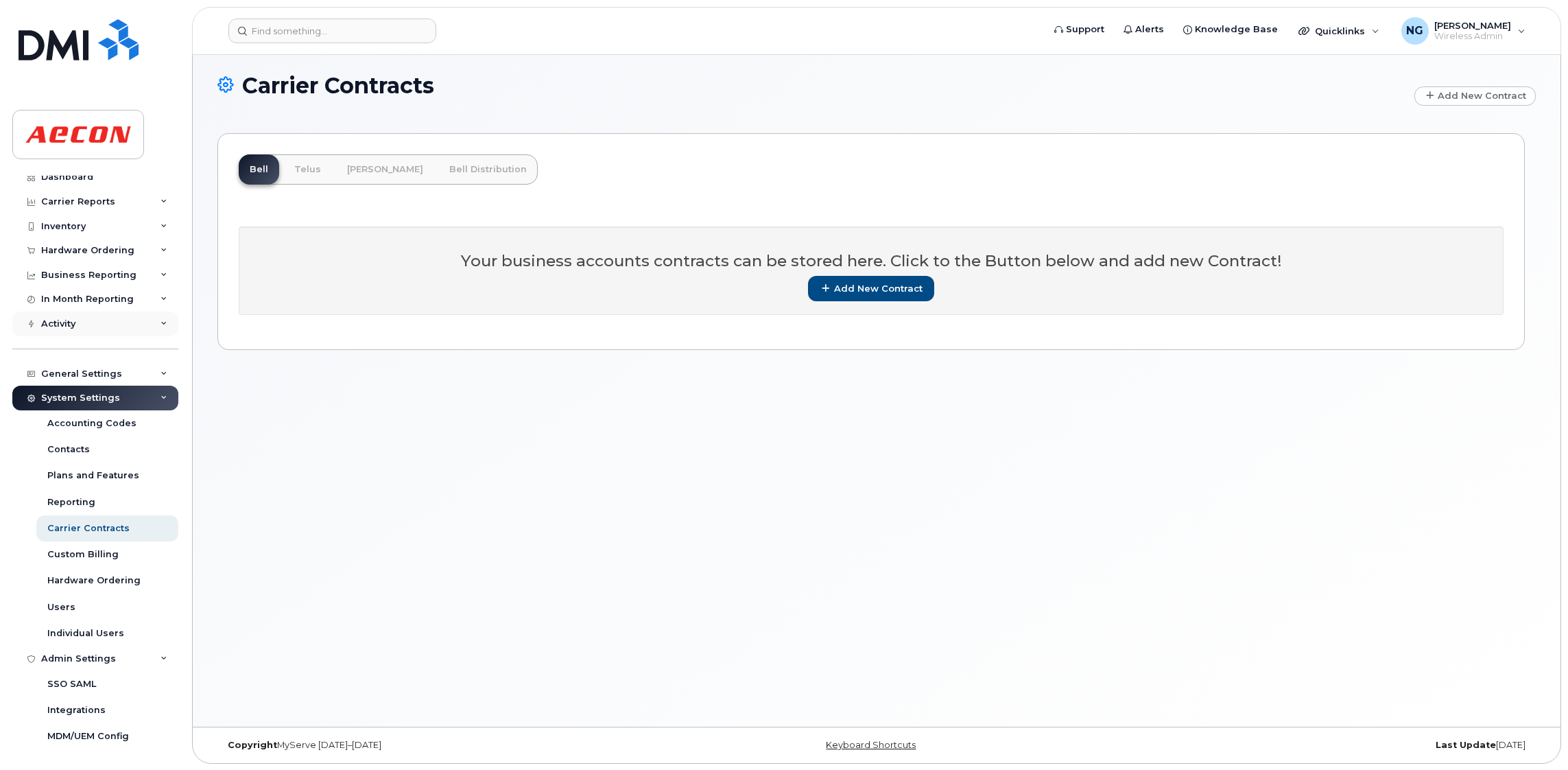
click at [103, 326] on div "Activity" at bounding box center [95, 323] width 166 height 25
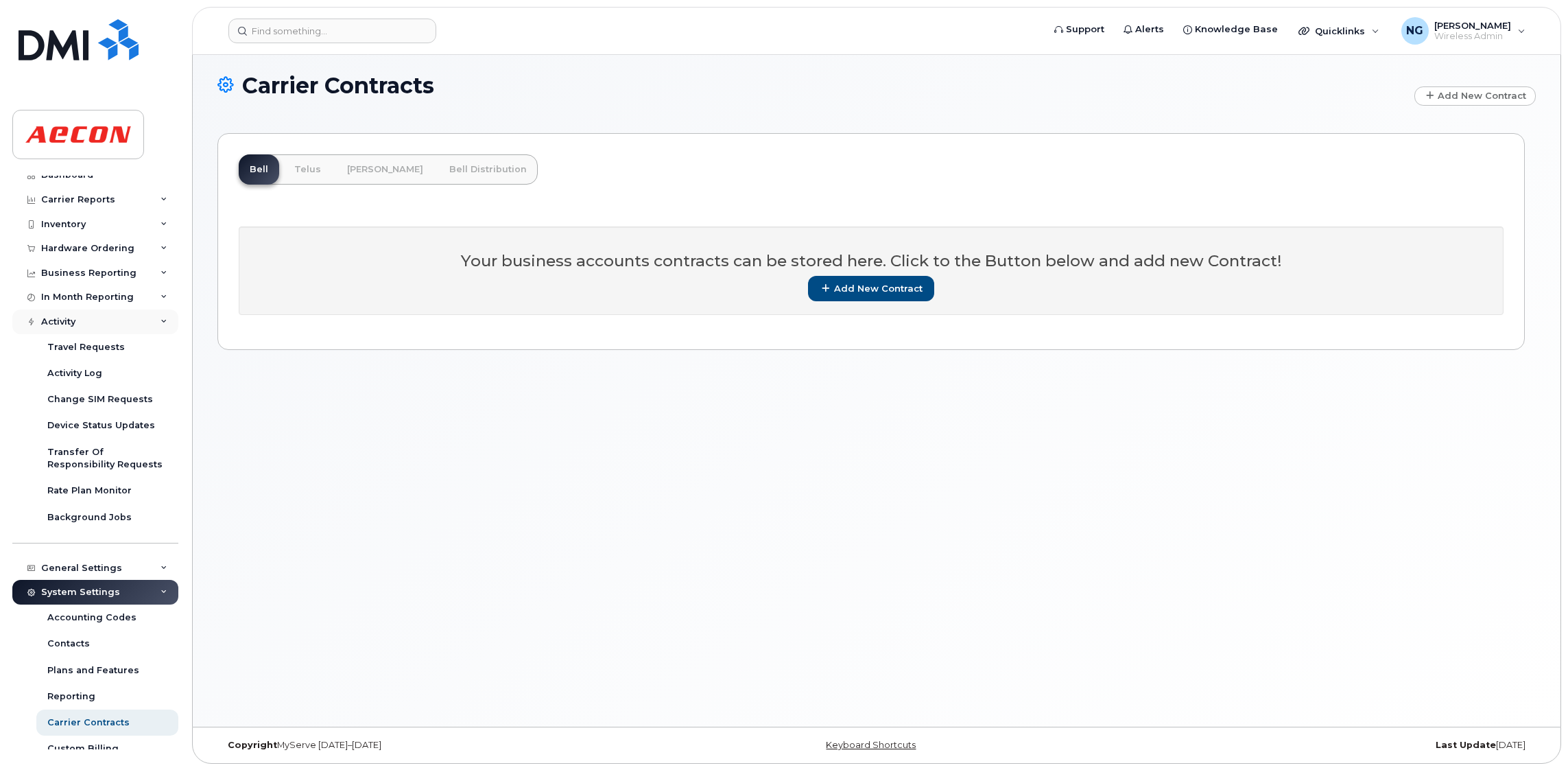
click at [161, 324] on icon at bounding box center [164, 322] width 7 height 7
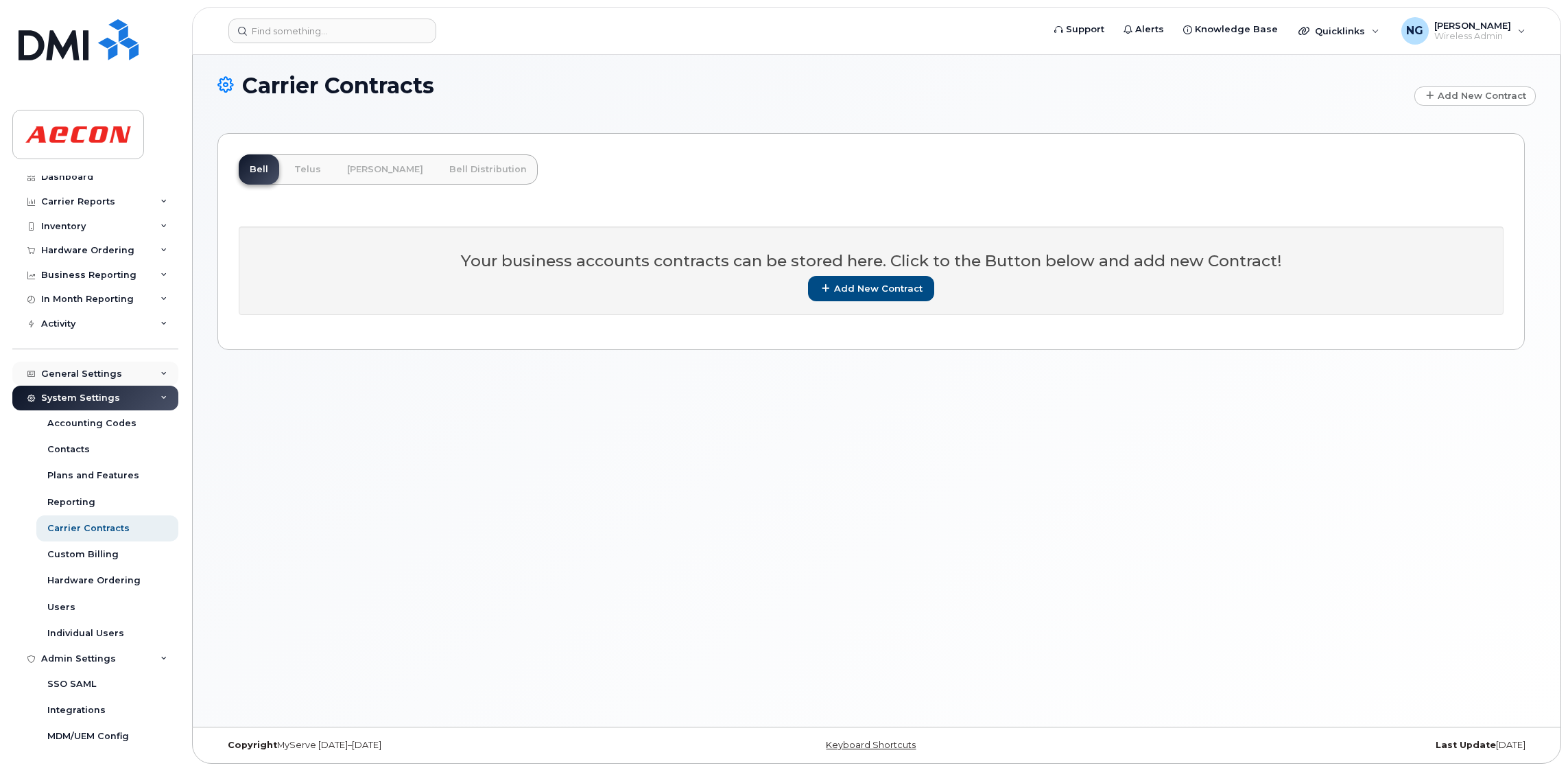
click at [161, 376] on icon at bounding box center [164, 374] width 7 height 7
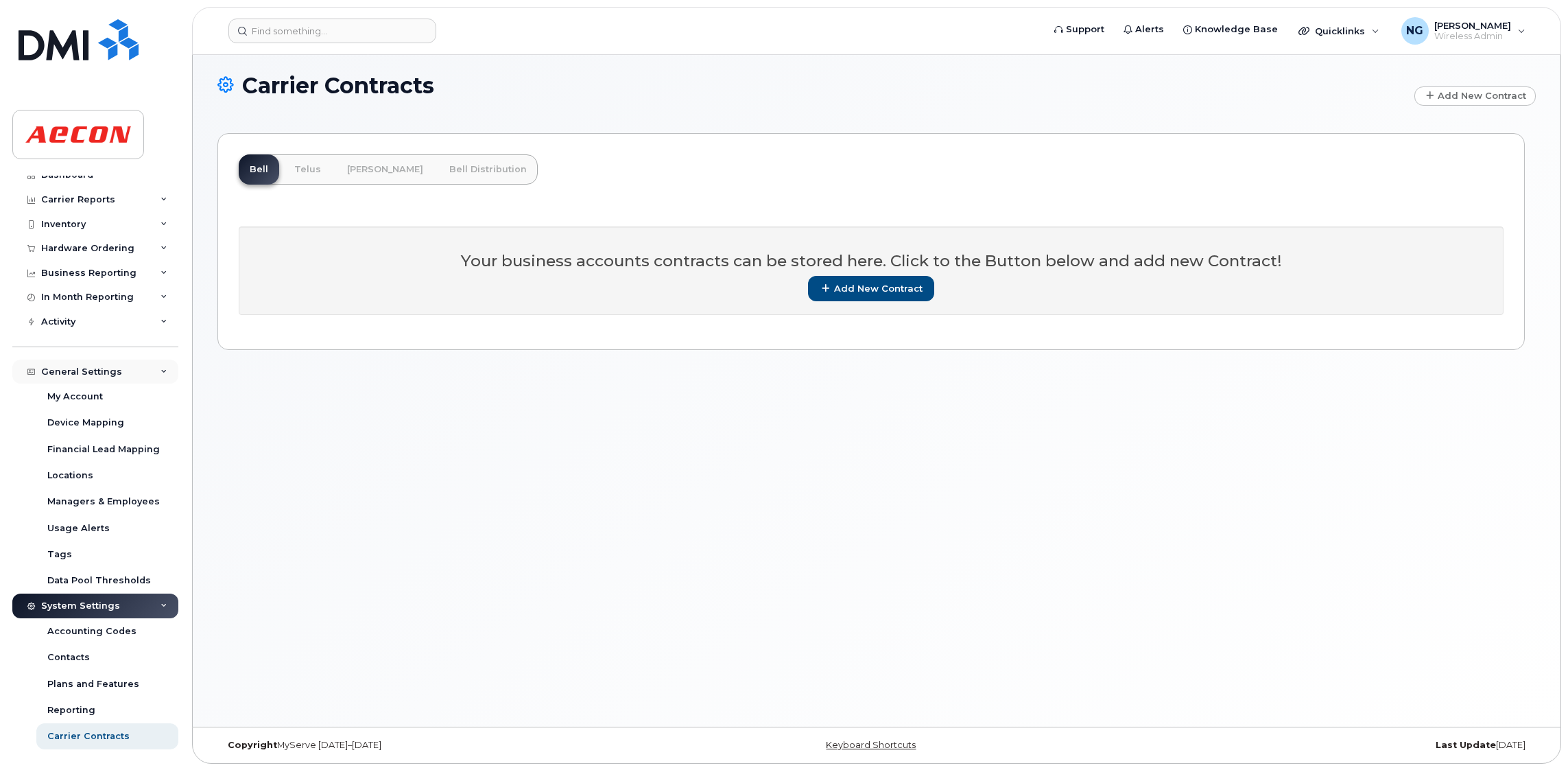
click at [83, 367] on div "General Settings" at bounding box center [95, 372] width 166 height 25
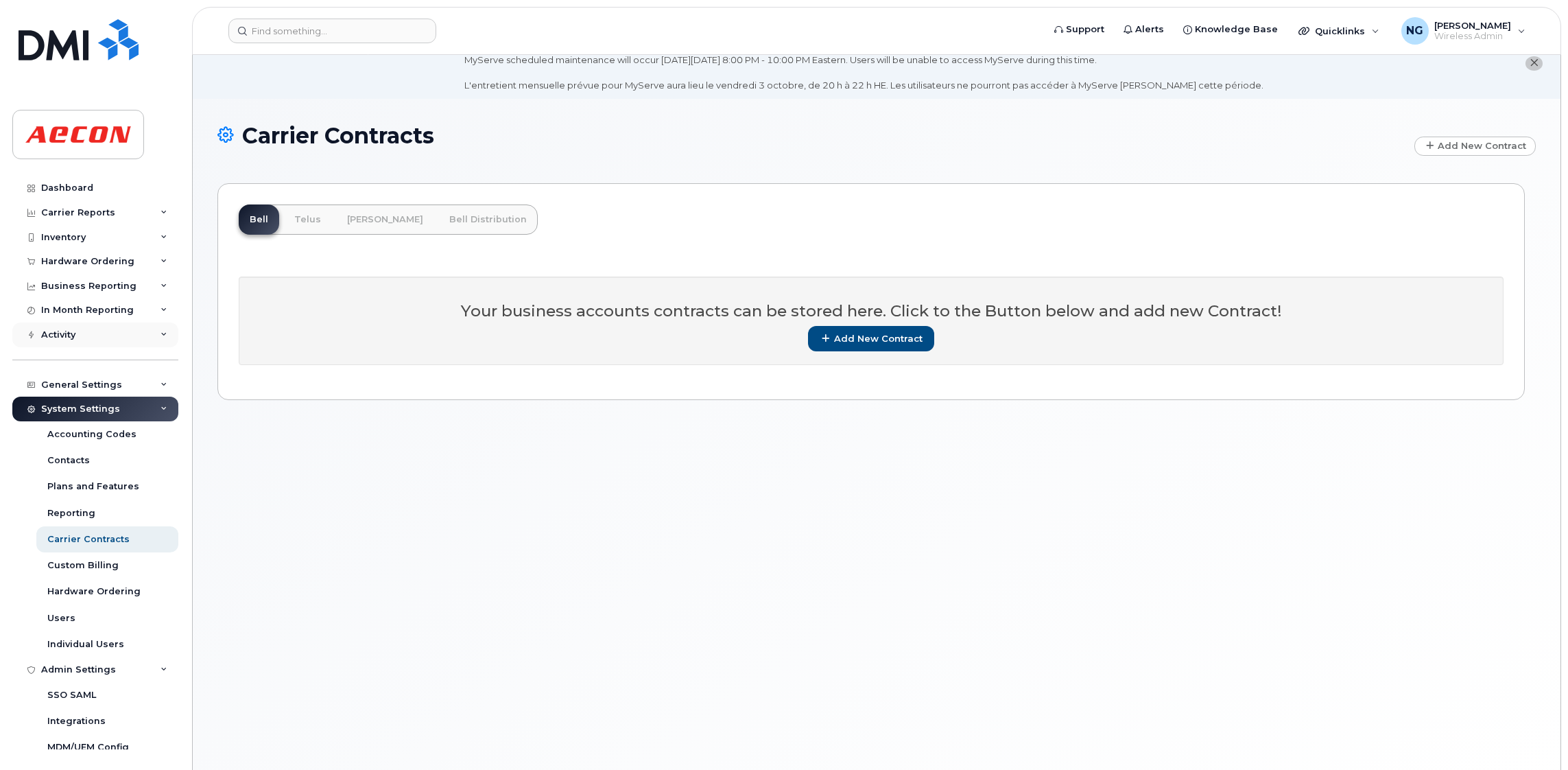
scroll to position [0, 0]
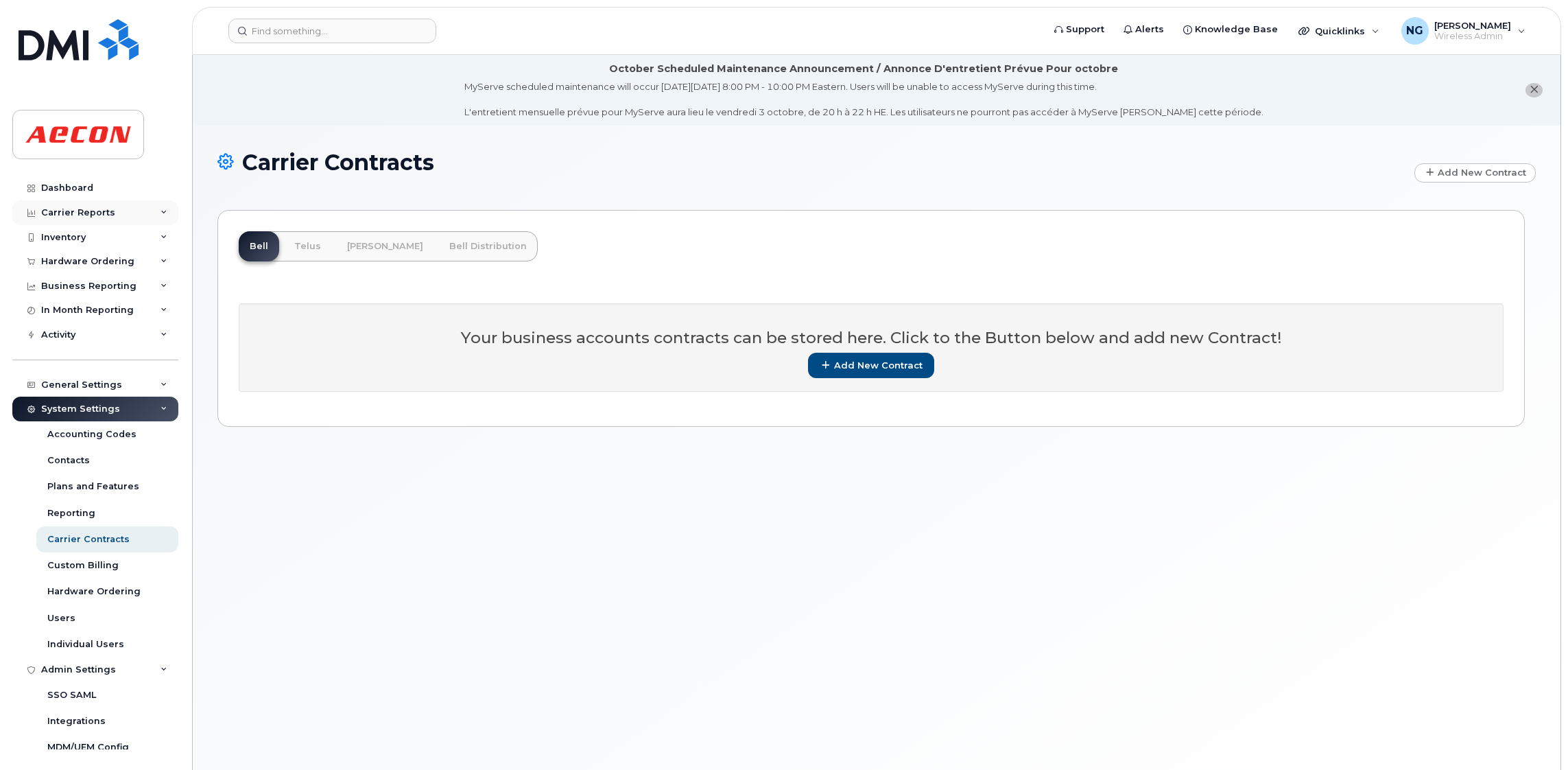
click at [101, 215] on div "Carrier Reports" at bounding box center [78, 213] width 74 height 11
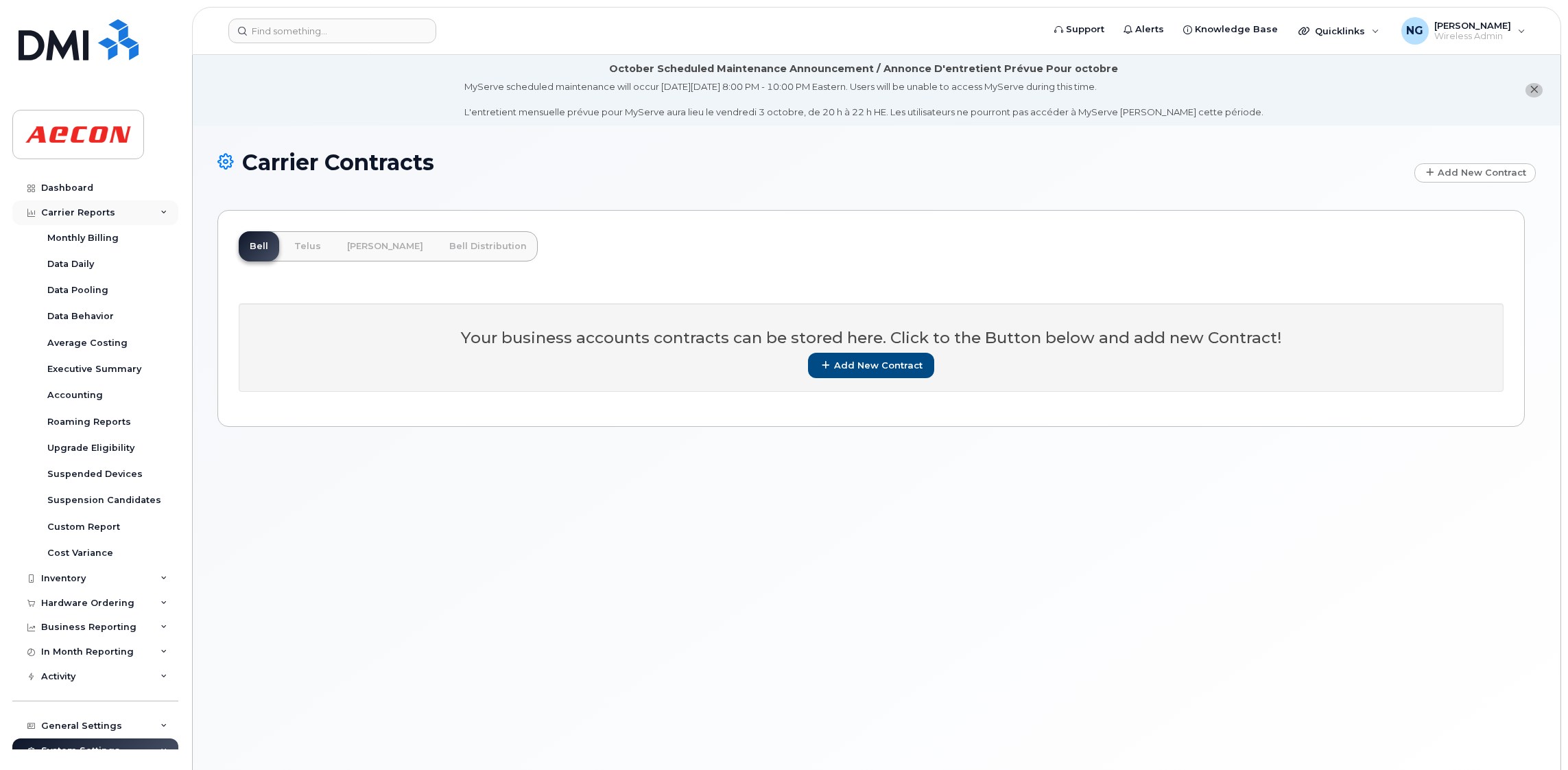
click at [163, 213] on div "Carrier Reports" at bounding box center [95, 212] width 166 height 25
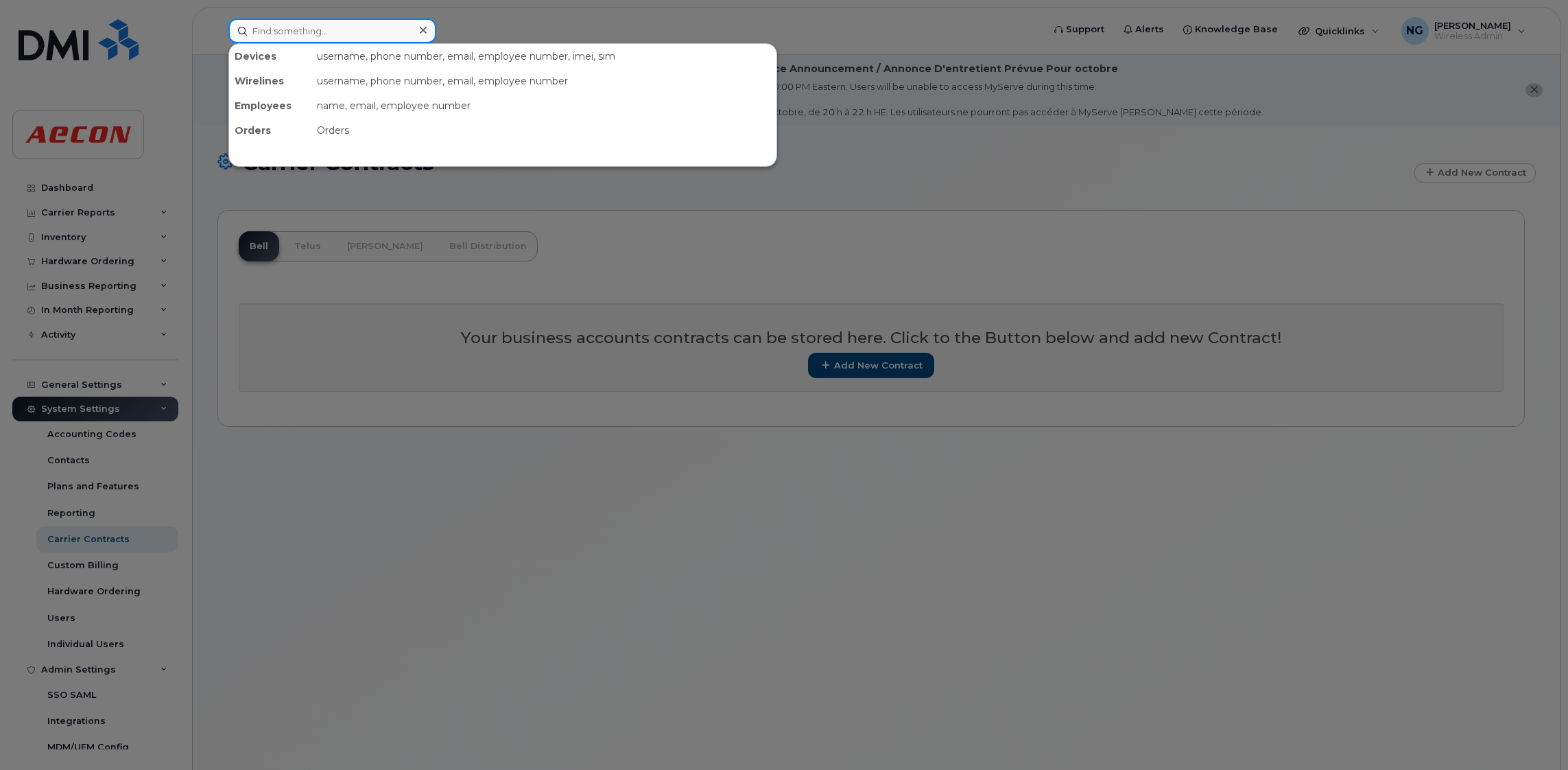
click at [313, 28] on input at bounding box center [332, 30] width 208 height 25
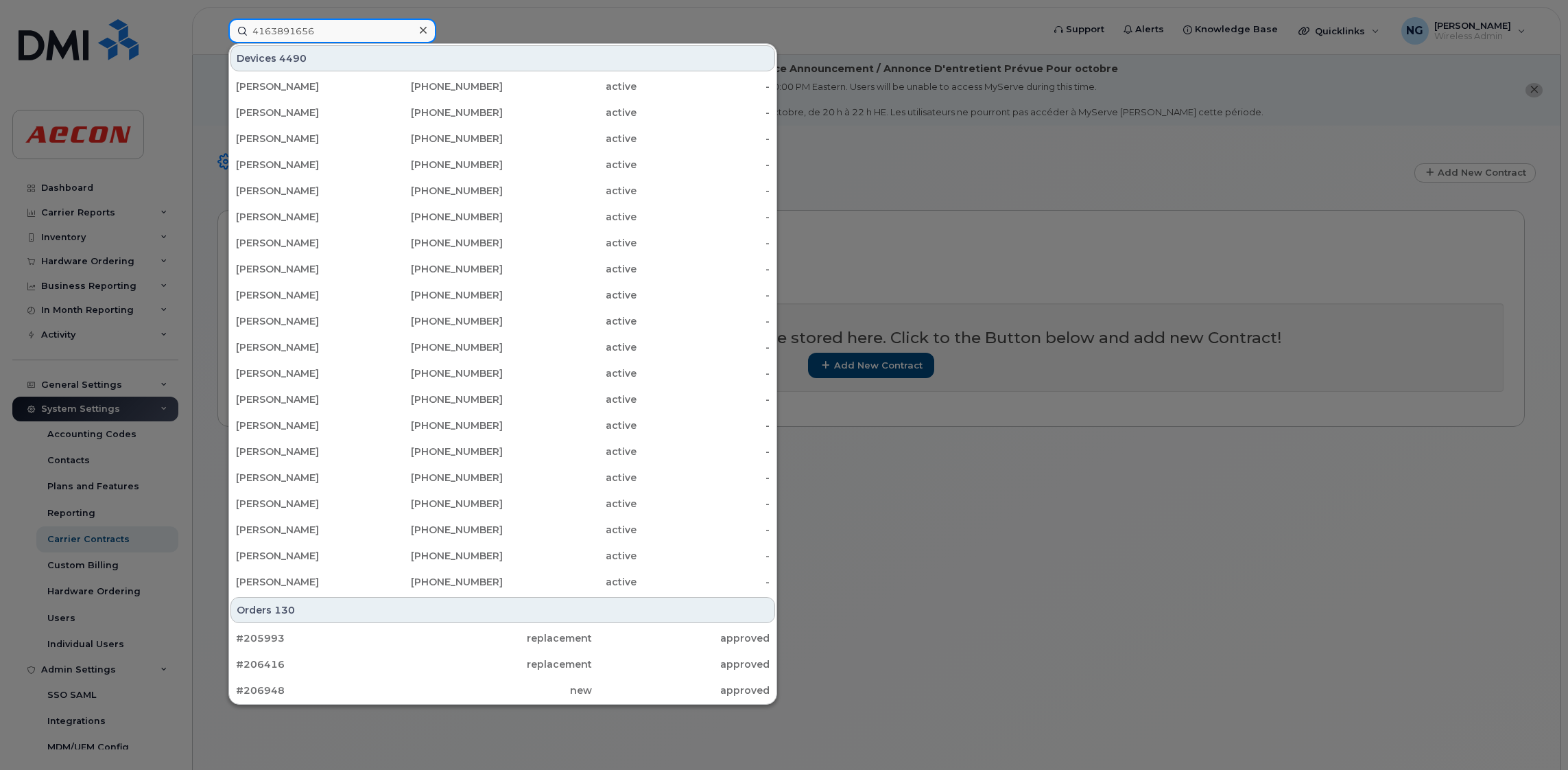
type input "4163891656"
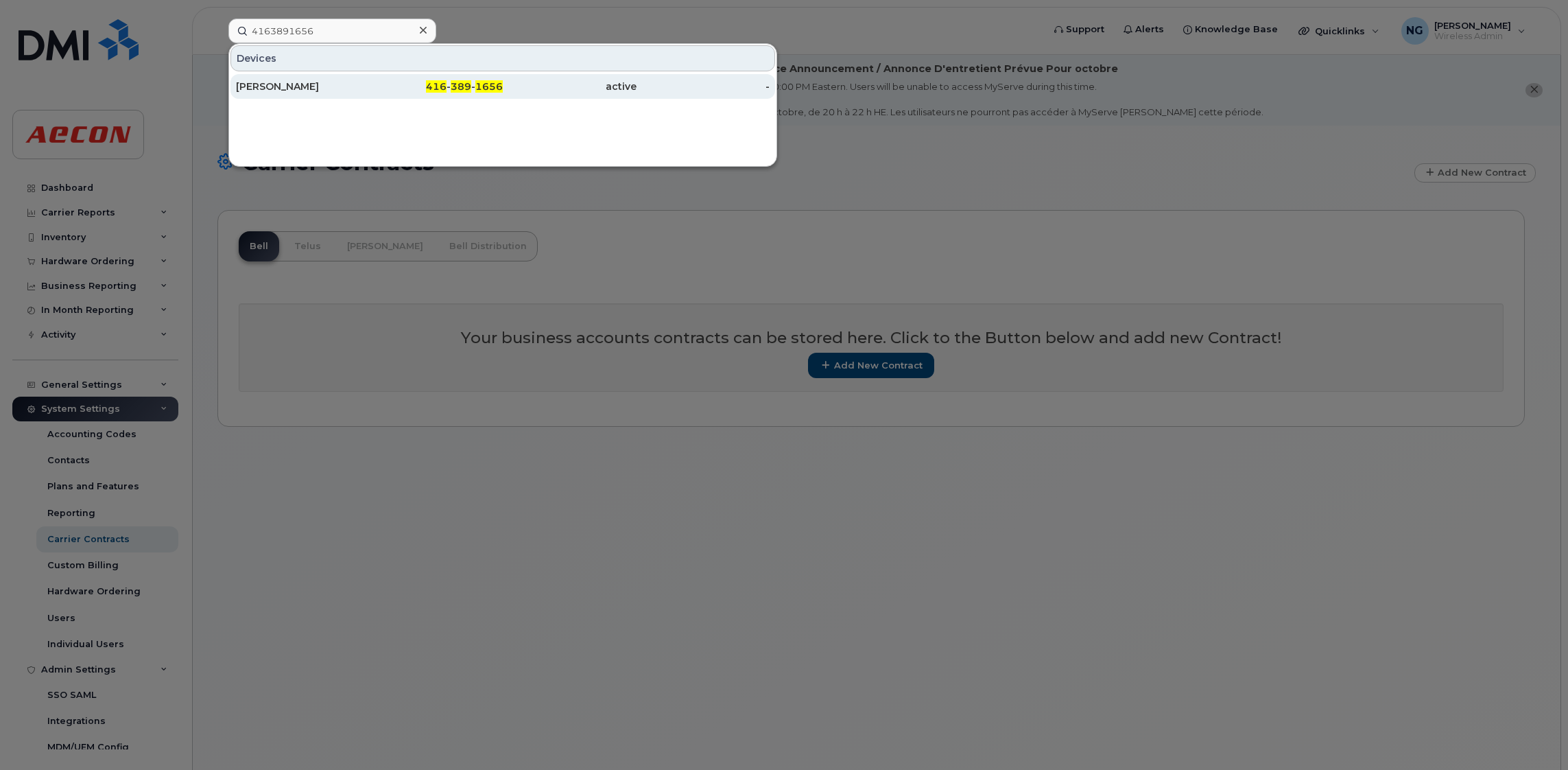
click at [439, 91] on span "416" at bounding box center [436, 86] width 21 height 12
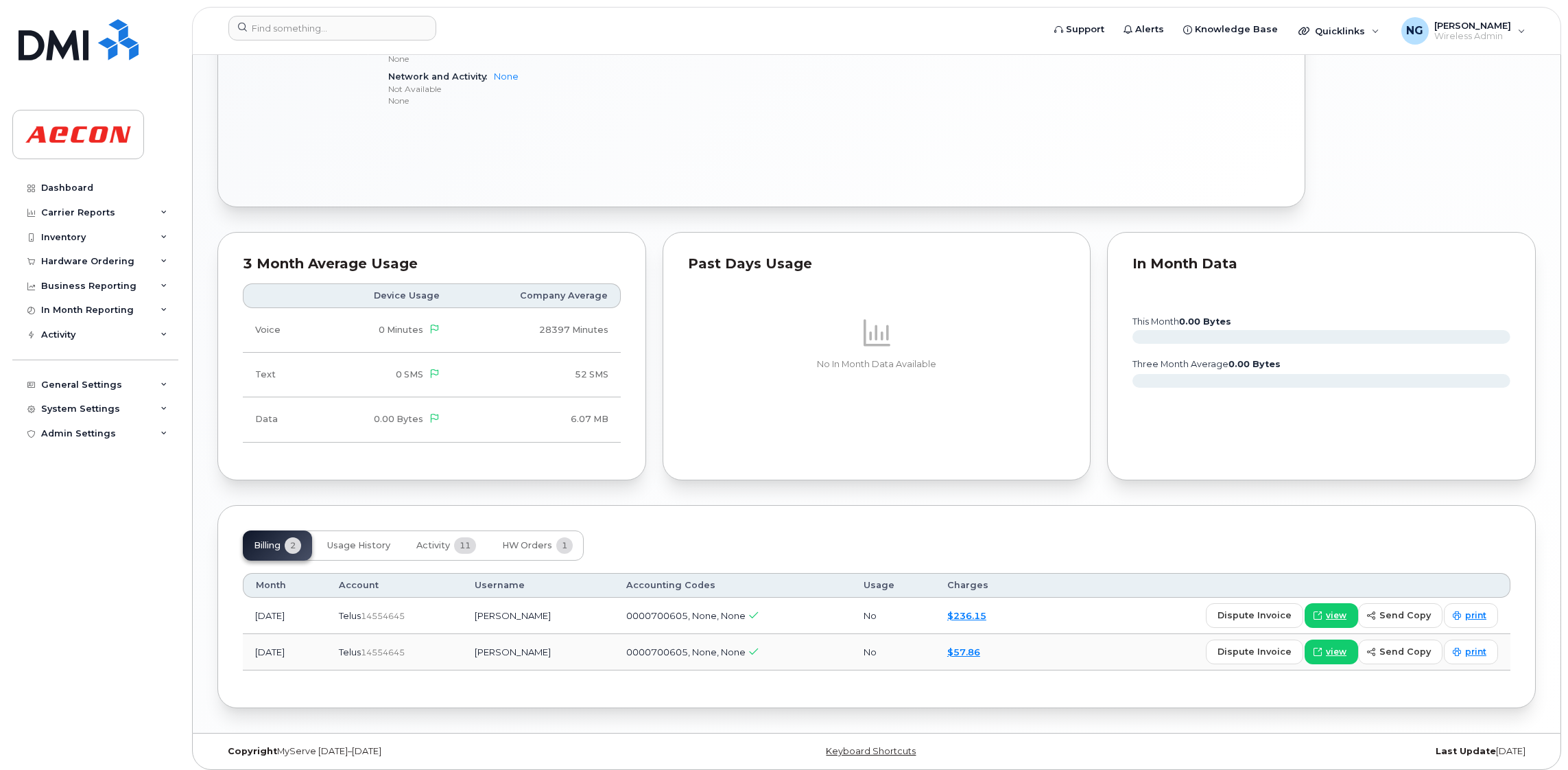
scroll to position [1076, 0]
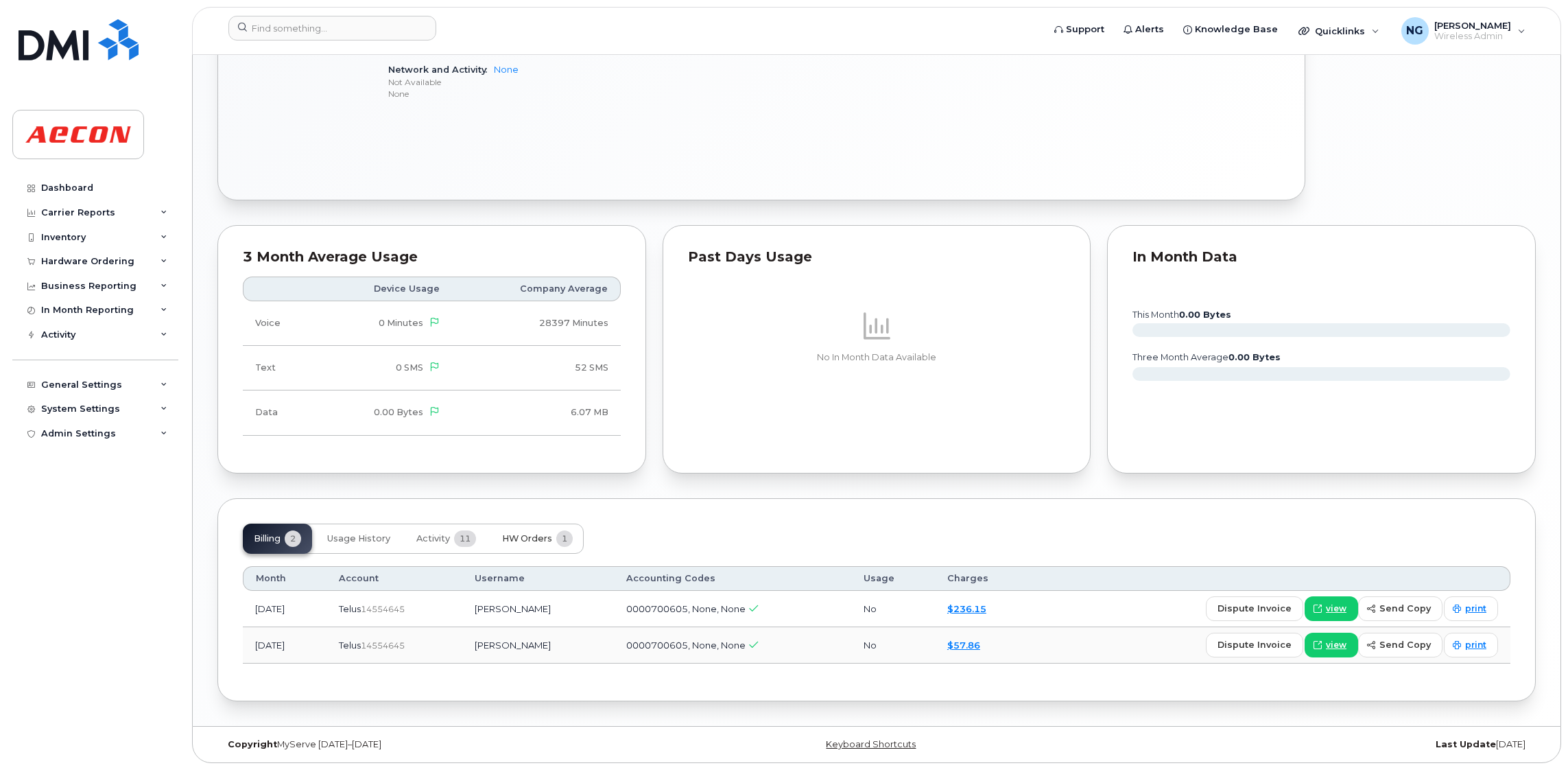
click at [538, 539] on span "HW Orders" at bounding box center [527, 539] width 50 height 11
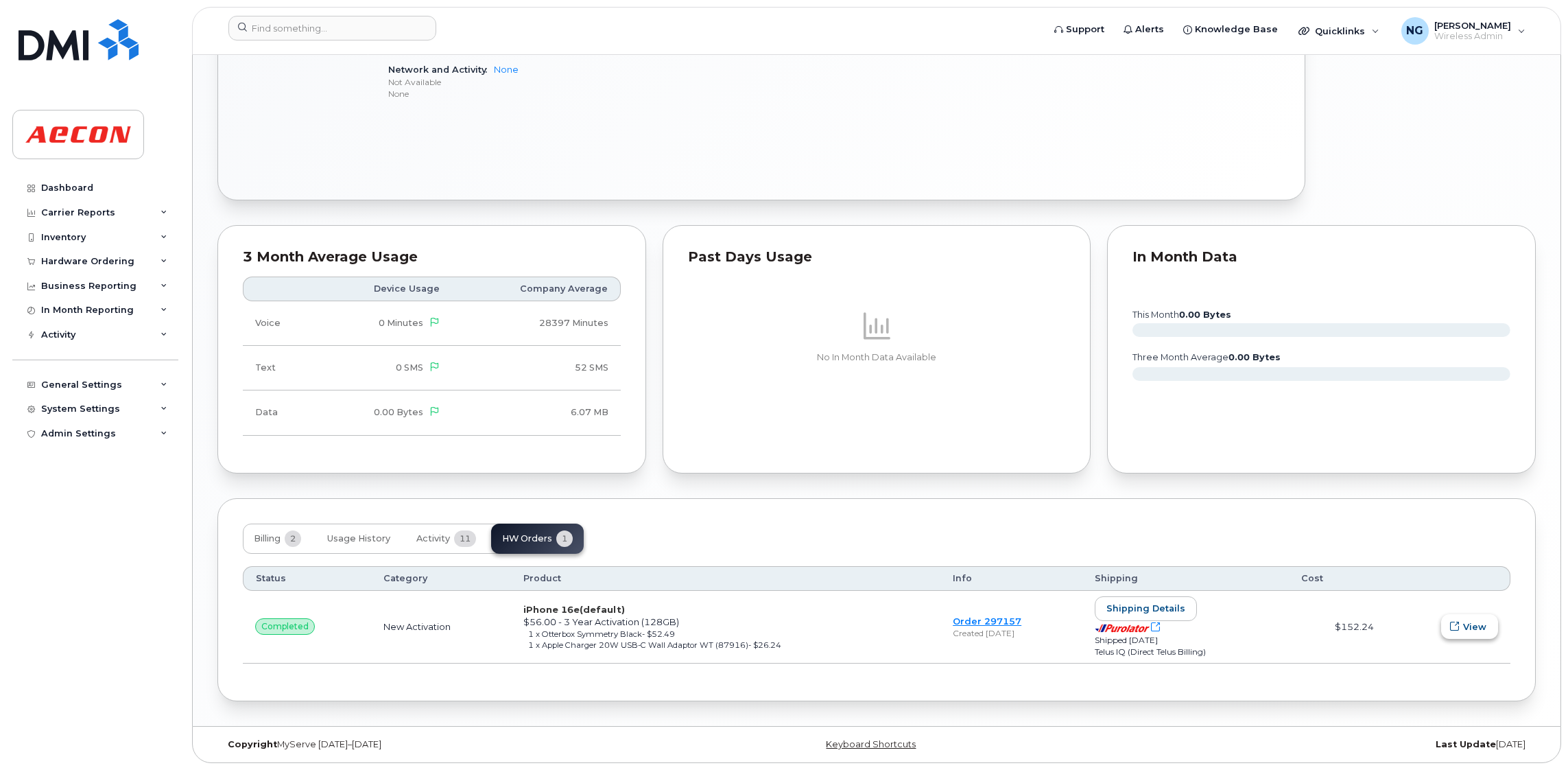
click at [1476, 625] on span "View" at bounding box center [1475, 627] width 23 height 13
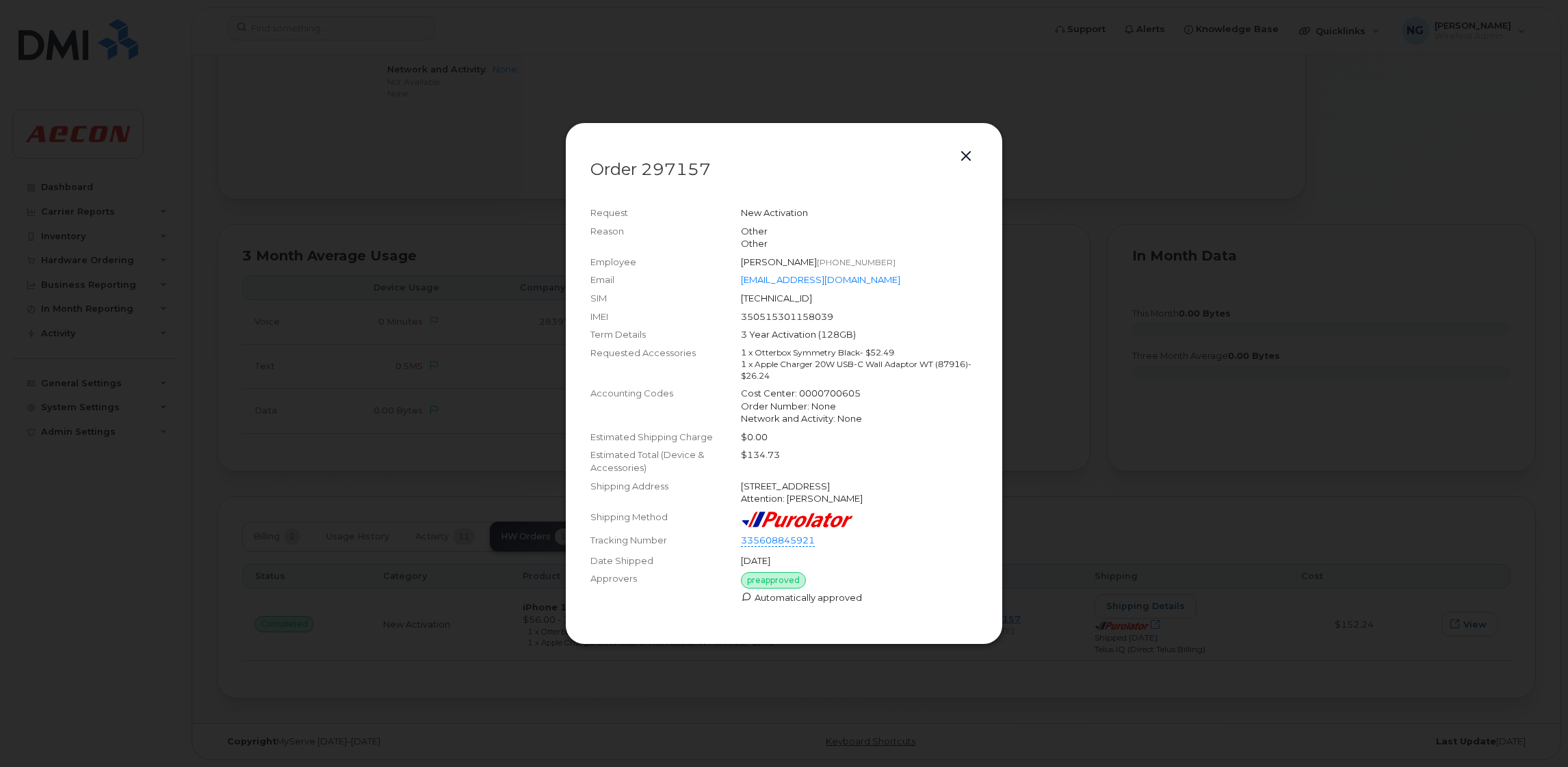
click at [1173, 350] on div at bounding box center [784, 384] width 1568 height 767
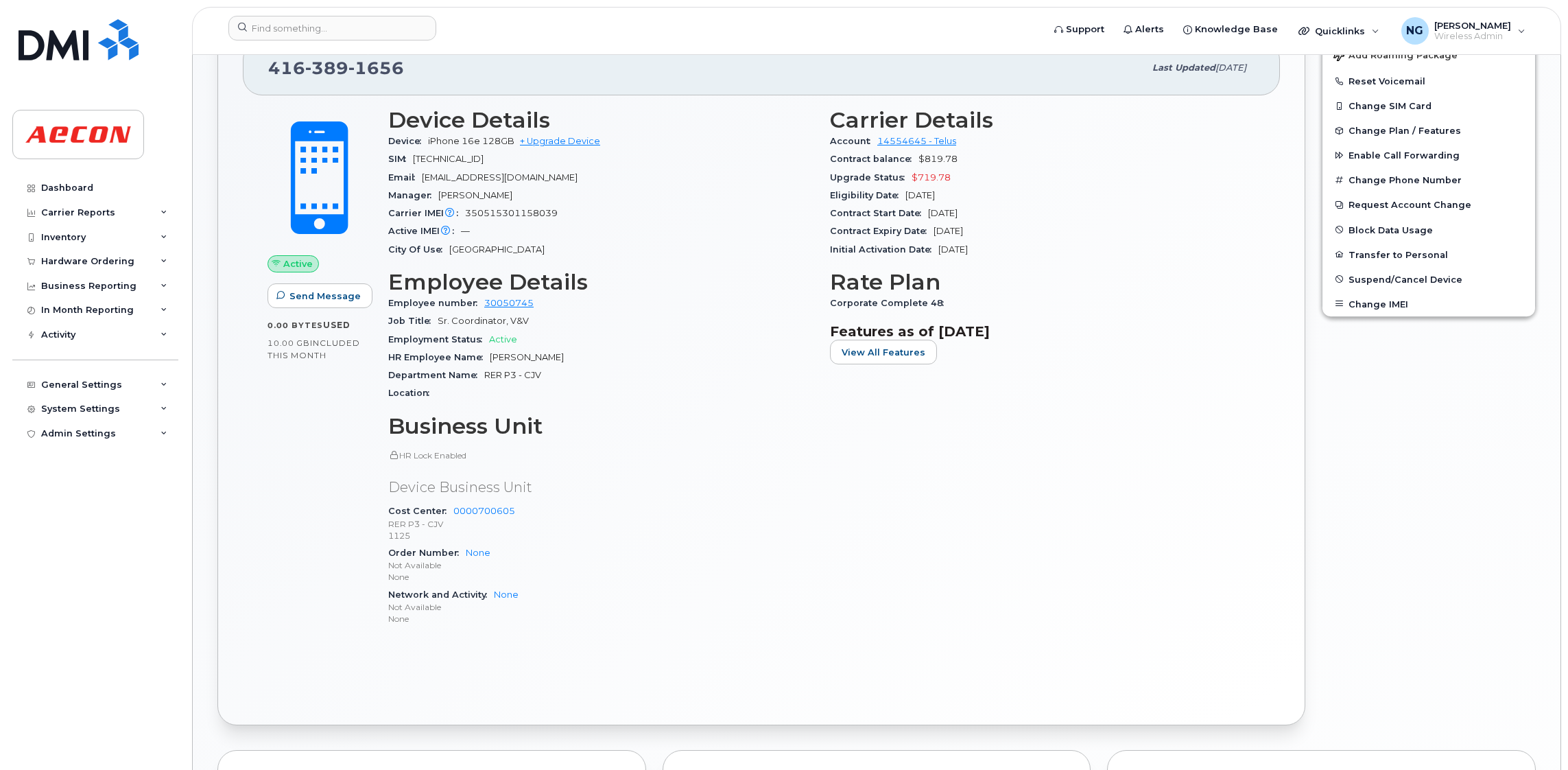
scroll to position [561, 0]
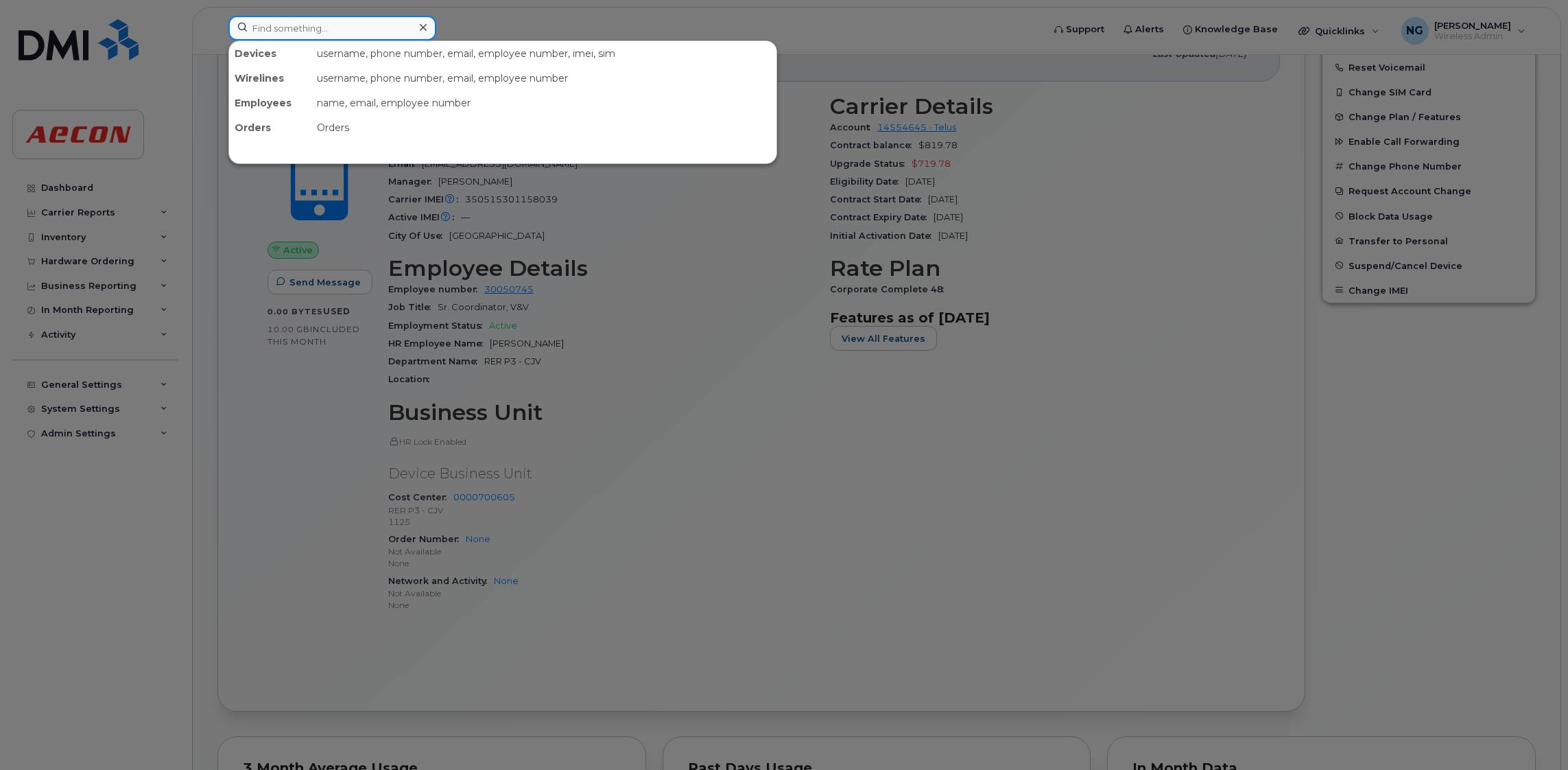
click at [300, 32] on input at bounding box center [332, 28] width 208 height 25
paste input "2896755874"
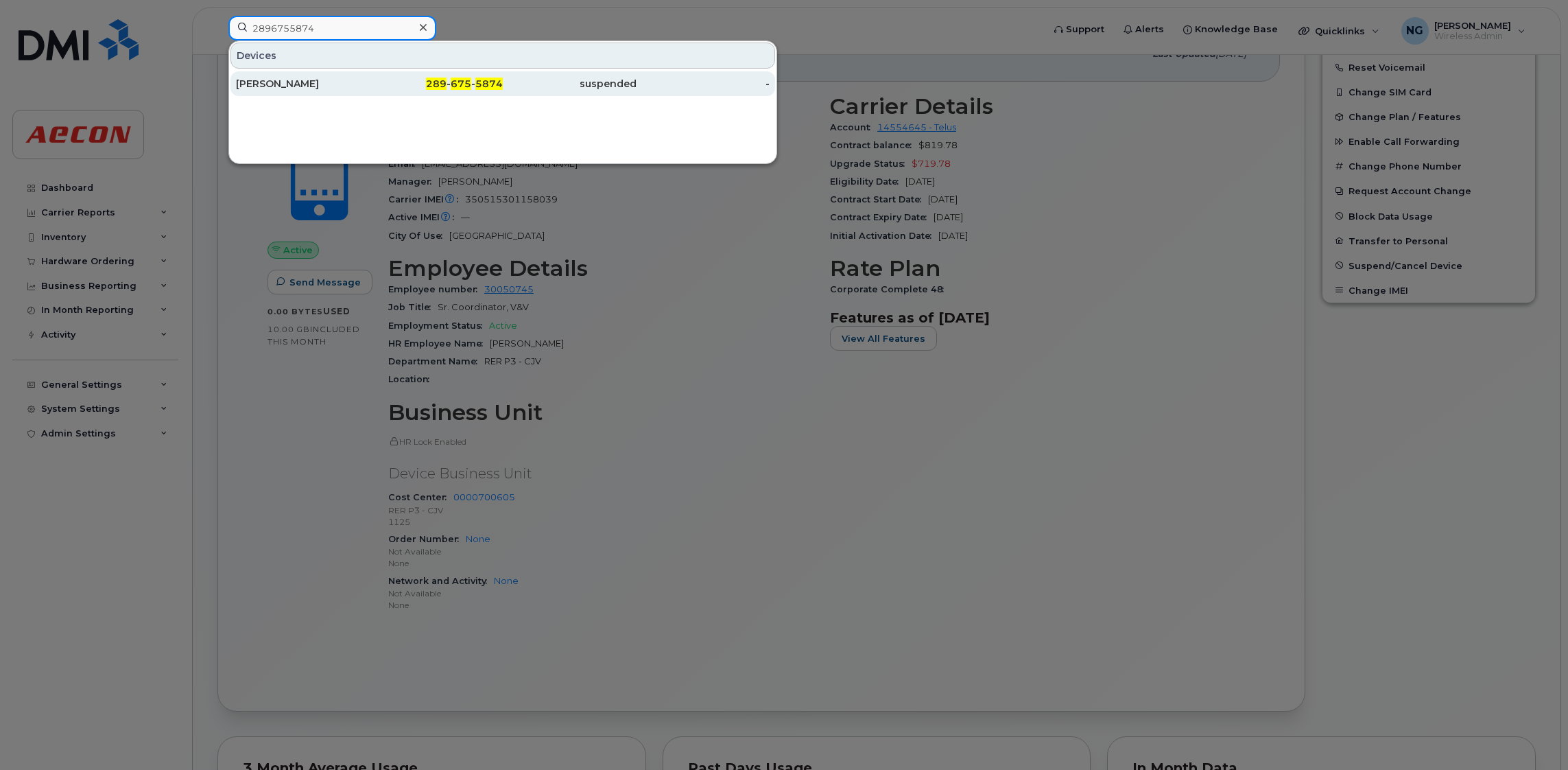
type input "2896755874"
click at [465, 76] on div "289 - 675 - 5874" at bounding box center [436, 84] width 134 height 25
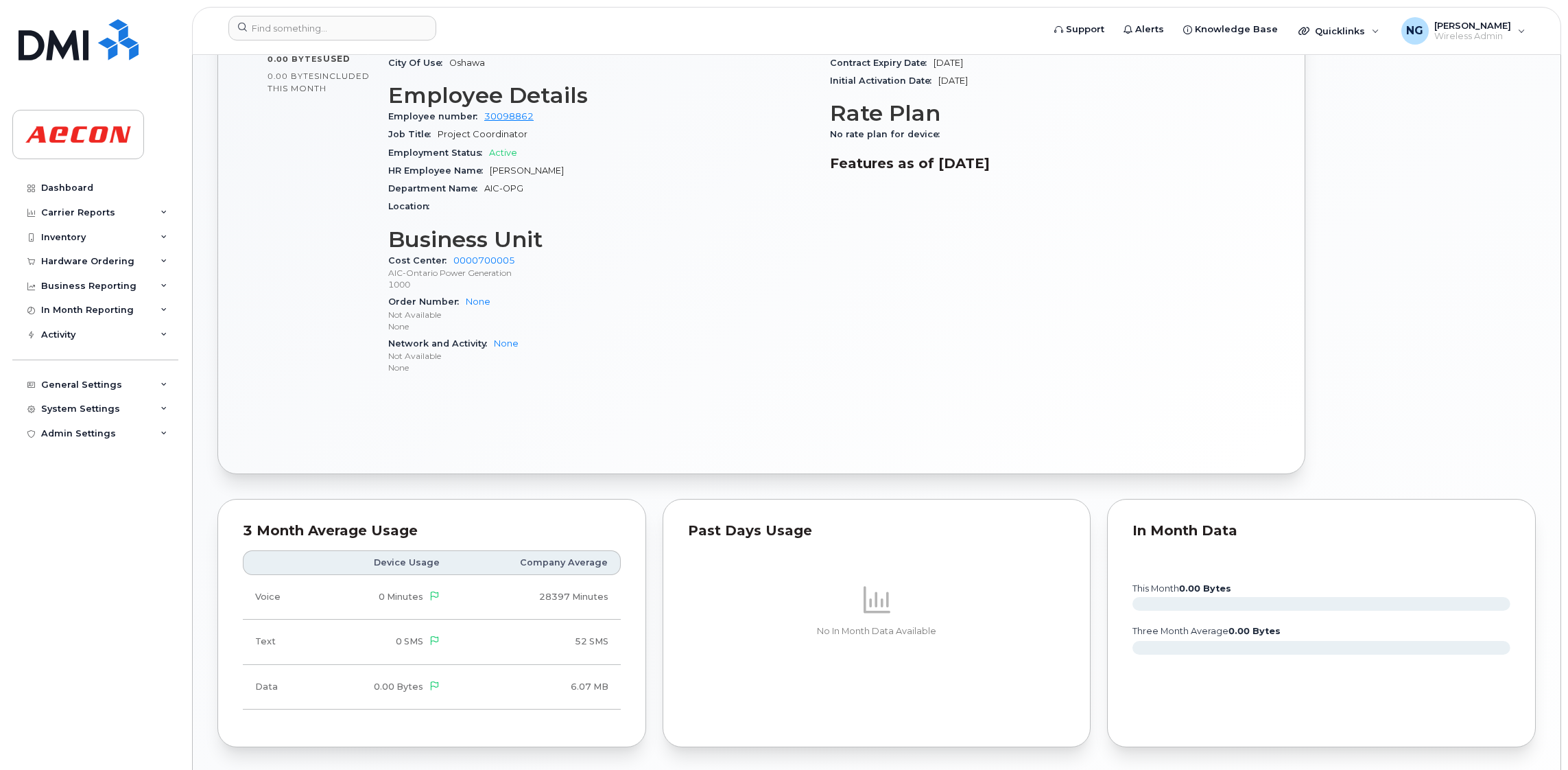
scroll to position [1004, 0]
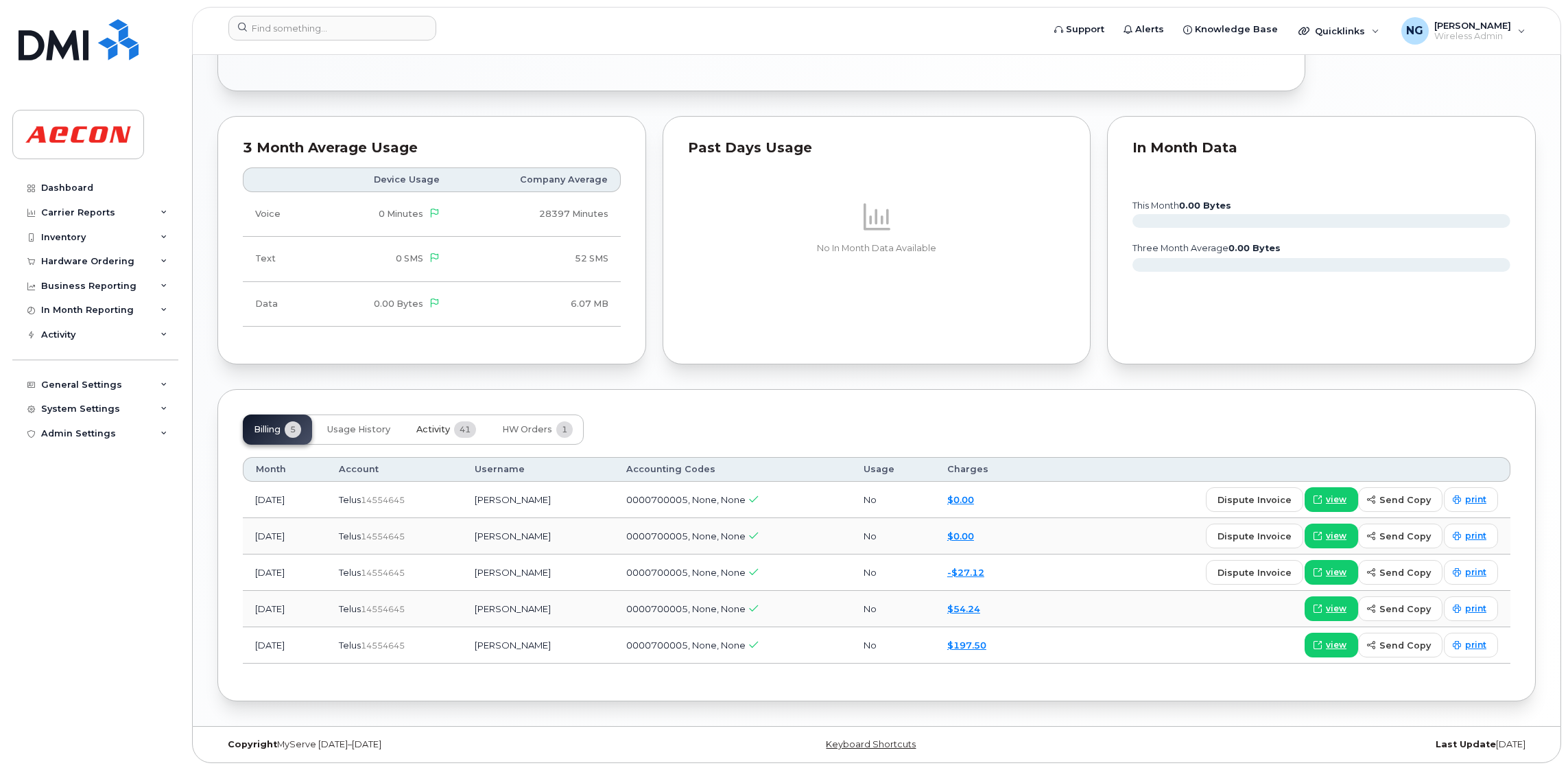
click at [440, 430] on span "Activity" at bounding box center [434, 430] width 34 height 11
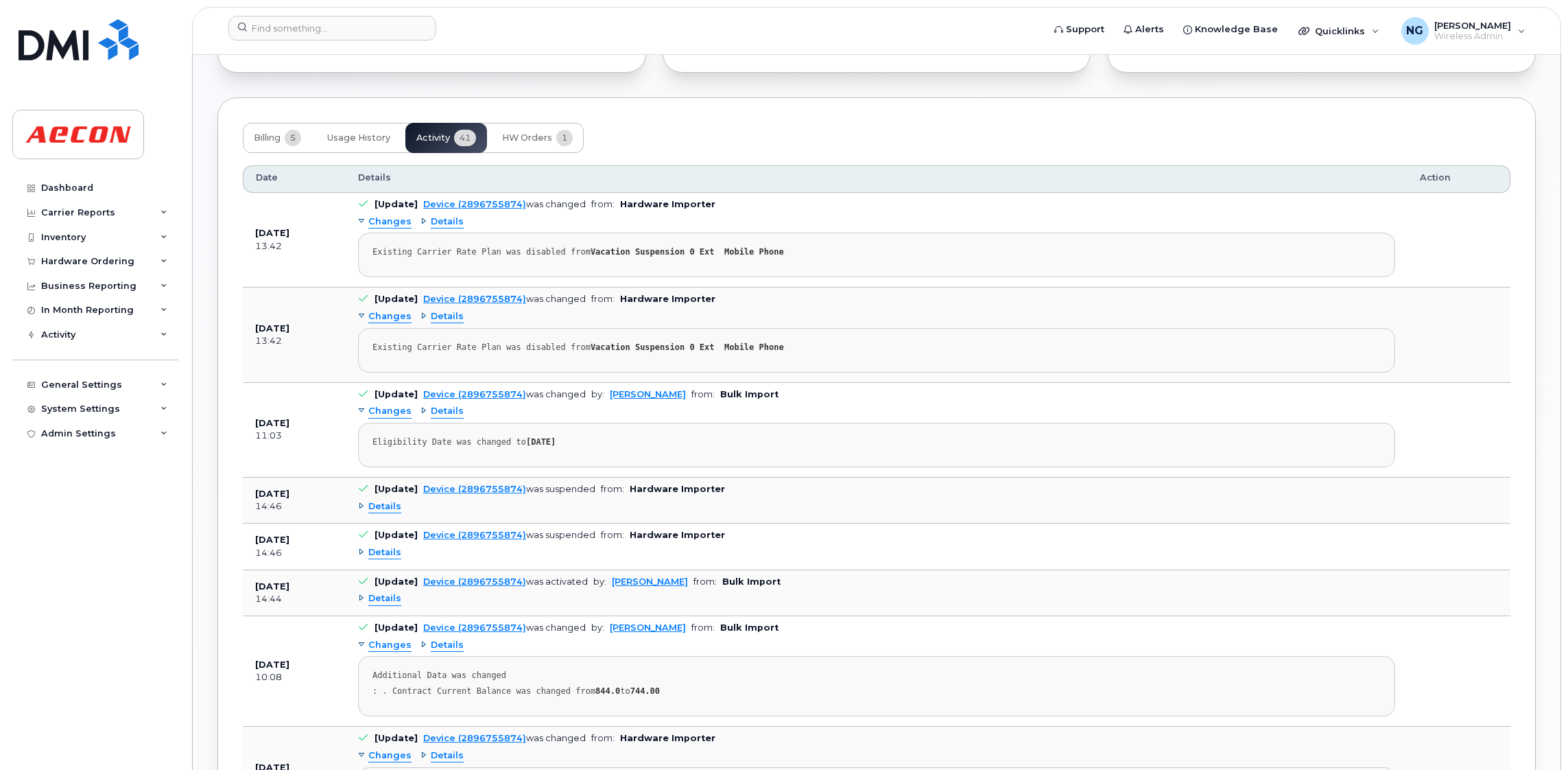
scroll to position [1312, 0]
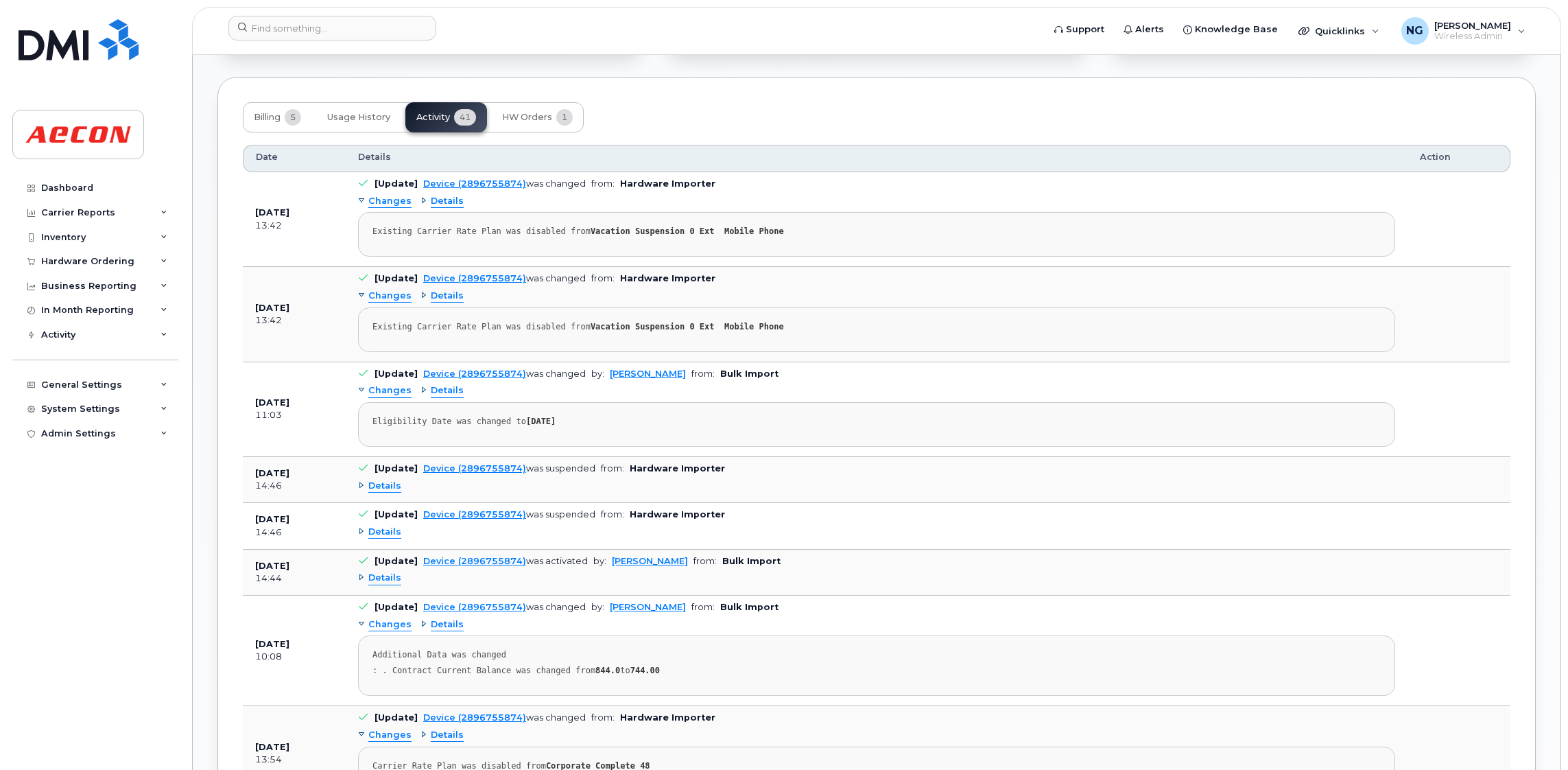
click at [373, 584] on span "Details" at bounding box center [385, 578] width 33 height 13
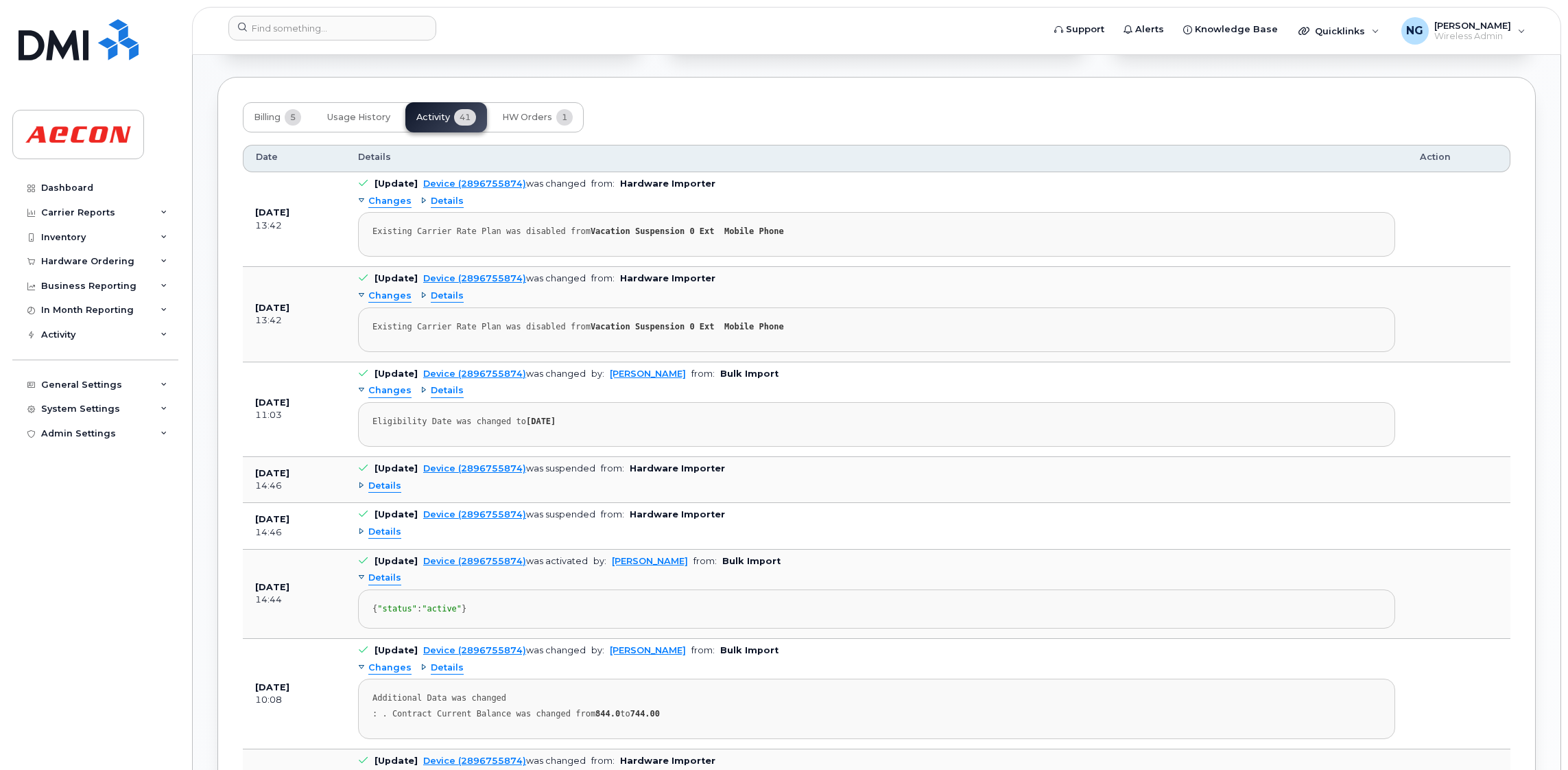
click at [388, 582] on span "Details" at bounding box center [385, 578] width 33 height 13
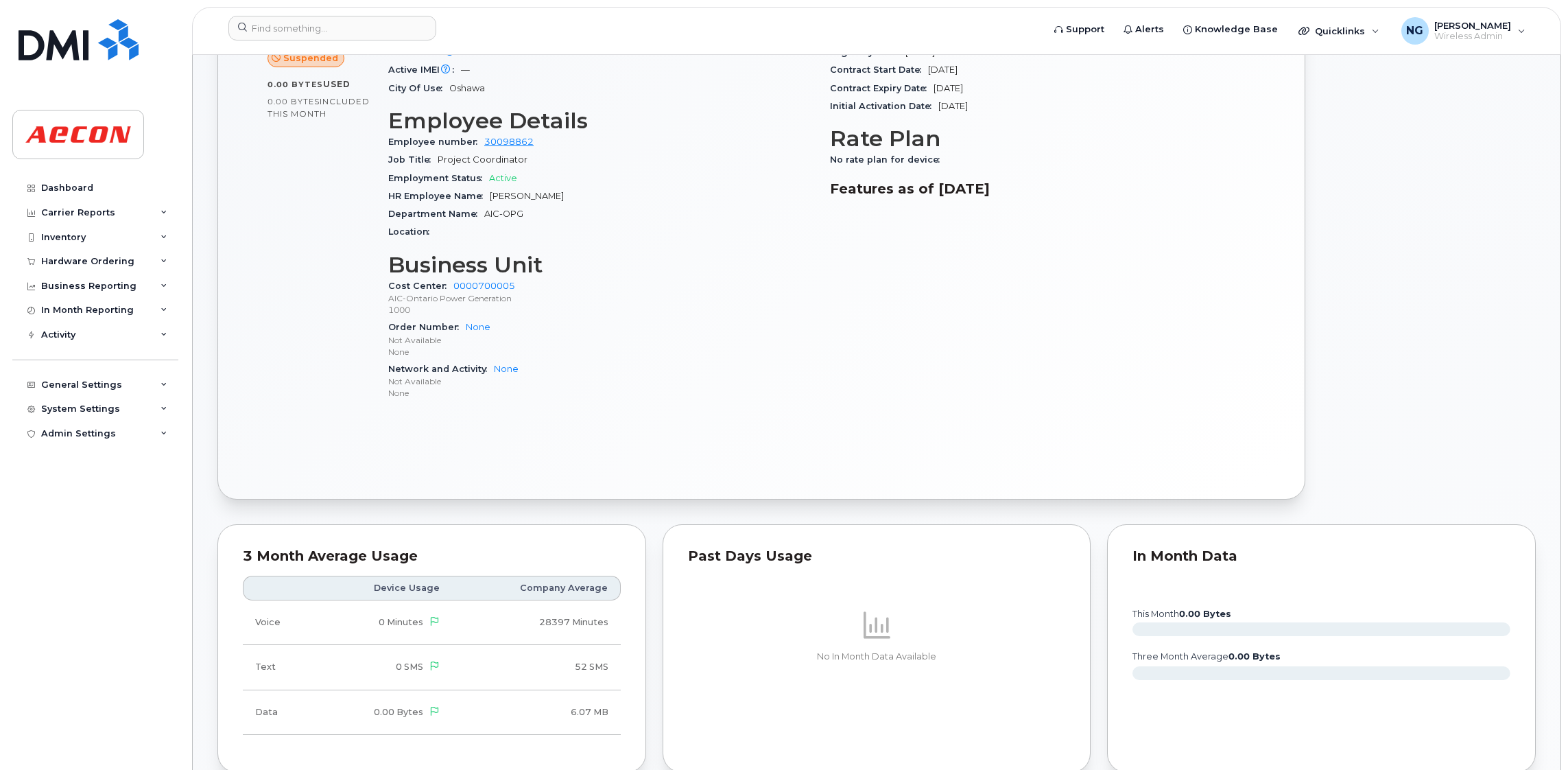
scroll to position [0, 0]
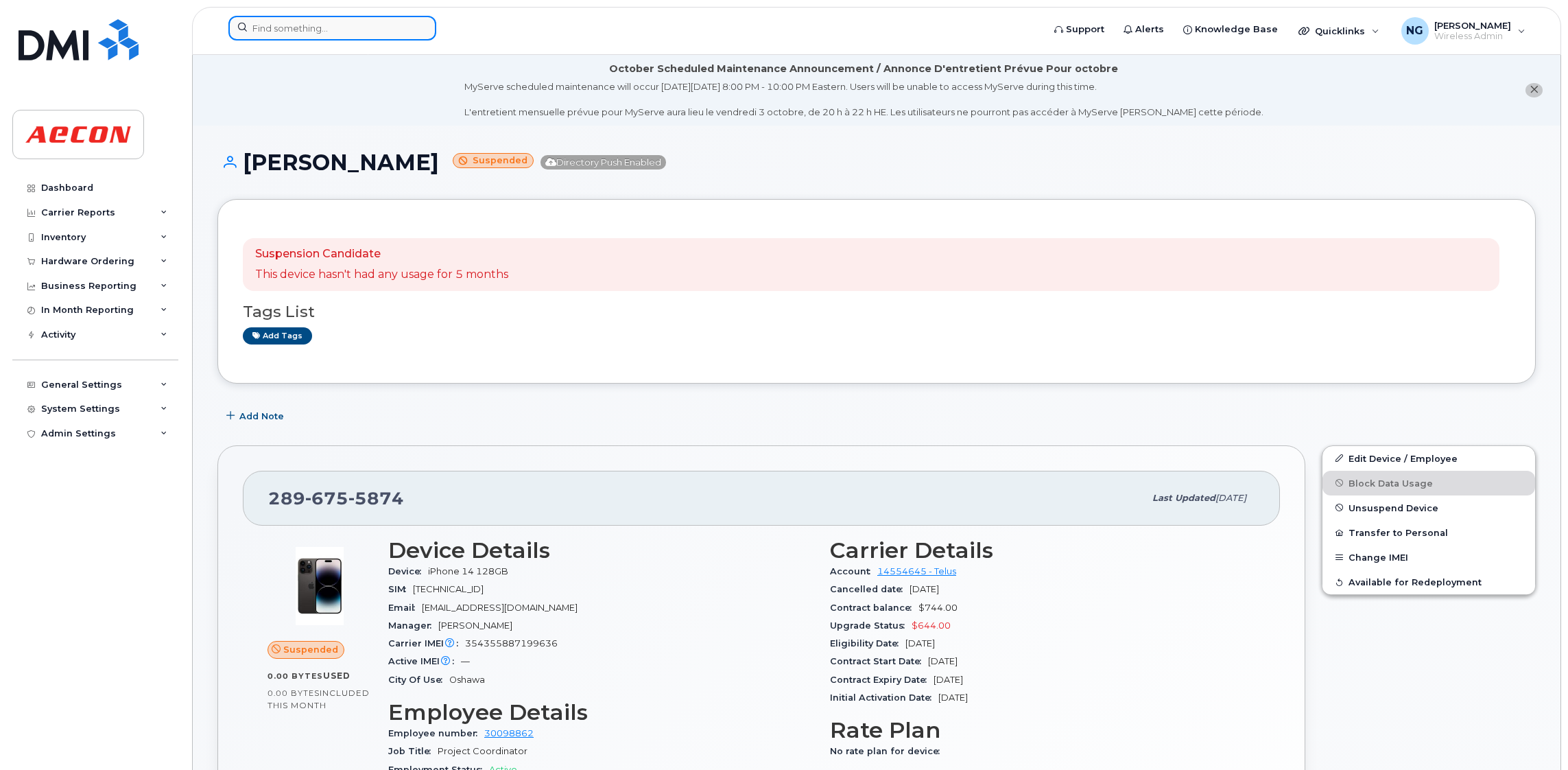
click at [277, 16] on input at bounding box center [332, 28] width 208 height 25
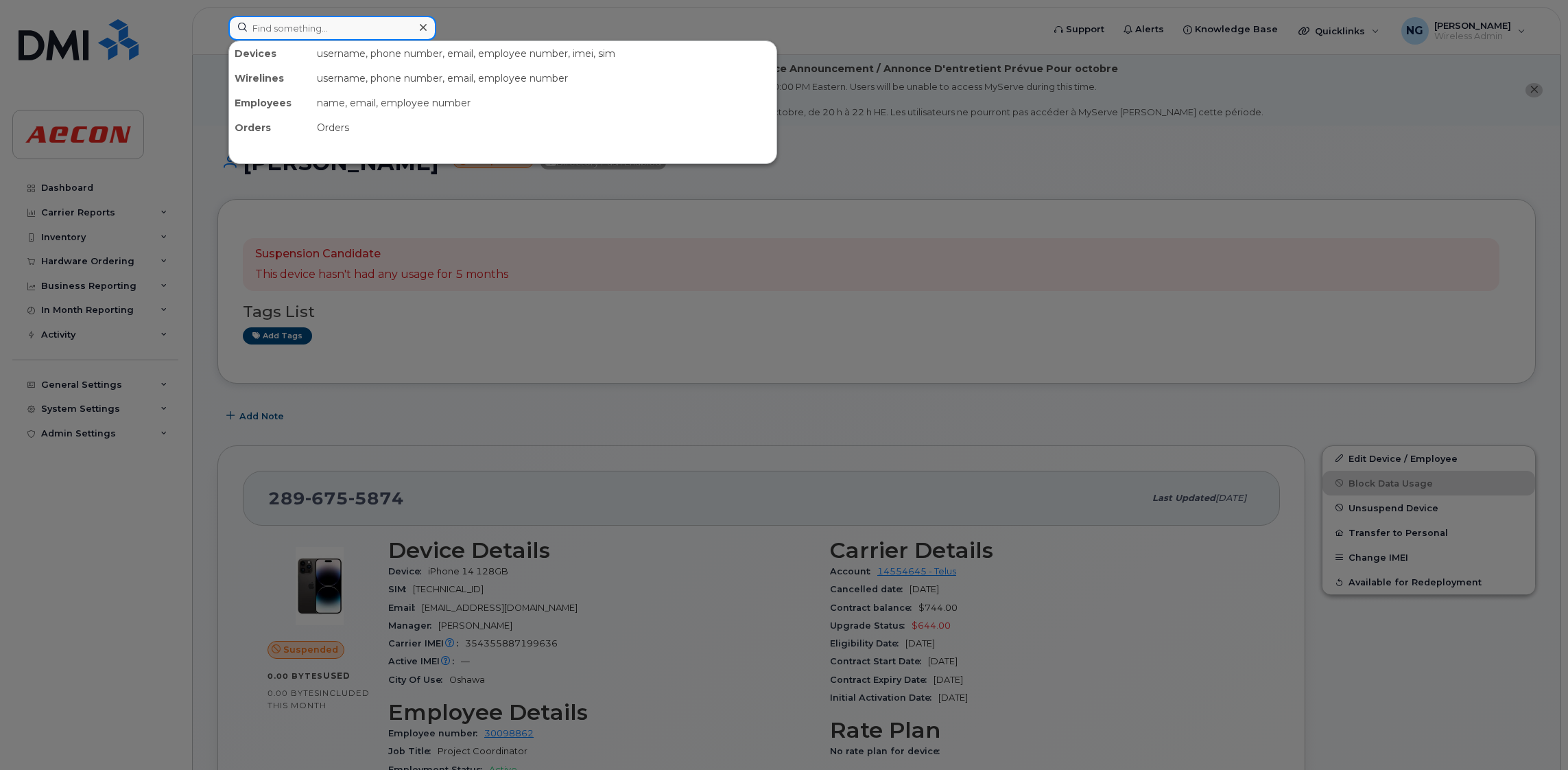
paste input "2262377390"
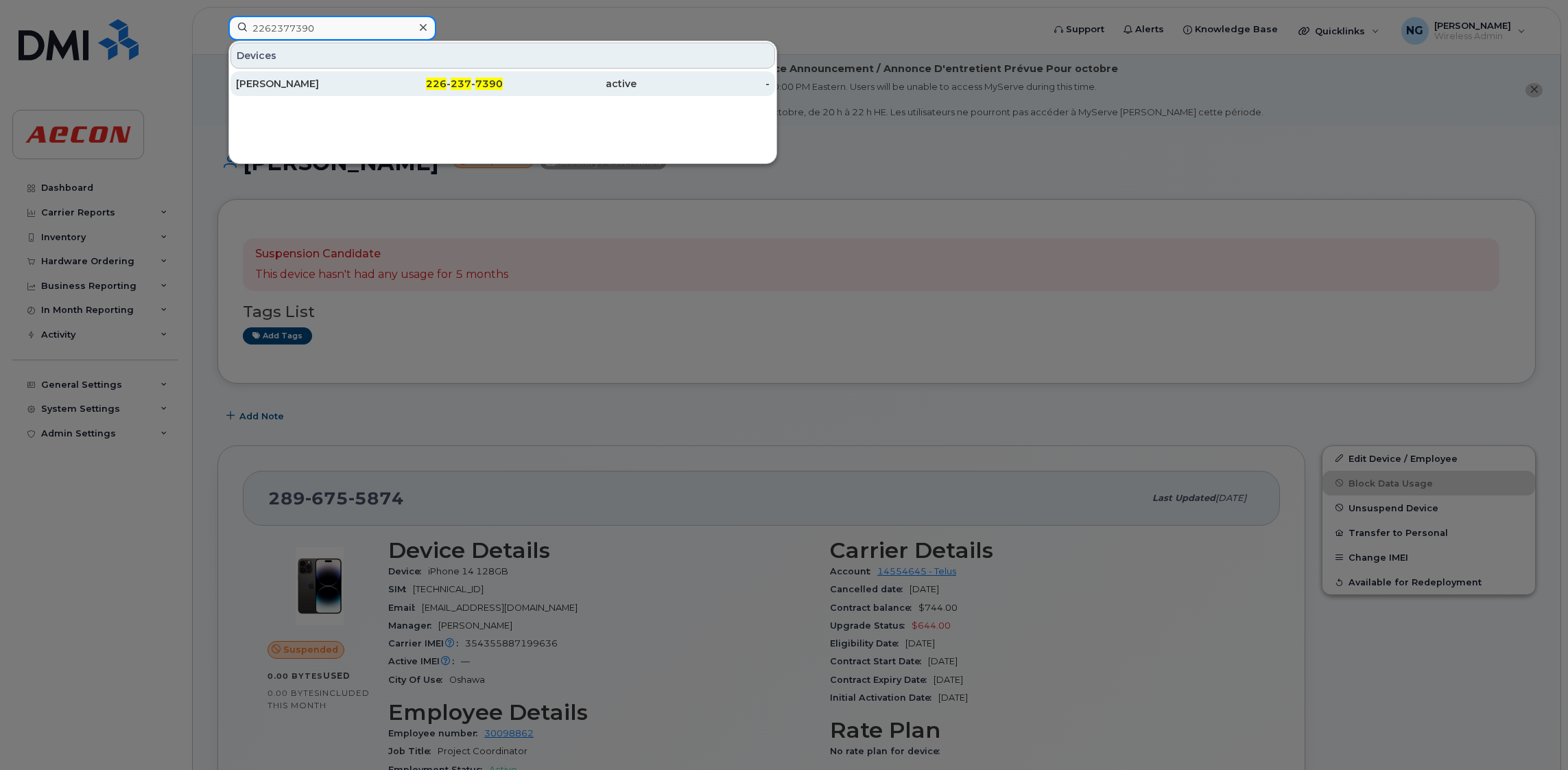
type input "2262377390"
click at [496, 86] on span "7390" at bounding box center [489, 84] width 28 height 12
drag, startPoint x: 496, startPoint y: 86, endPoint x: 504, endPoint y: 79, distance: 10.6
click at [496, 86] on span "7390" at bounding box center [489, 84] width 28 height 12
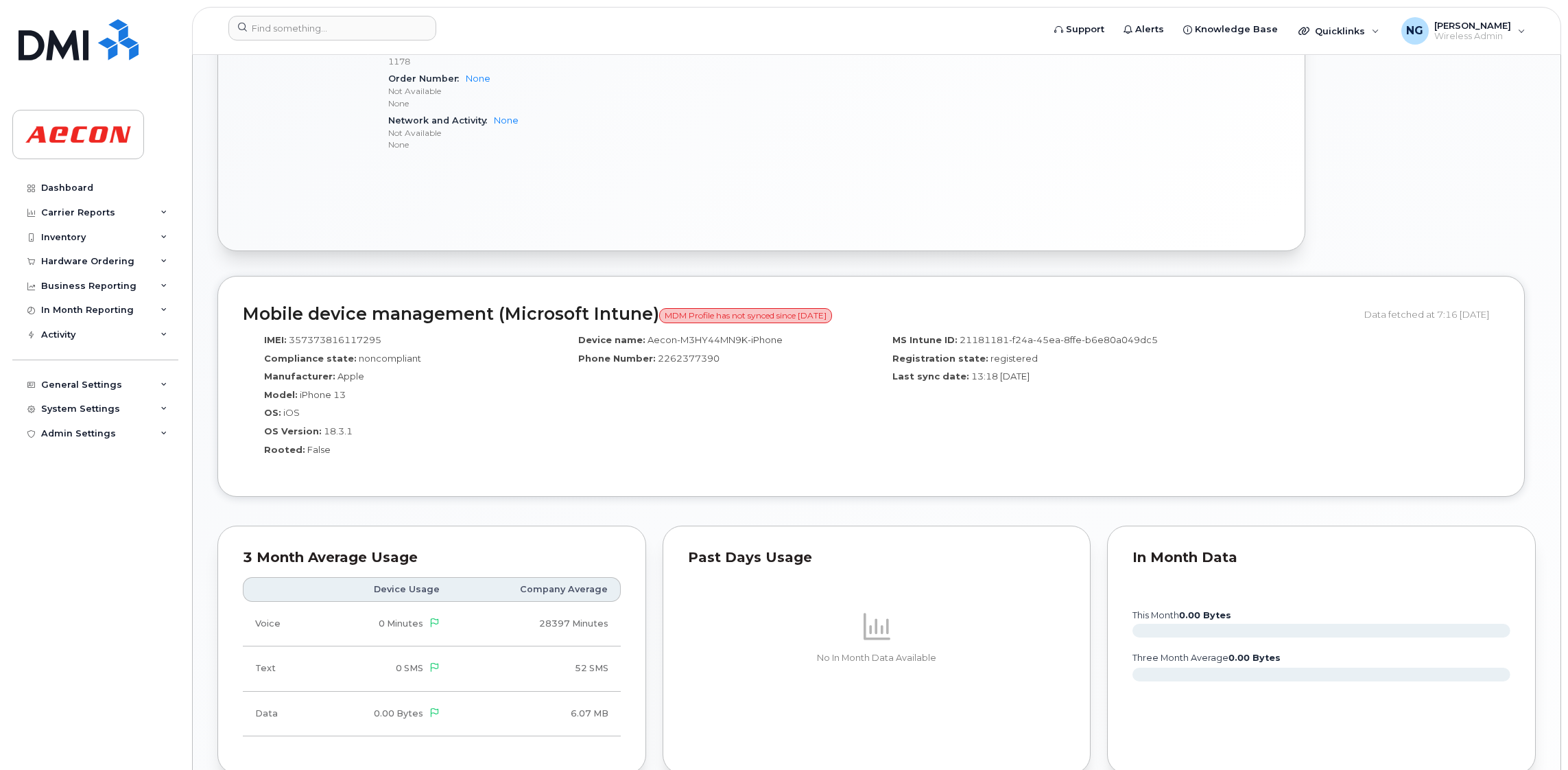
scroll to position [1235, 0]
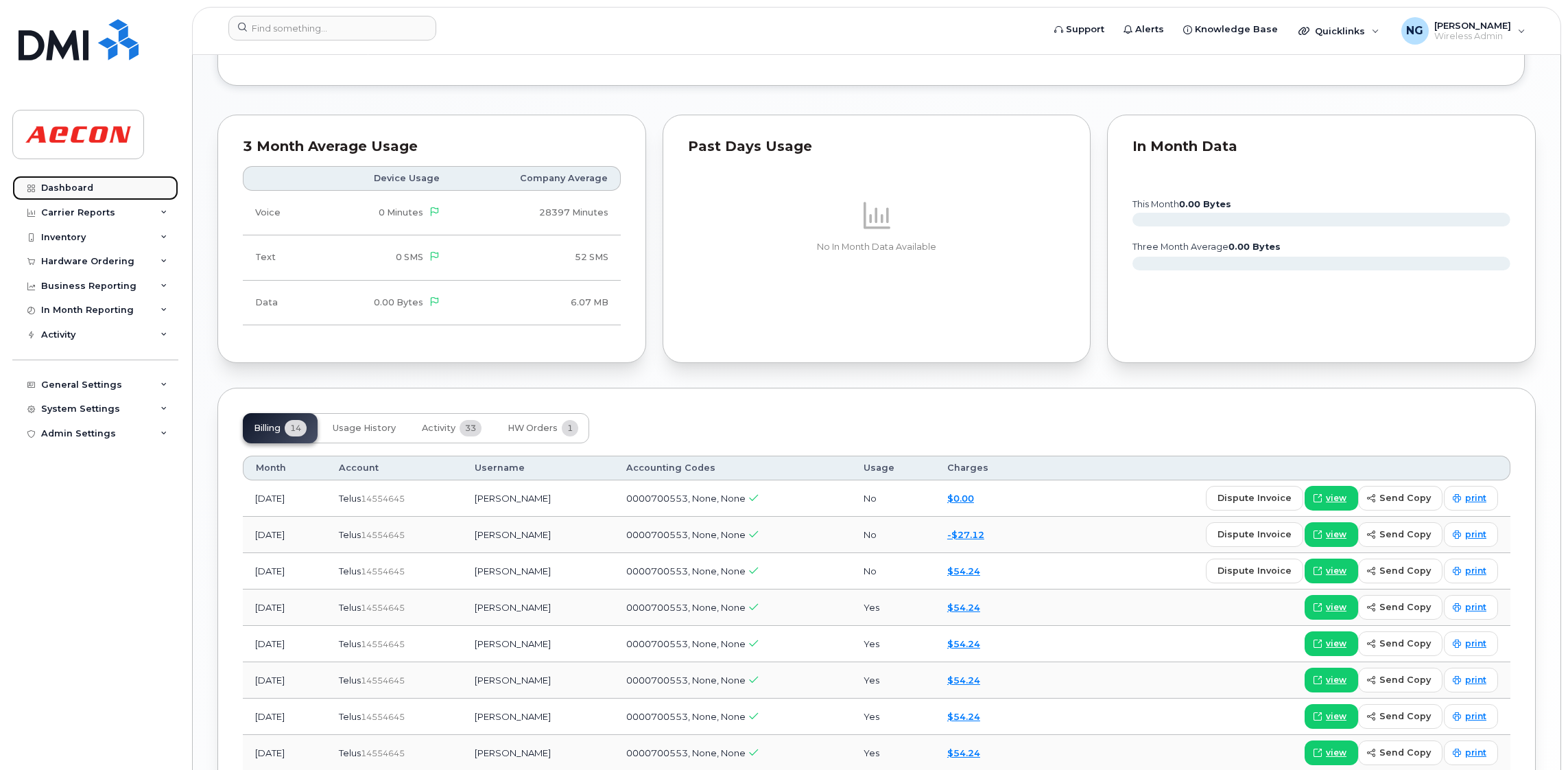
click at [72, 191] on div "Dashboard" at bounding box center [67, 188] width 52 height 11
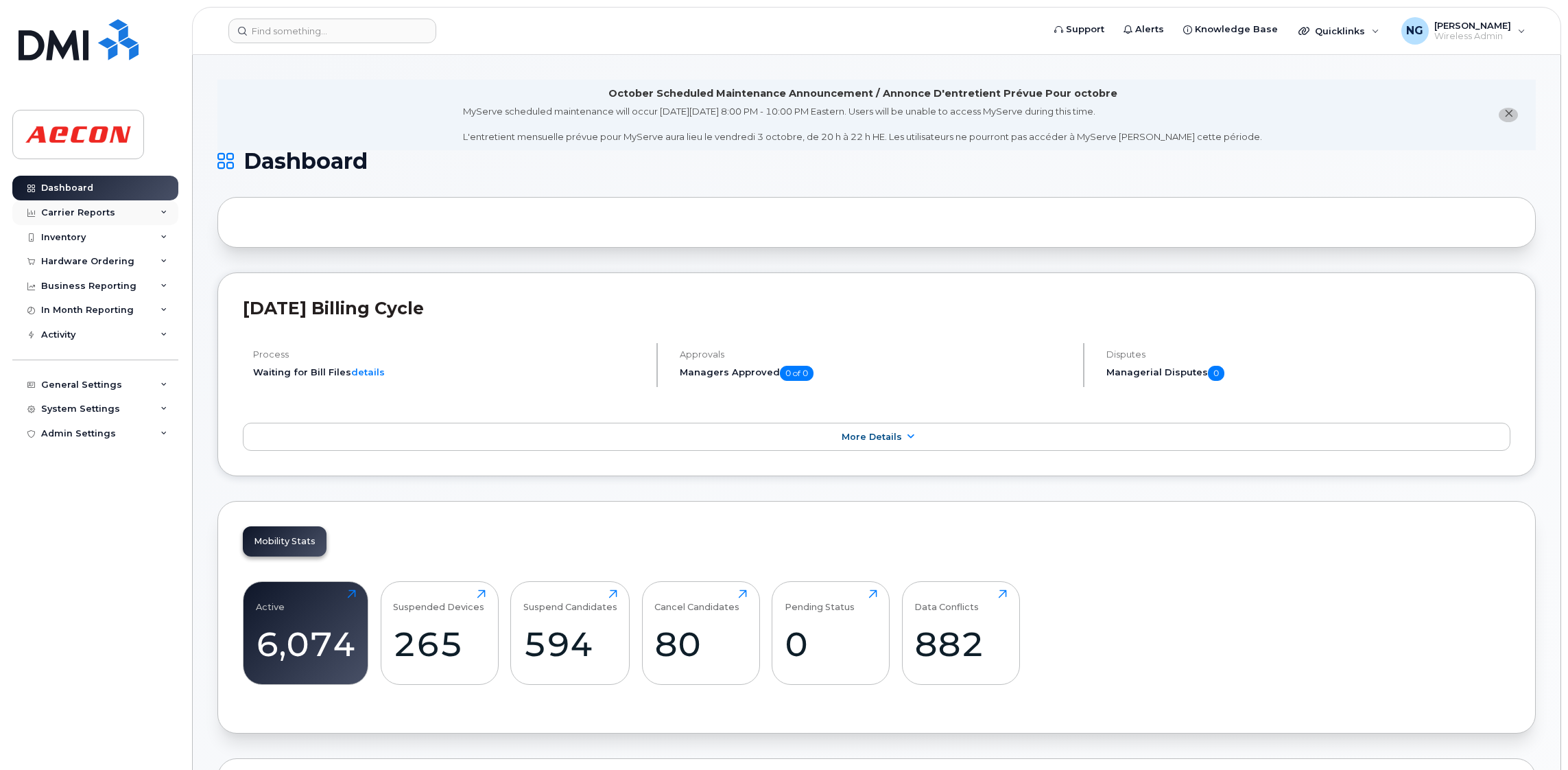
click at [80, 216] on div "Carrier Reports" at bounding box center [78, 213] width 74 height 11
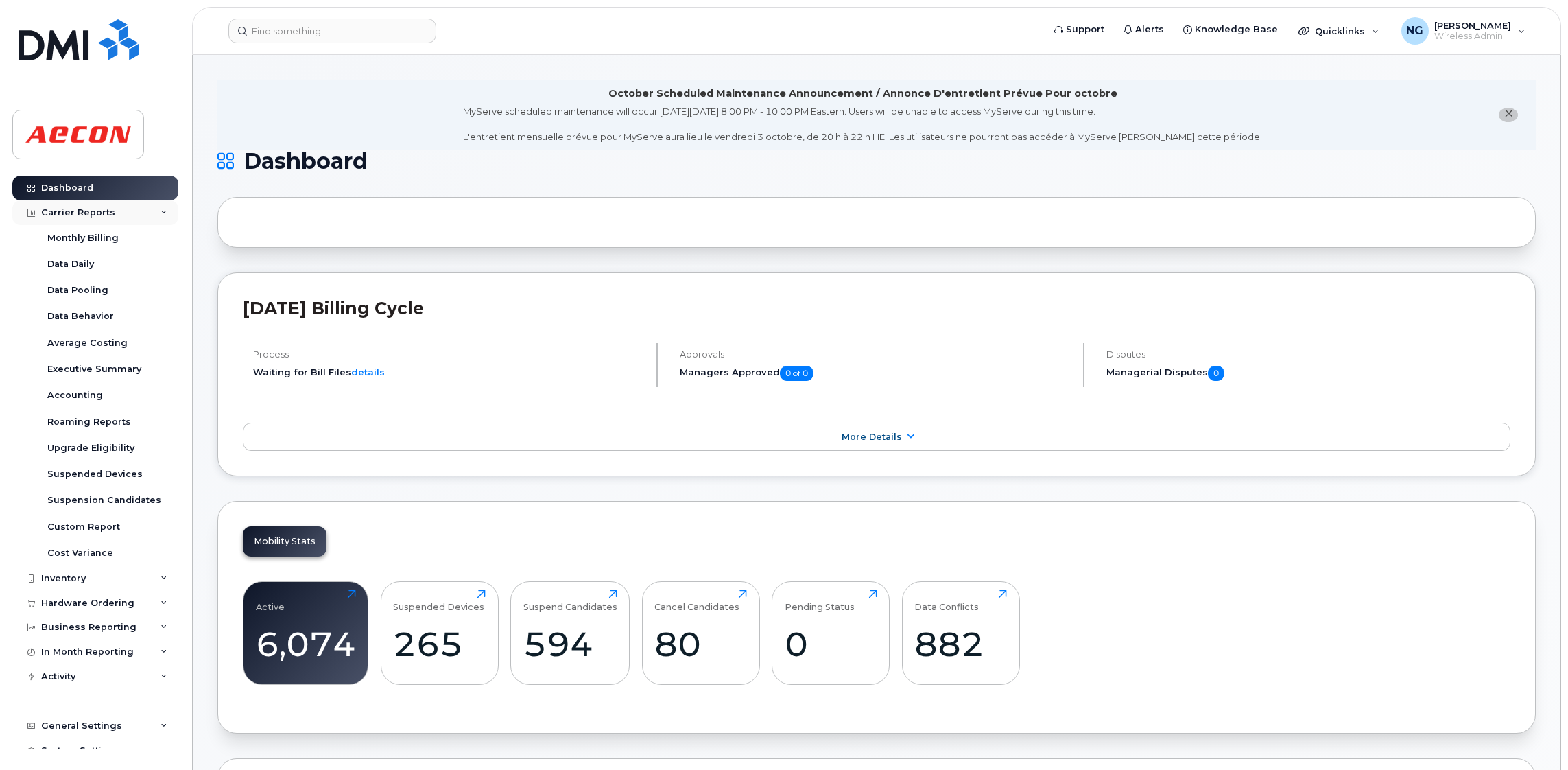
click at [101, 216] on div "Carrier Reports" at bounding box center [78, 213] width 74 height 11
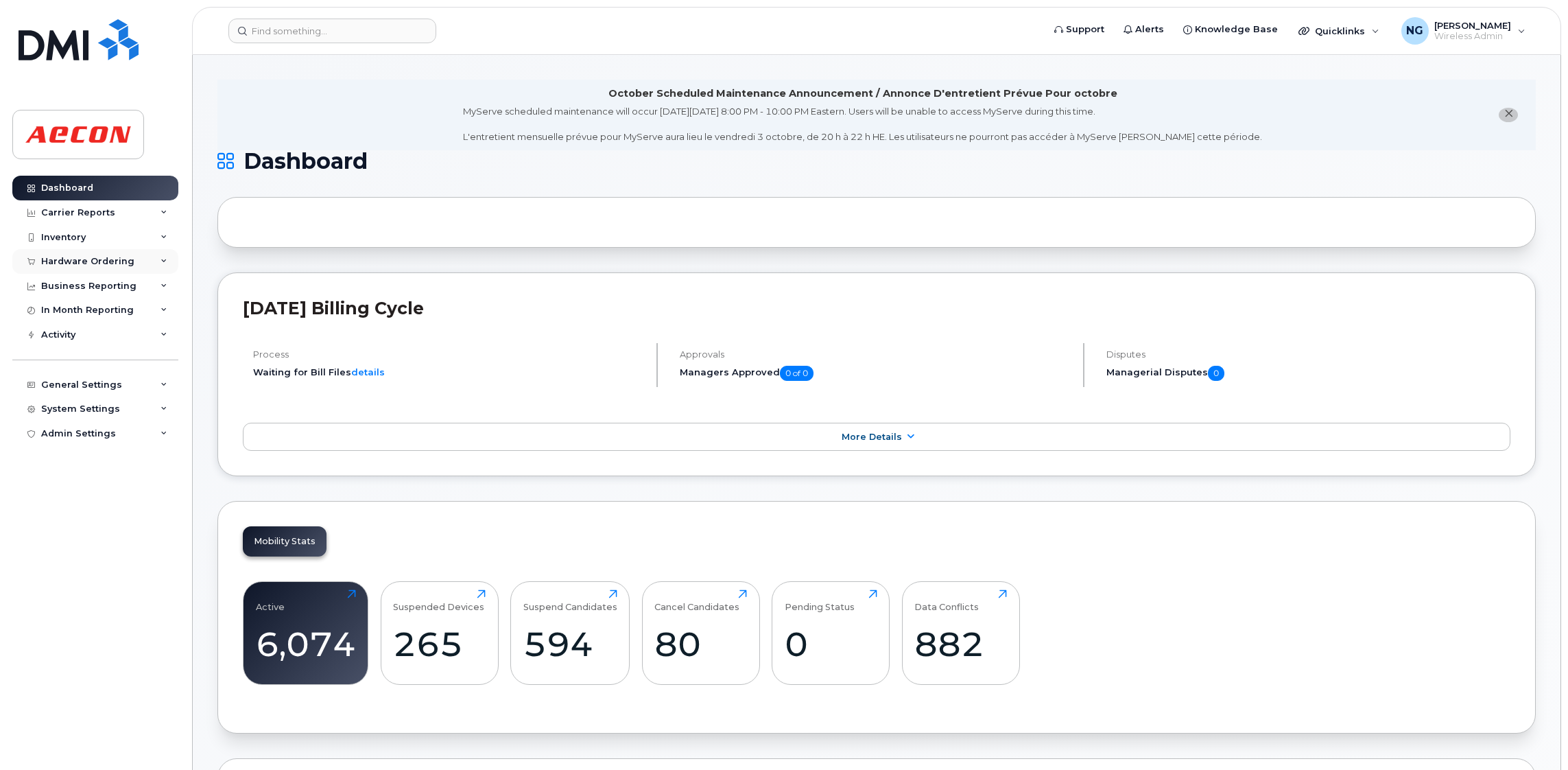
click at [97, 264] on div "Hardware Ordering" at bounding box center [88, 262] width 93 height 11
click at [94, 260] on div "Hardware Ordering" at bounding box center [88, 262] width 93 height 11
click at [58, 239] on div "Inventory" at bounding box center [63, 238] width 45 height 11
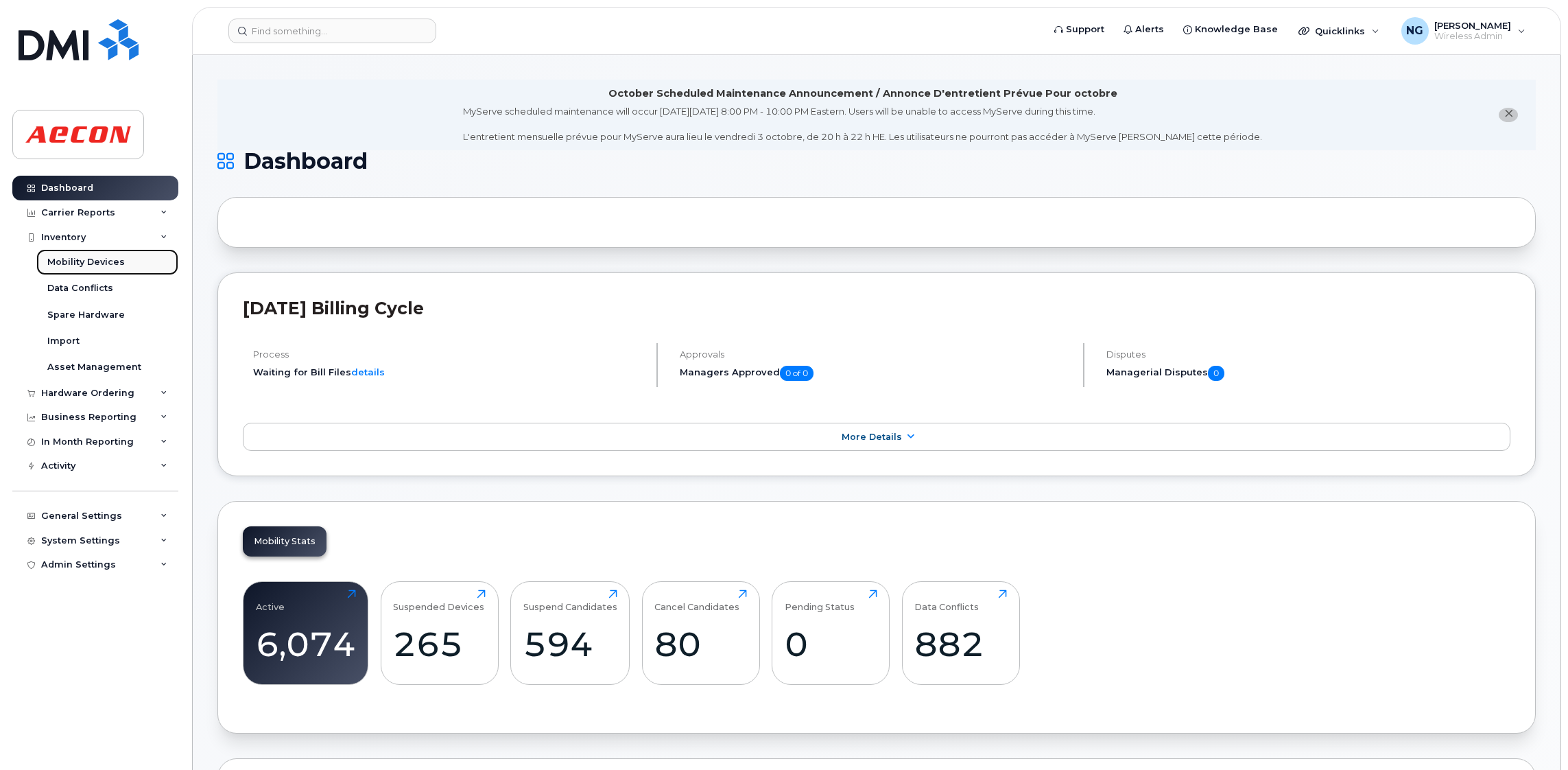
click at [91, 258] on div "Mobility Devices" at bounding box center [86, 262] width 78 height 12
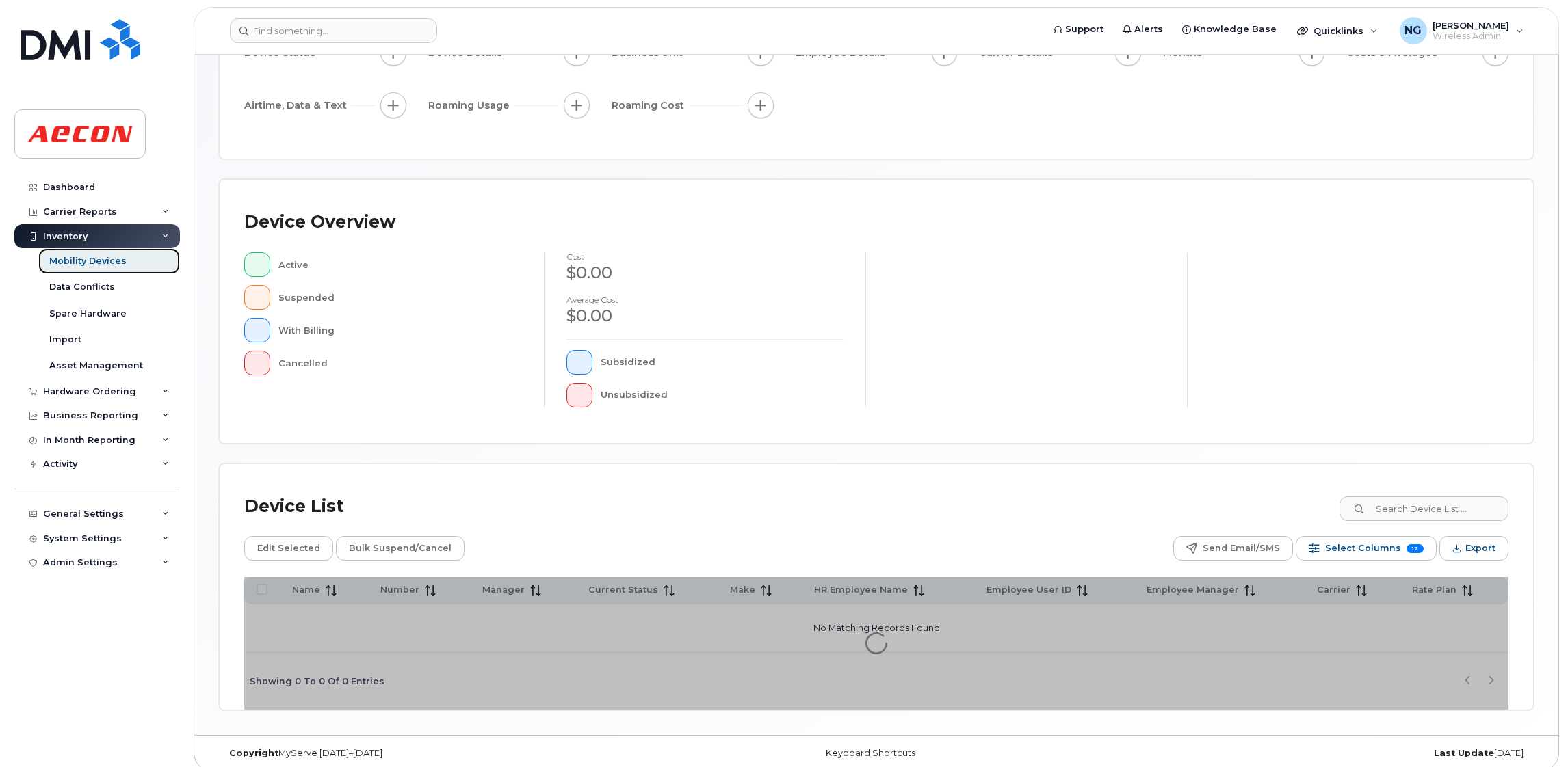
scroll to position [173, 0]
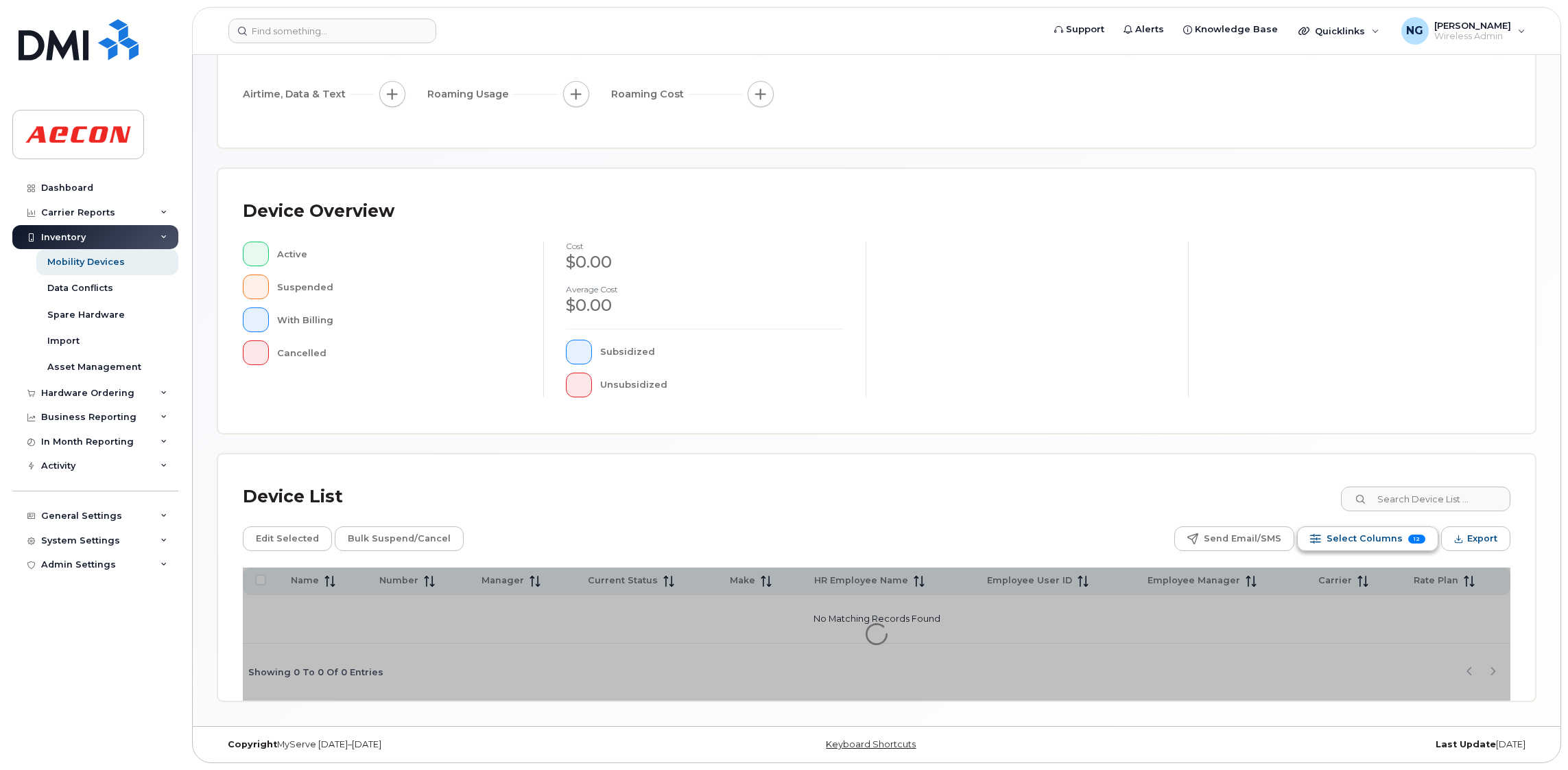
click at [1369, 535] on span "Select Columns" at bounding box center [1365, 539] width 76 height 21
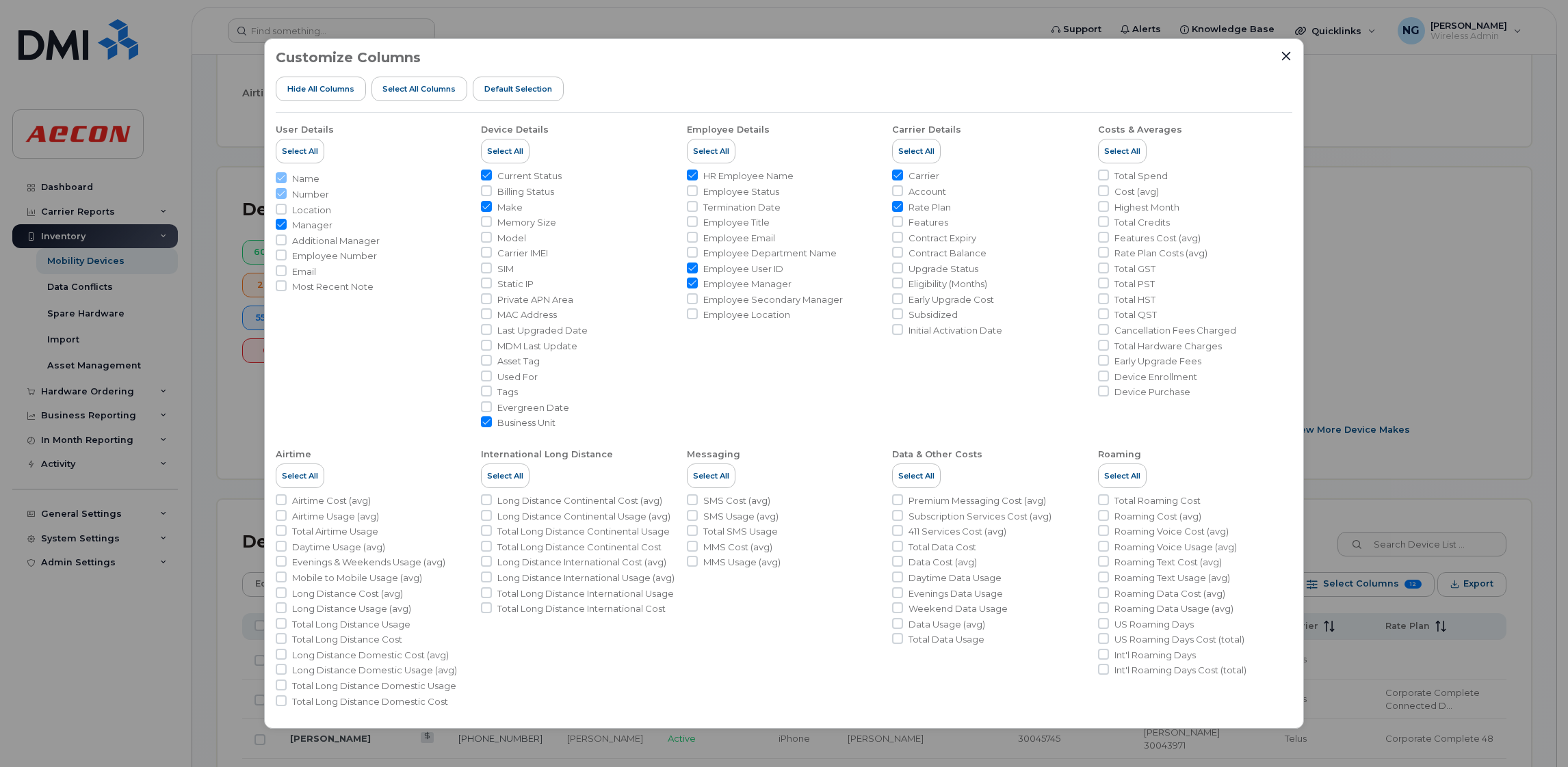
click at [292, 254] on span "Employee Number" at bounding box center [334, 256] width 85 height 13
click at [286, 254] on input "Employee Number" at bounding box center [281, 255] width 11 height 11
checkbox input "true"
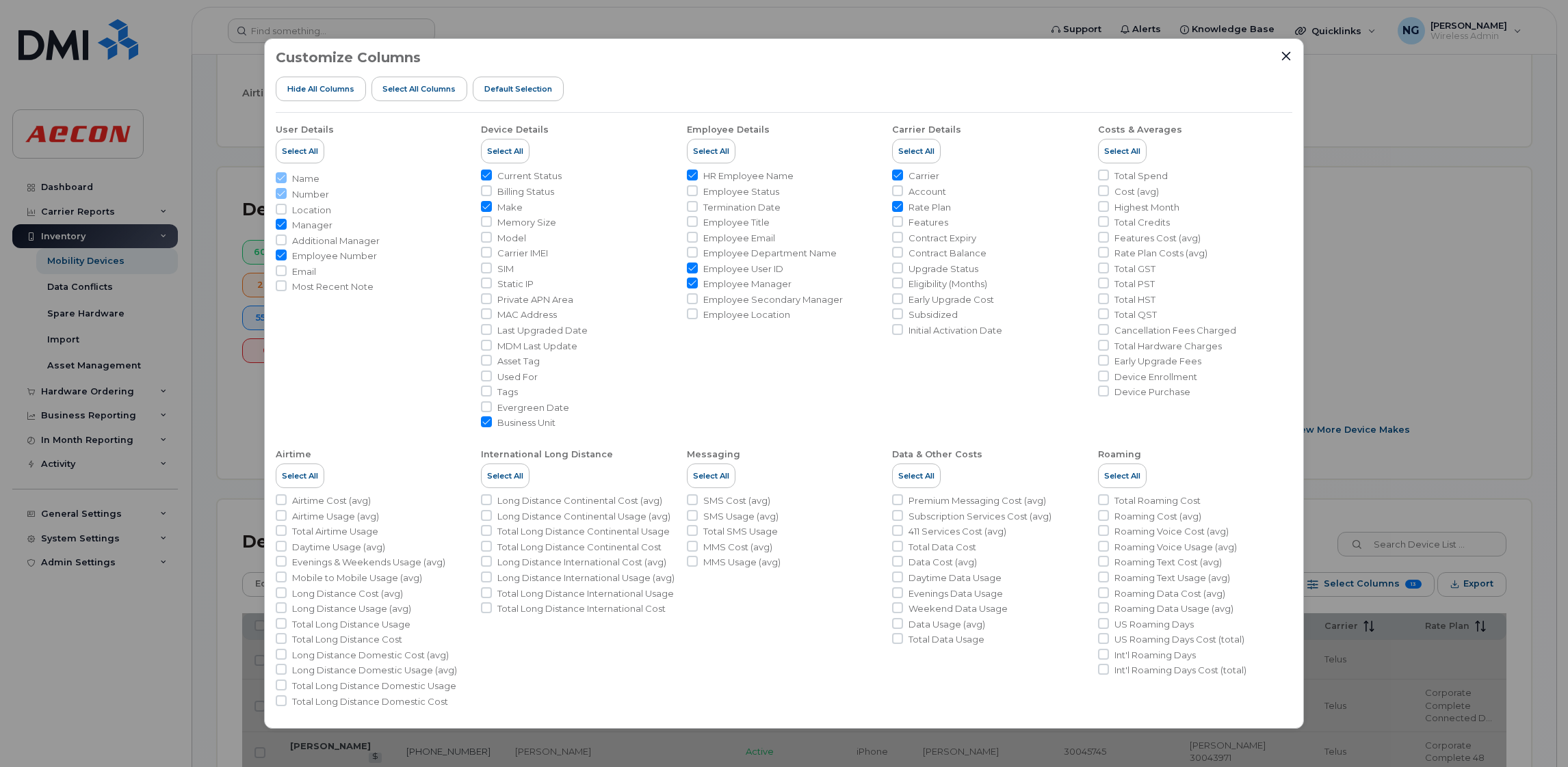
click at [698, 193] on li "Employee Status" at bounding box center [784, 192] width 194 height 13
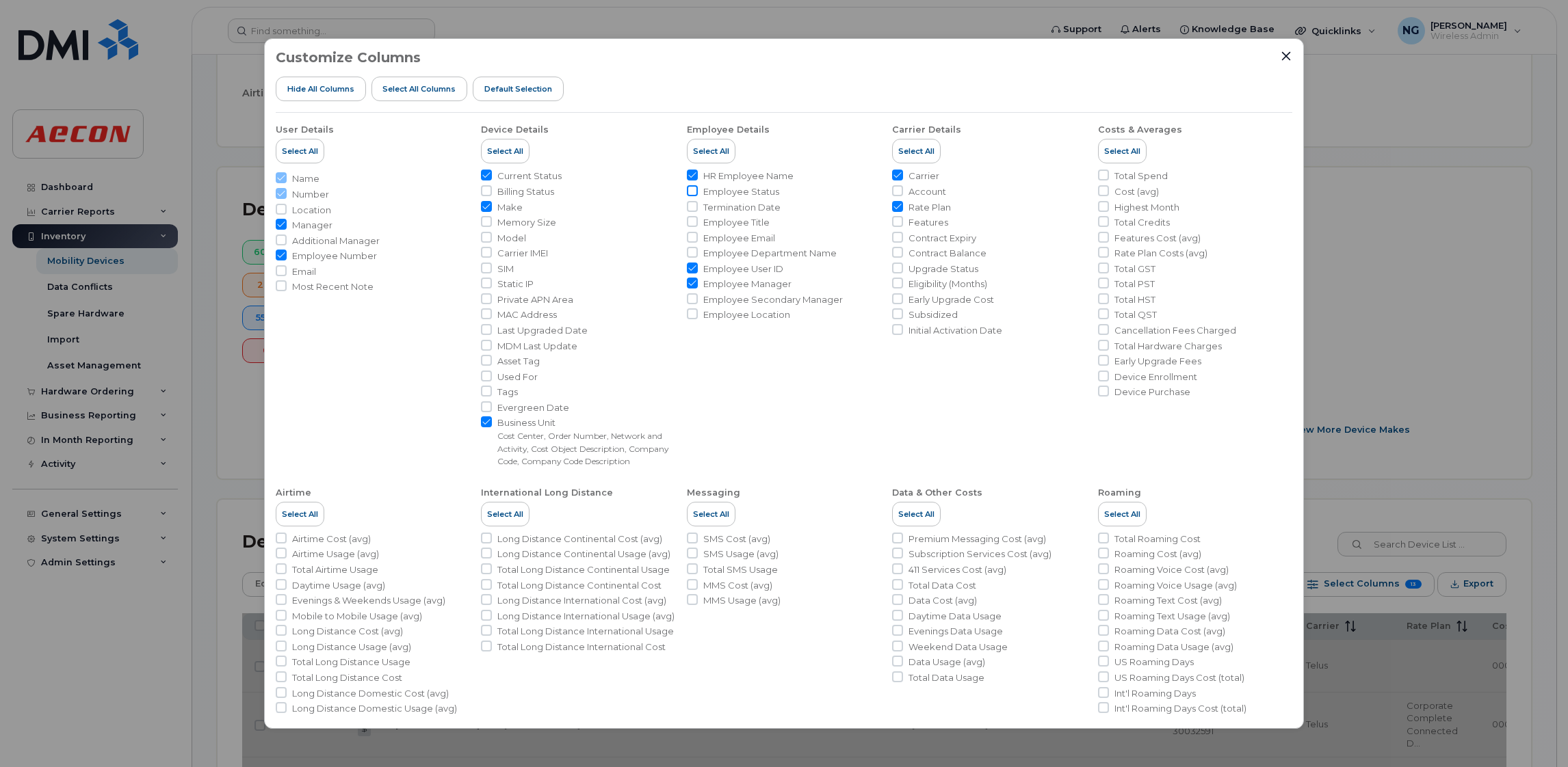
click at [689, 192] on input "Employee Status" at bounding box center [693, 191] width 11 height 11
checkbox input "true"
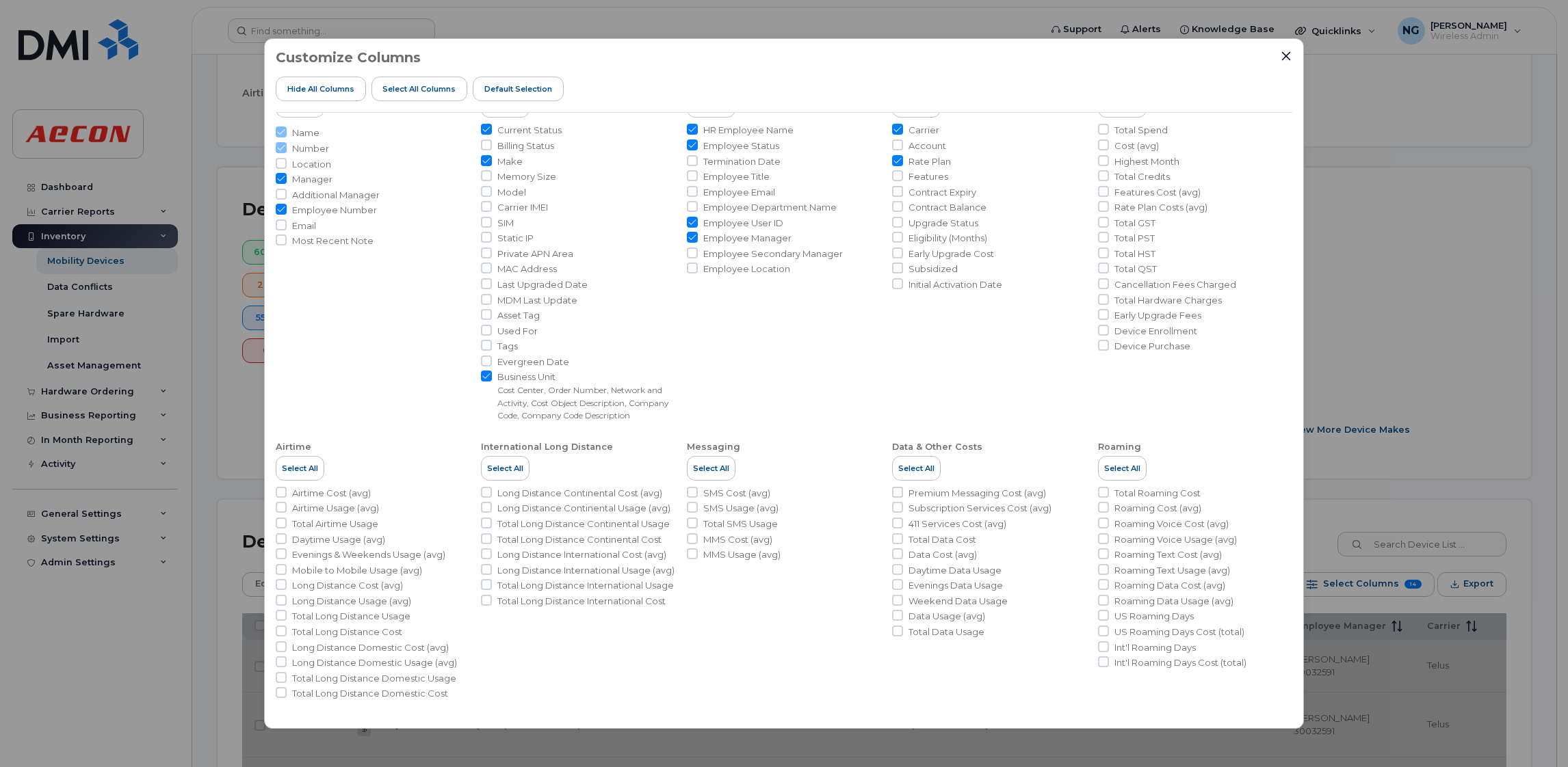
click at [1292, 54] on div "Customize Columns Hide All Columns Select all Columns Default Selection User De…" at bounding box center [784, 384] width 1040 height 691
click at [1279, 54] on div "Customize Columns Hide All Columns Select all Columns Default Selection" at bounding box center [784, 81] width 1016 height 63
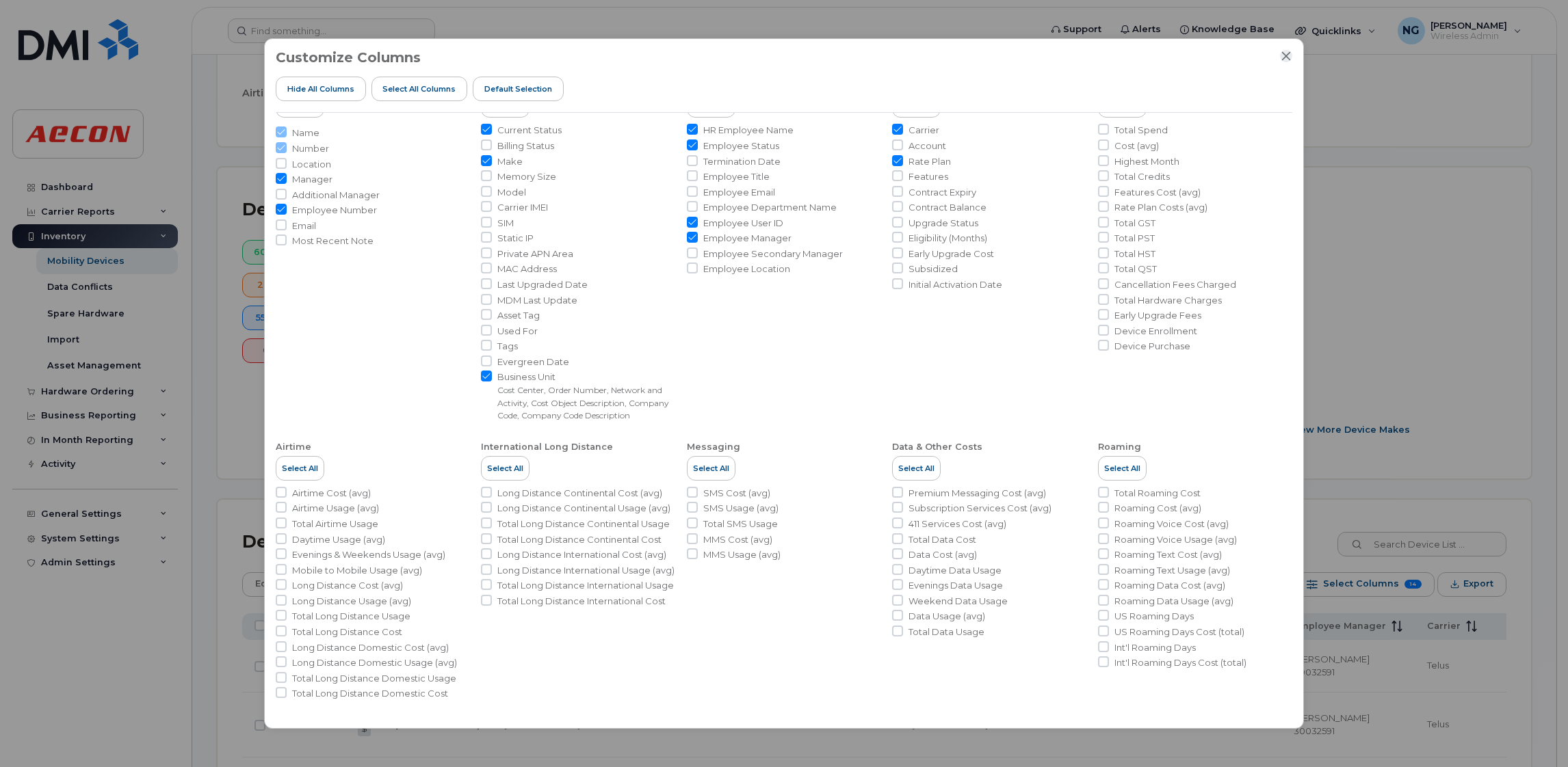
click at [1286, 55] on icon "Close" at bounding box center [1287, 56] width 9 height 9
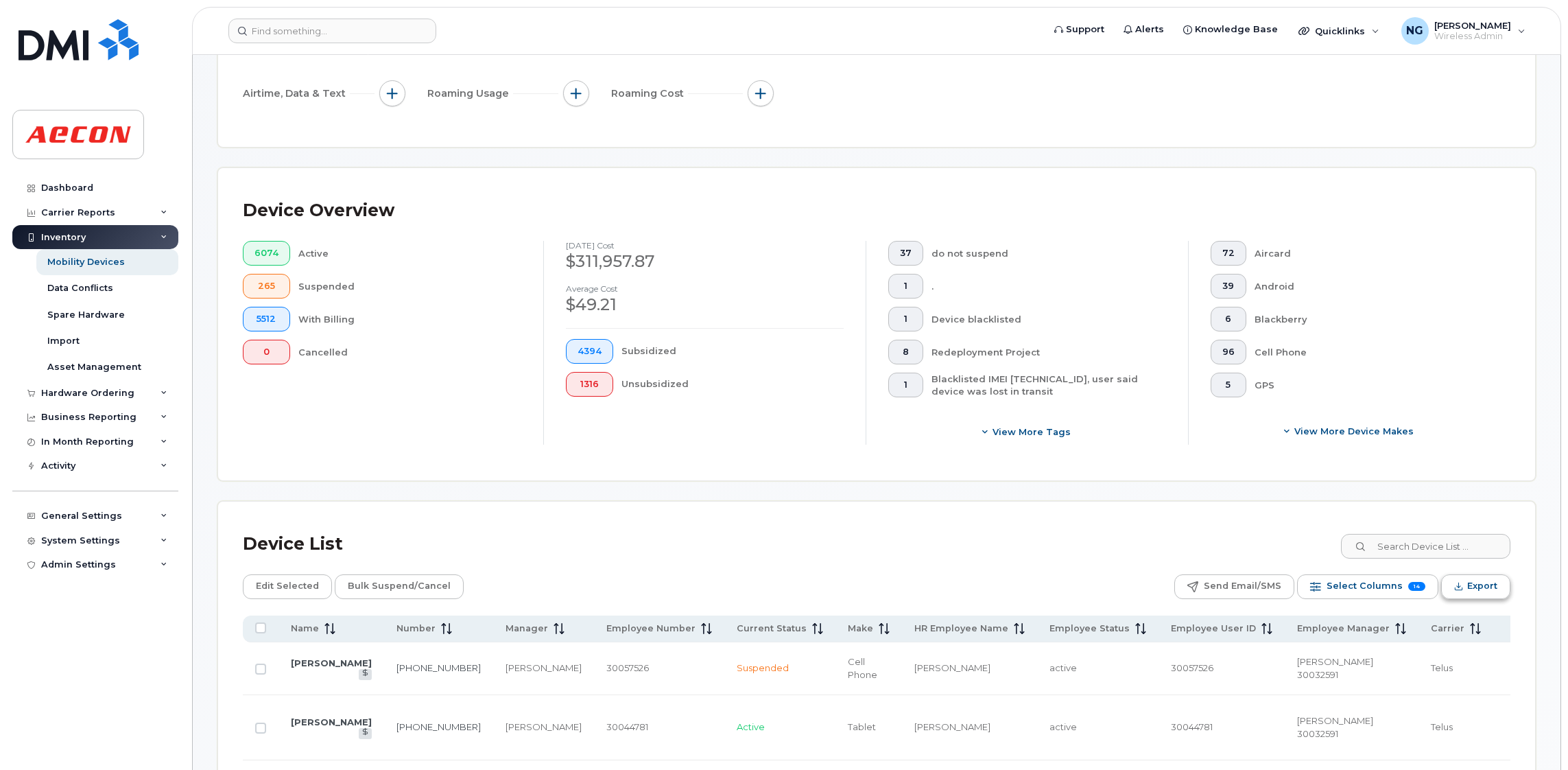
click at [1487, 585] on span "Export" at bounding box center [1482, 586] width 30 height 21
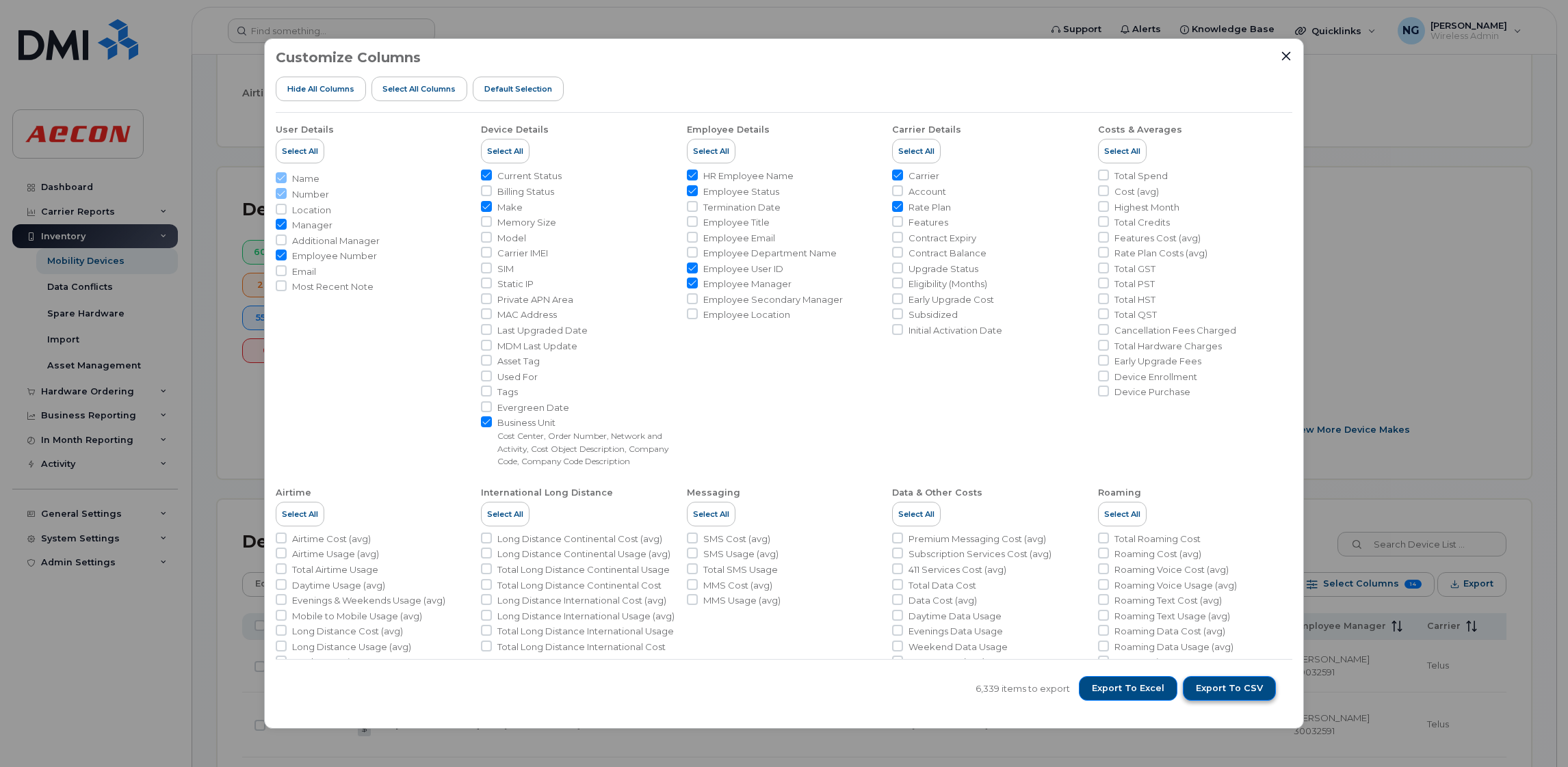
click at [1230, 685] on span "Export to CSV" at bounding box center [1229, 688] width 67 height 12
drag, startPoint x: 1475, startPoint y: 333, endPoint x: 1474, endPoint y: 74, distance: 259.0
click at [1475, 328] on div "Customize Columns Hide All Columns Select all Columns Default Selection User De…" at bounding box center [784, 384] width 1568 height 767
